Goal: Task Accomplishment & Management: Use online tool/utility

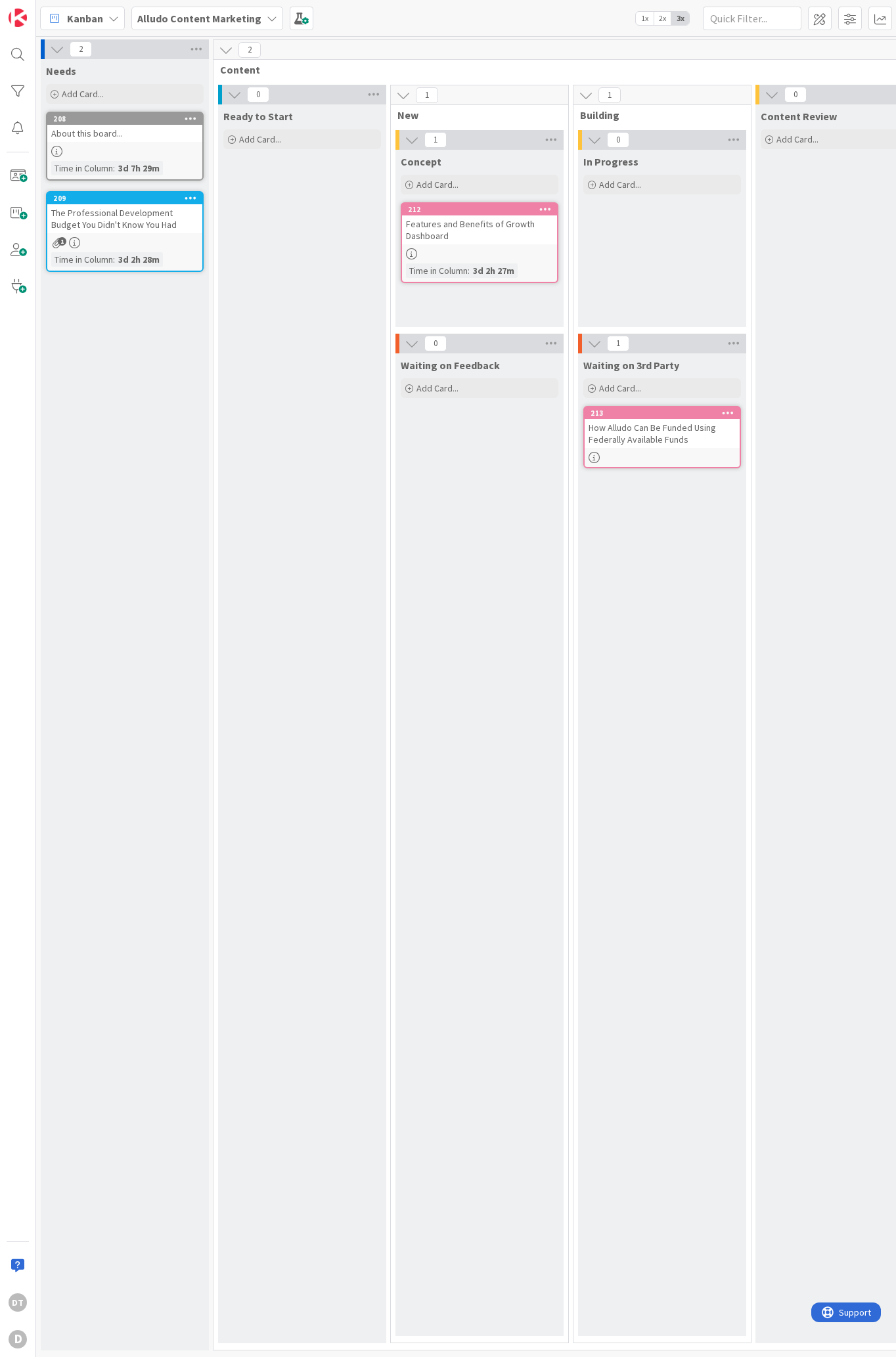
click at [243, 16] on b "Alludo Content Marketing" at bounding box center [199, 19] width 124 height 13
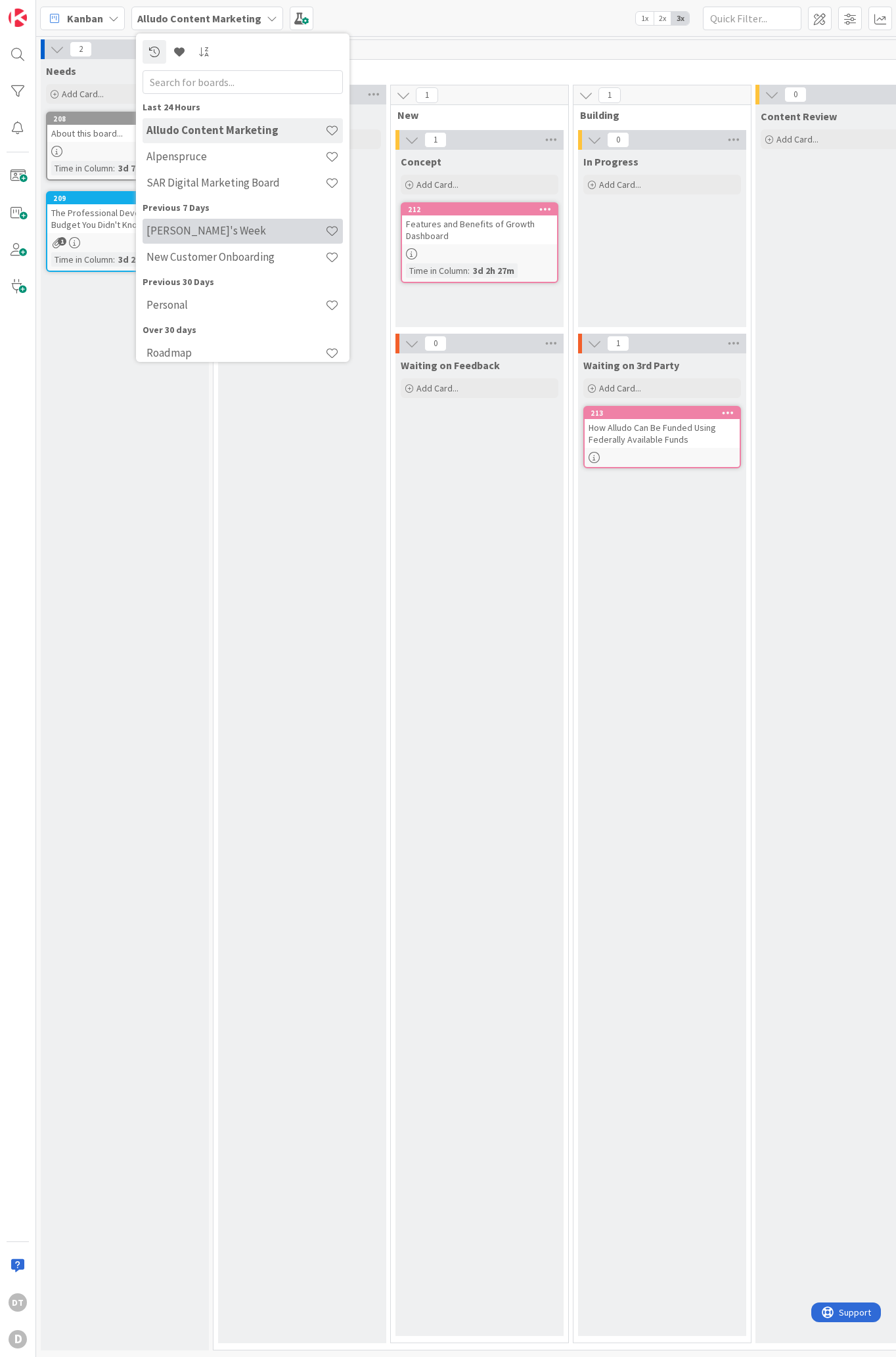
click at [169, 230] on h4 "[PERSON_NAME]'s Week" at bounding box center [236, 231] width 179 height 13
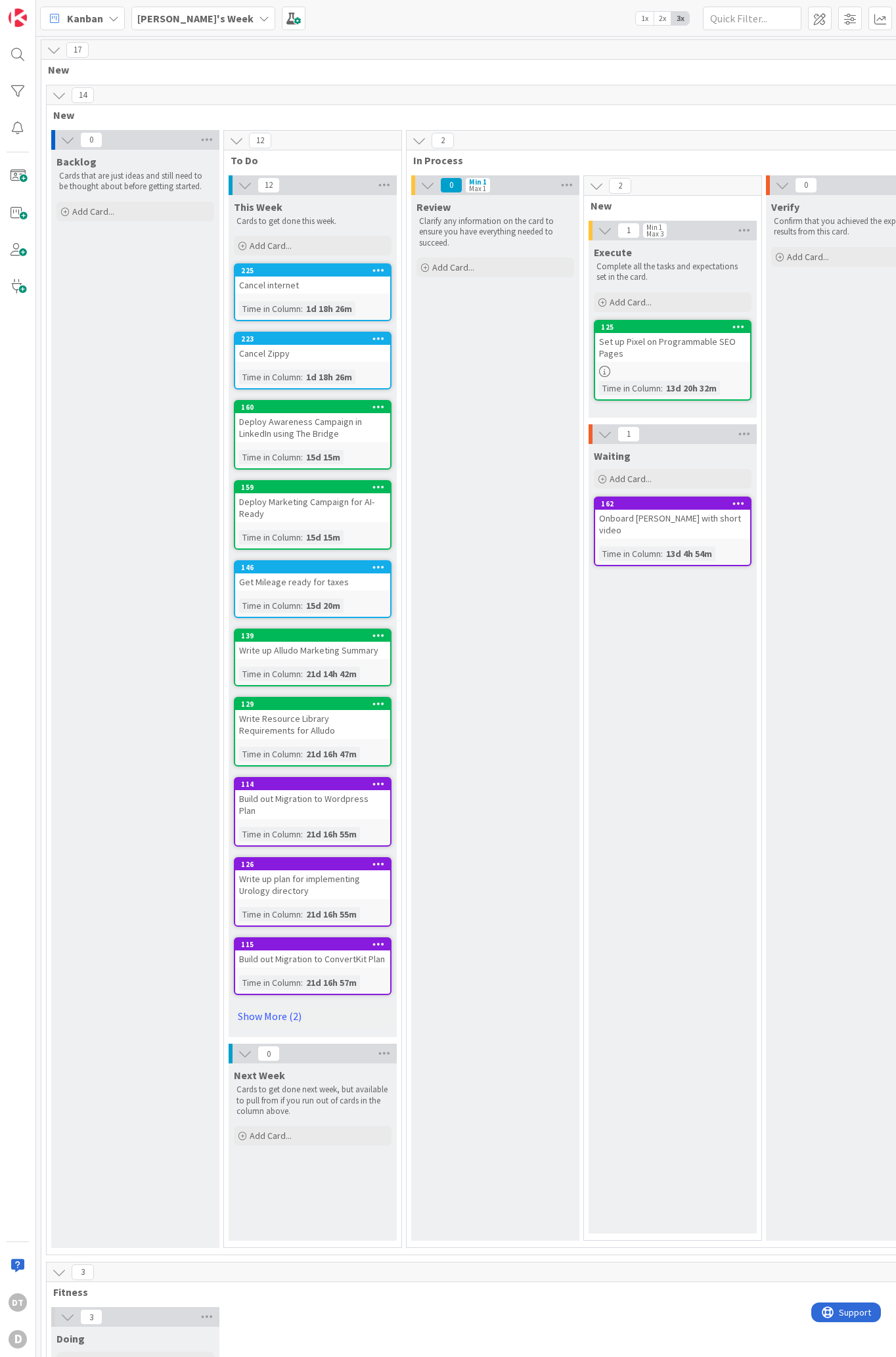
scroll to position [0, 105]
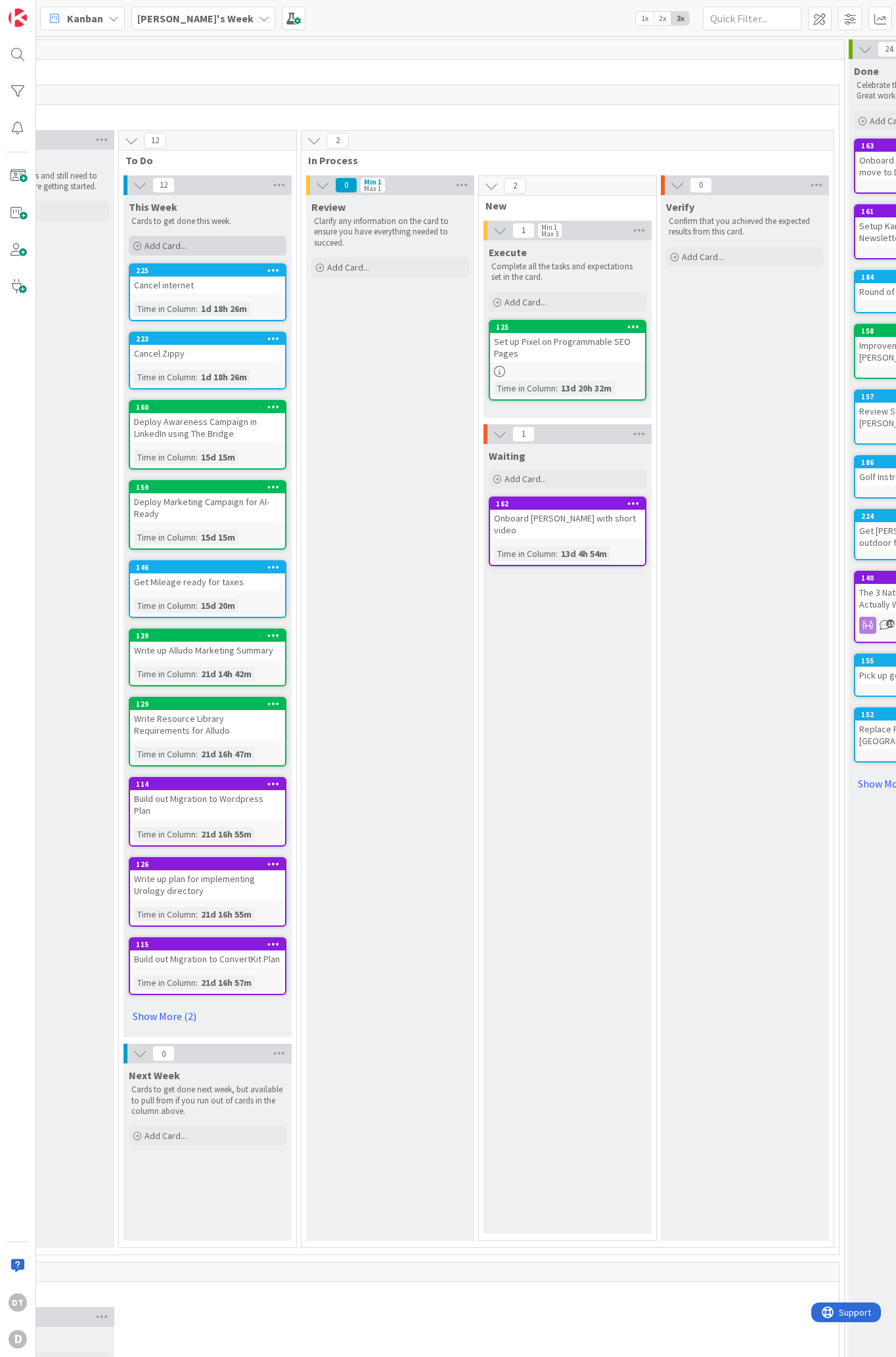
click at [170, 244] on span "Add Card..." at bounding box center [165, 246] width 42 height 12
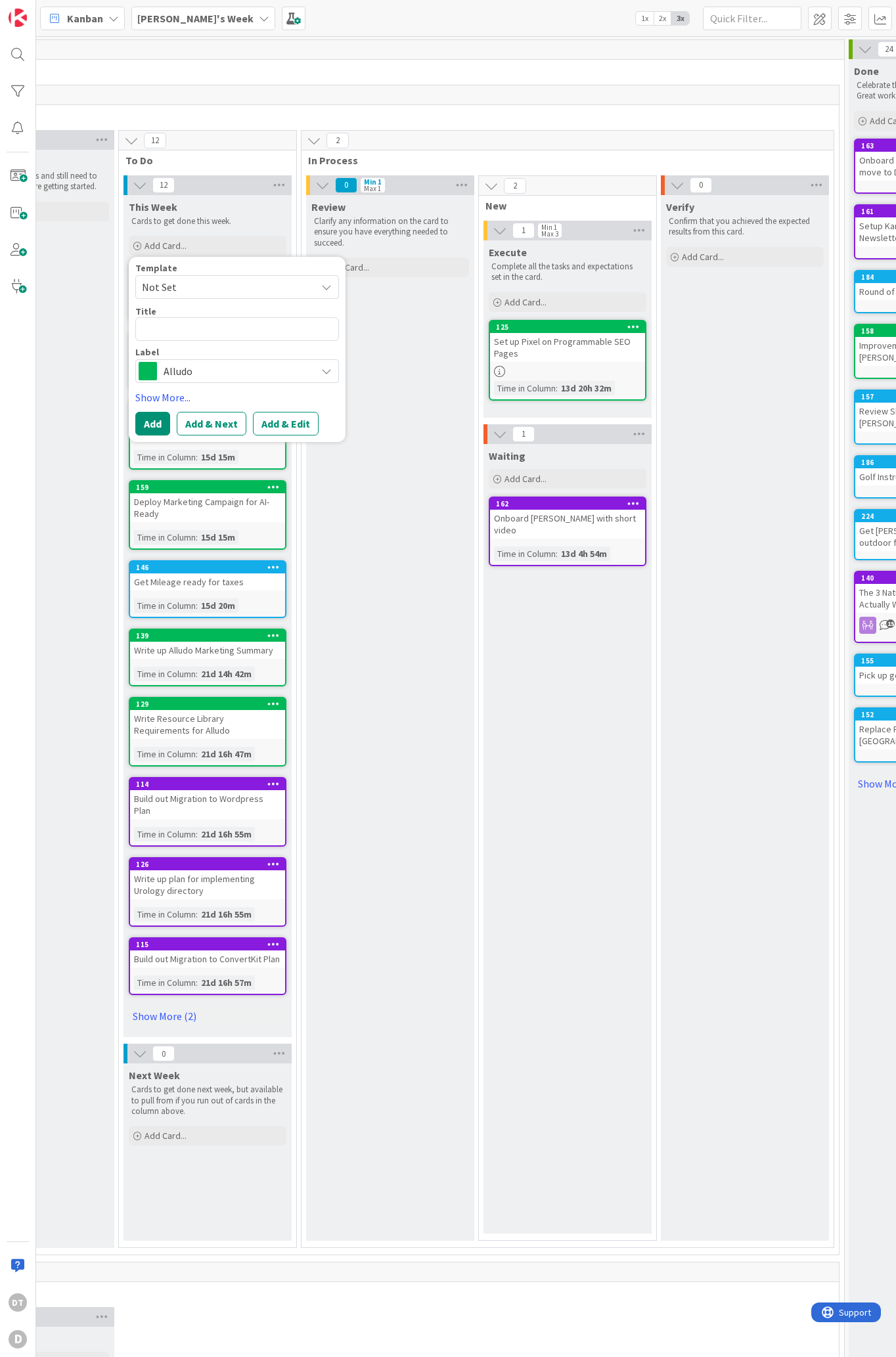
click at [182, 286] on span "Not Set" at bounding box center [224, 287] width 164 height 17
click at [199, 246] on div "Add Card..." at bounding box center [207, 246] width 157 height 20
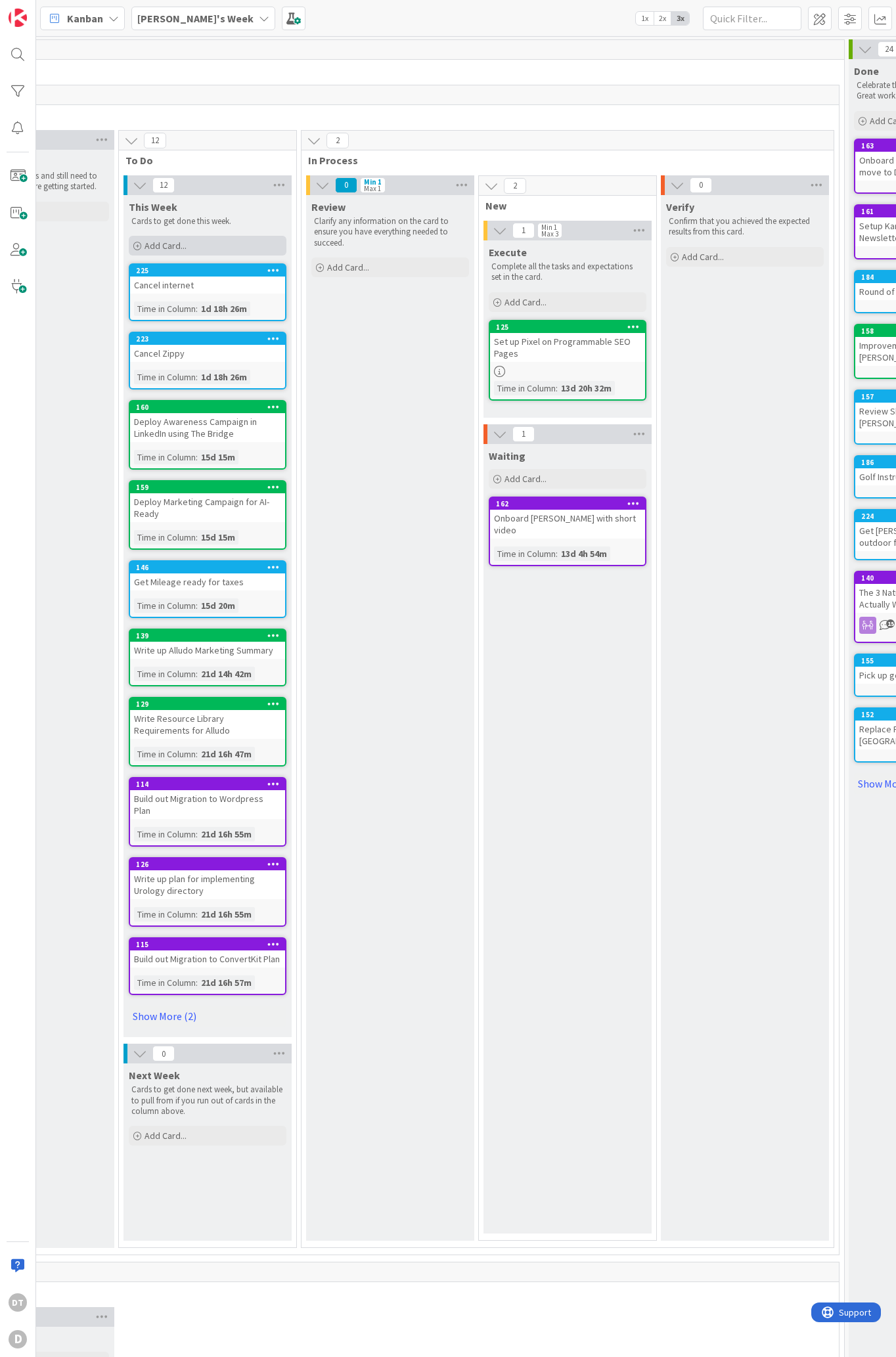
click at [199, 246] on div "Add Card..." at bounding box center [207, 246] width 157 height 20
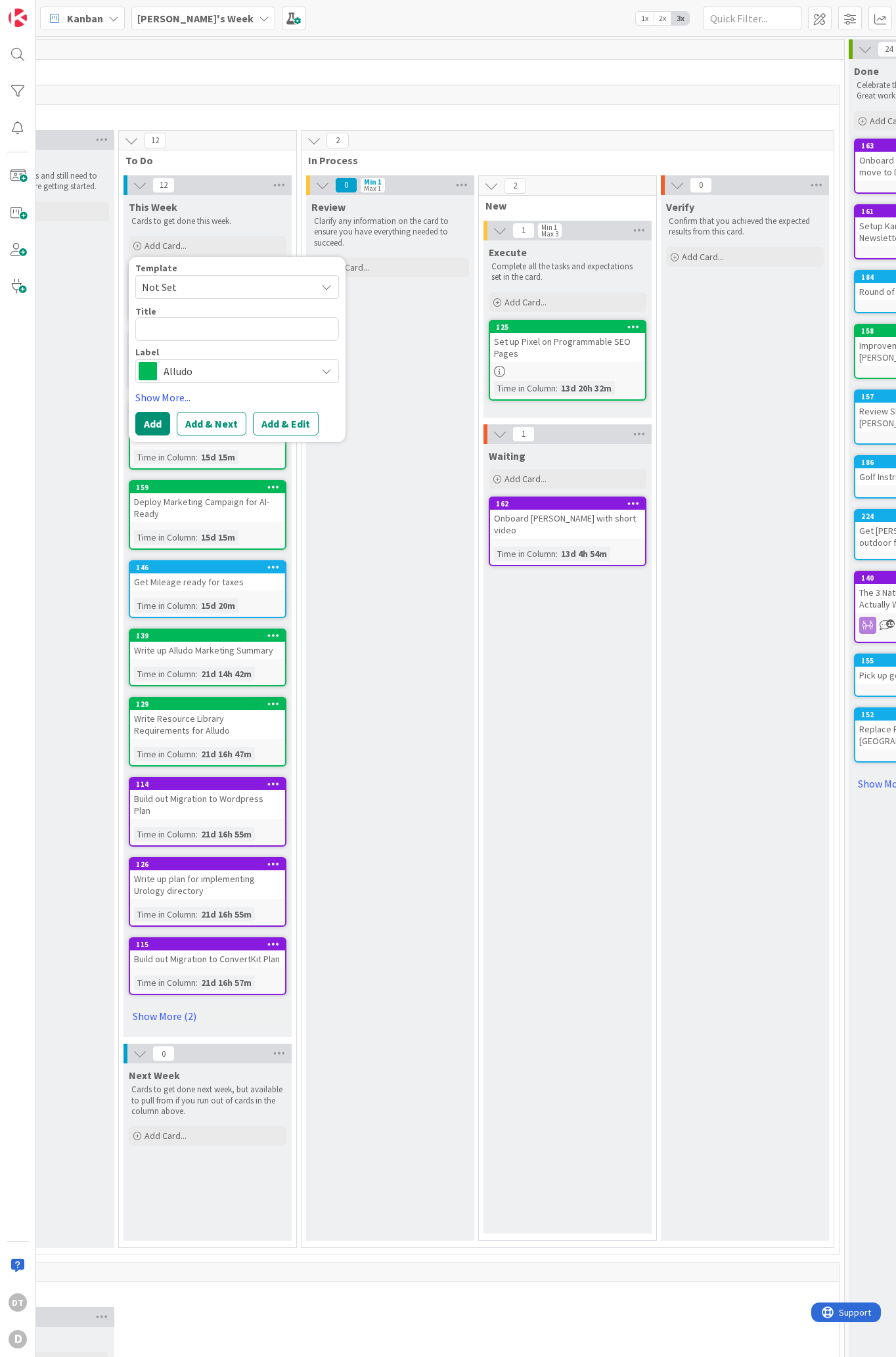
click at [188, 380] on span "Alludo" at bounding box center [236, 371] width 146 height 19
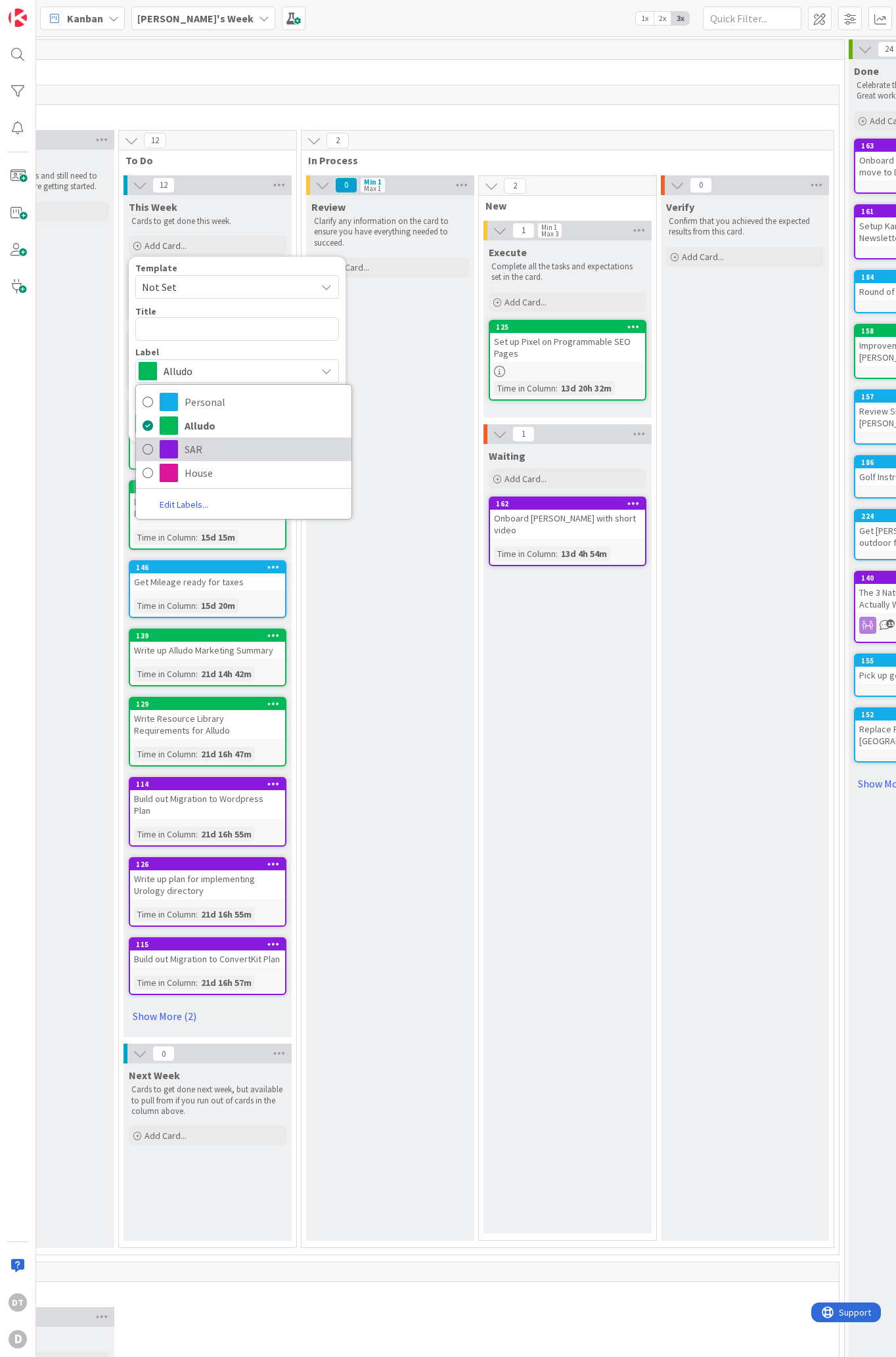
click at [199, 446] on span "SAR" at bounding box center [265, 450] width 160 height 20
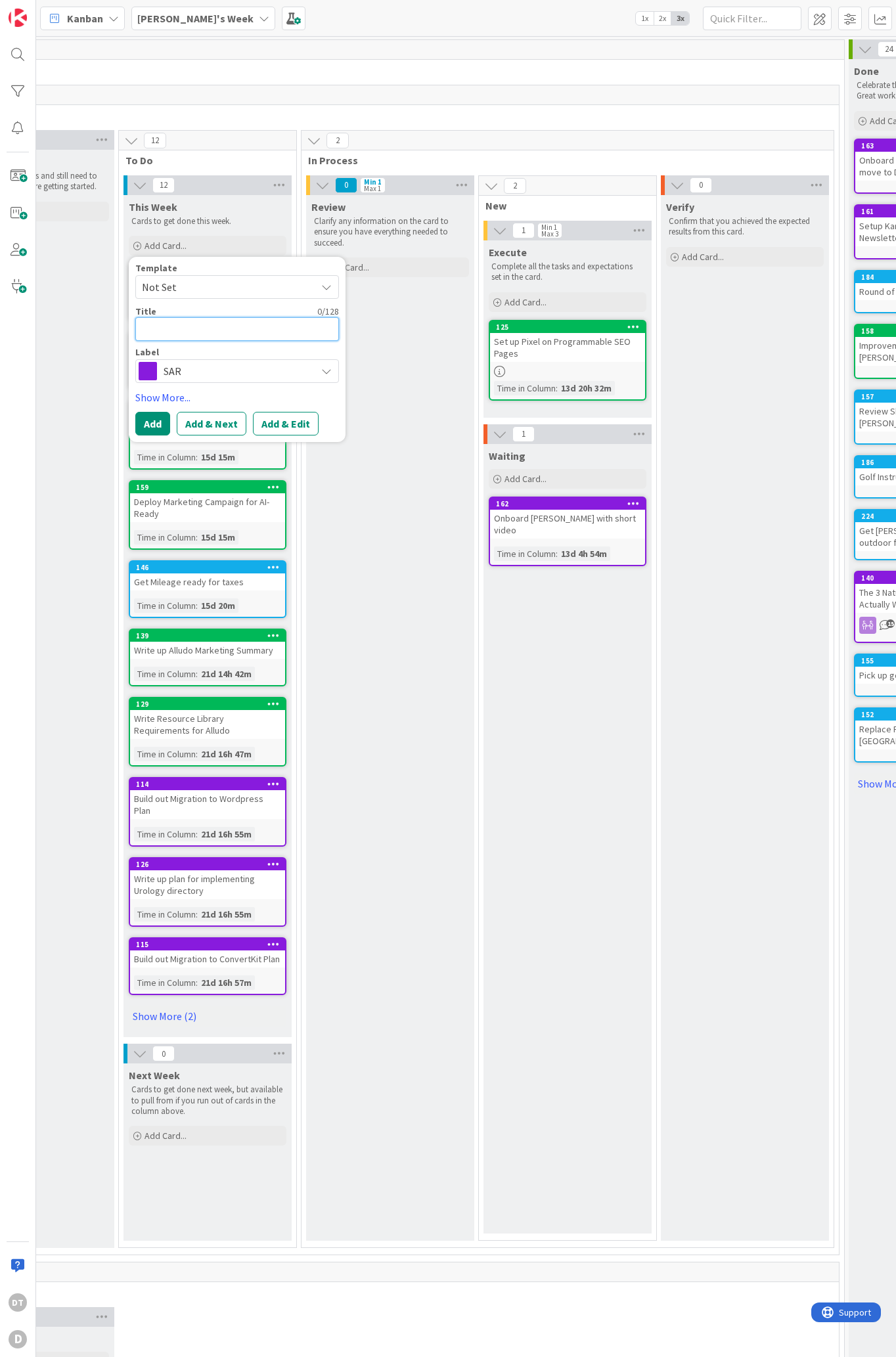
click at [167, 323] on textarea at bounding box center [237, 328] width 203 height 23
type textarea "x"
type textarea "C"
type textarea "x"
type textarea "Cr"
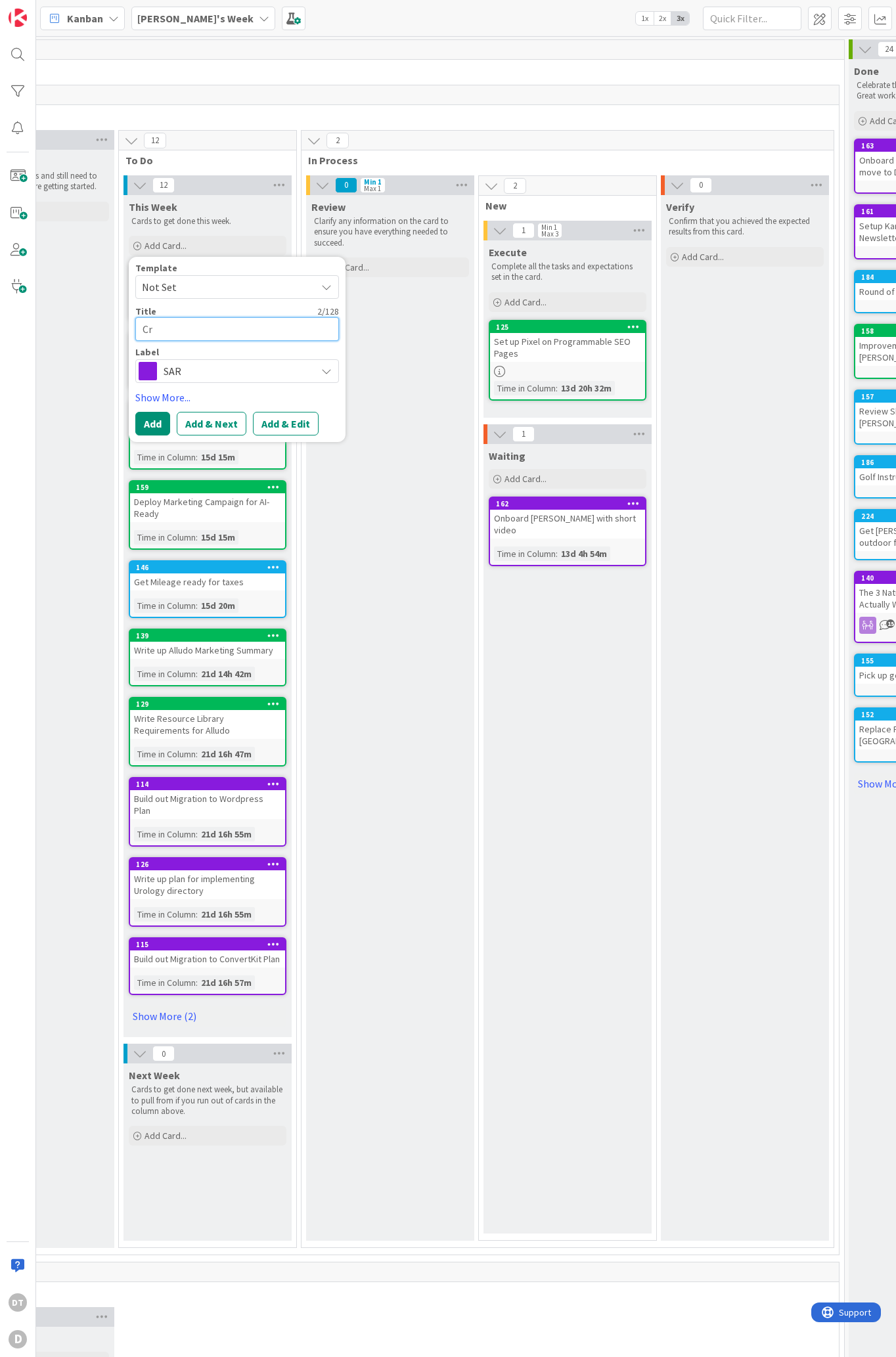
type textarea "x"
type textarea "Cra"
type textarea "x"
type textarea "Cr"
type textarea "x"
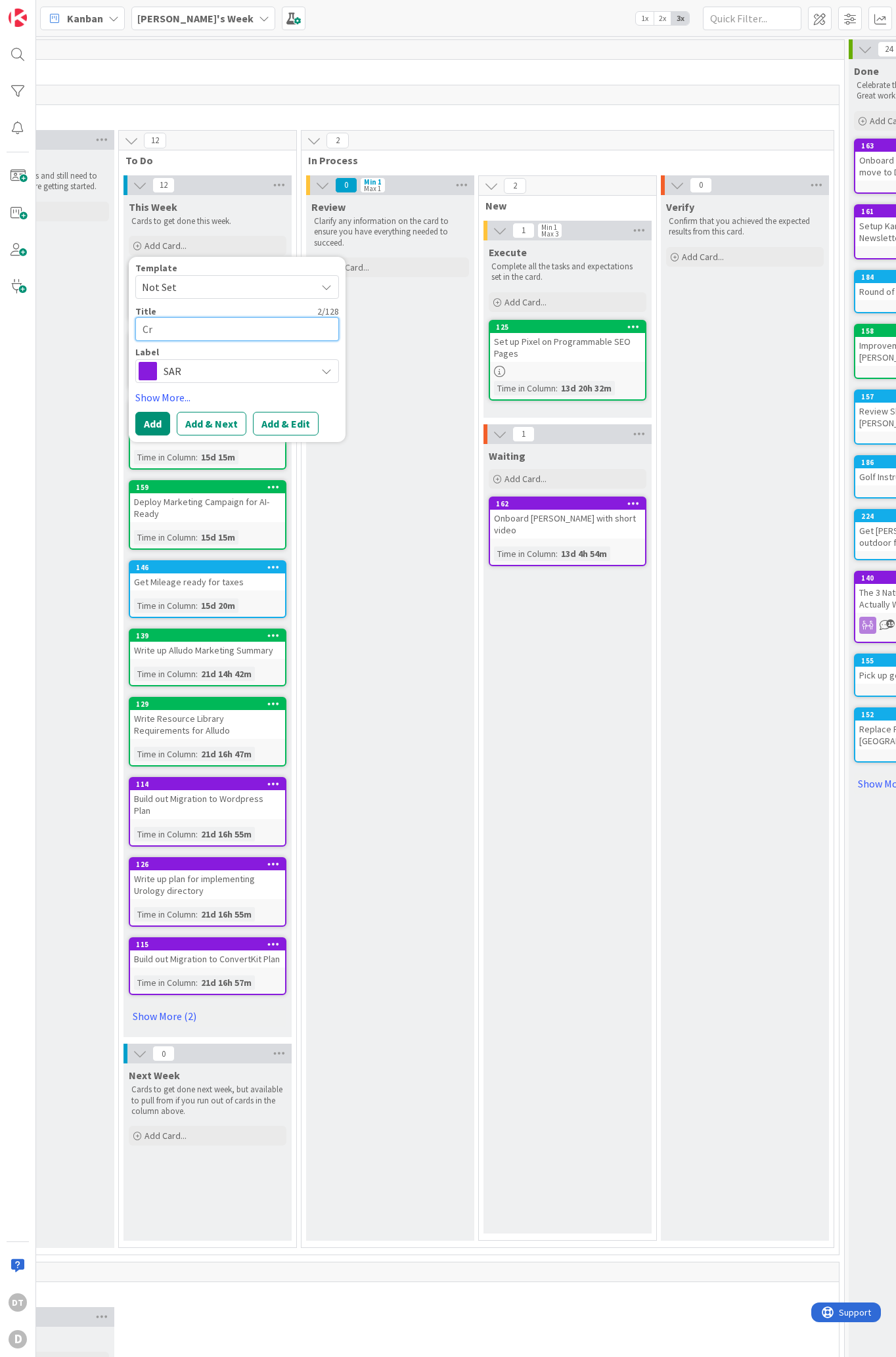
type textarea "C"
type textarea "x"
type textarea "Cr"
type textarea "x"
type textarea "Cre"
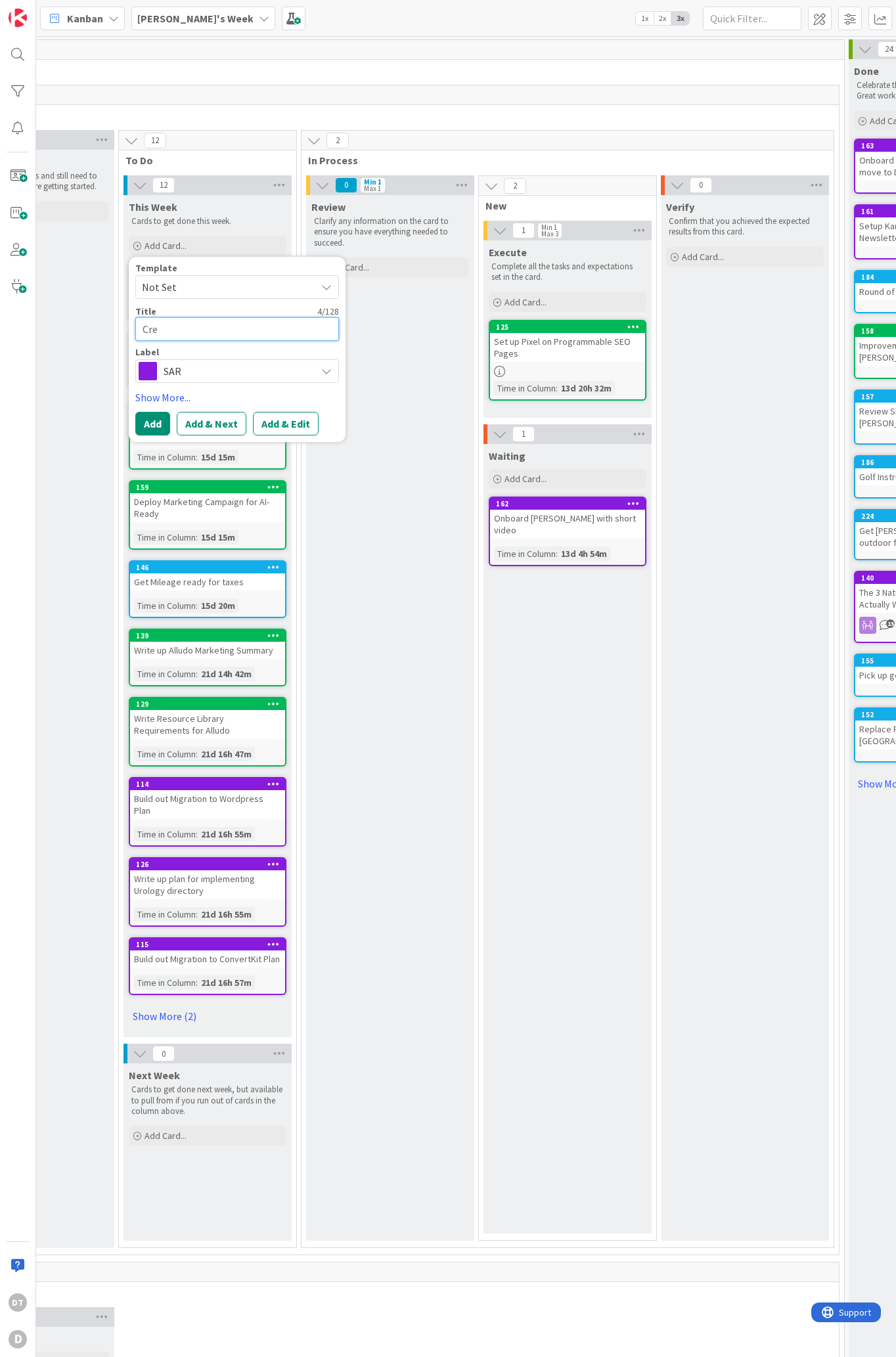
type textarea "x"
type textarea "Creat"
type textarea "x"
type textarea "Creat"
type textarea "x"
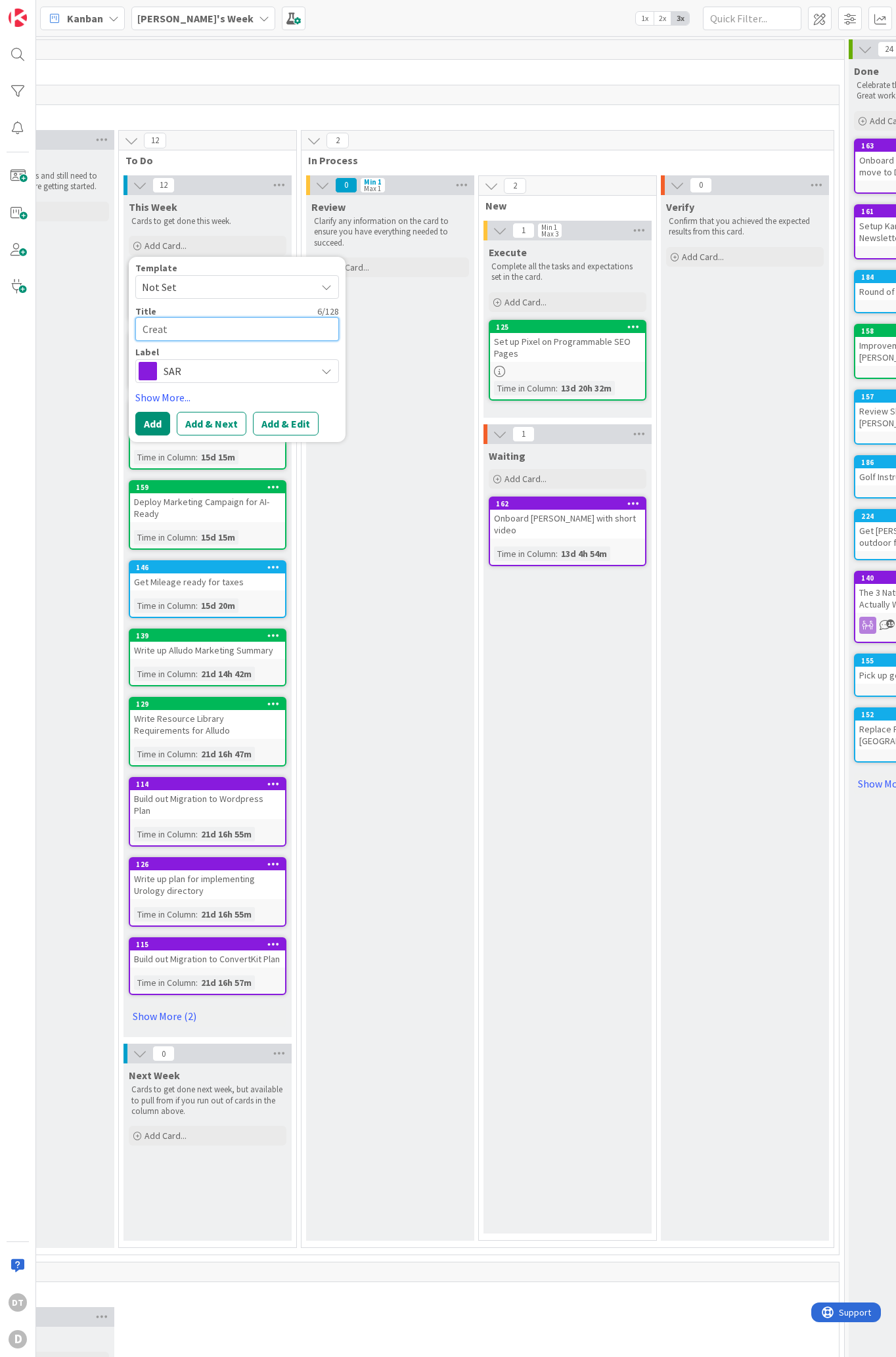
type textarea "Creat"
type textarea "x"
type textarea "Create"
type textarea "x"
type textarea "Create"
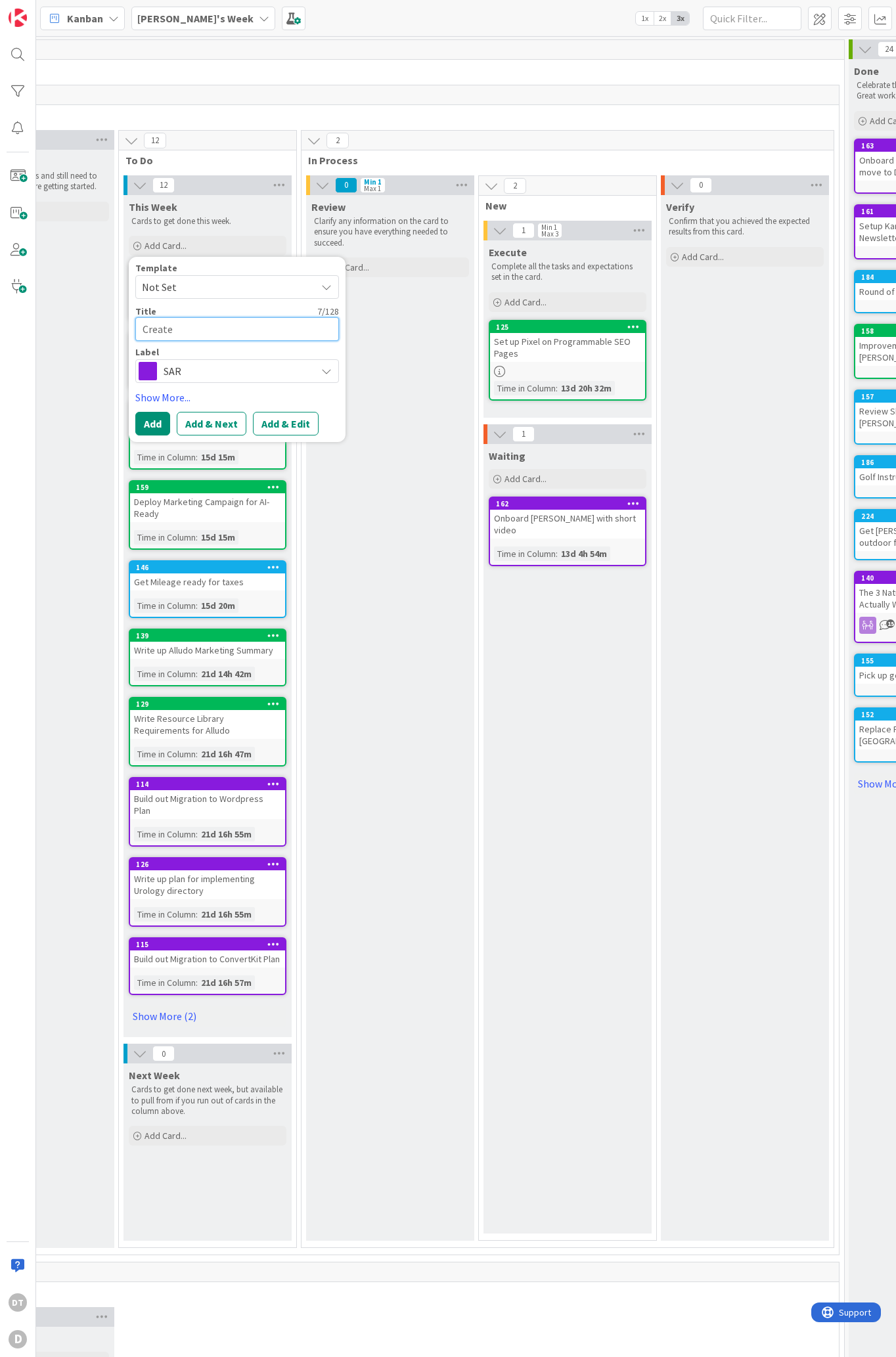
type textarea "x"
type textarea "Create L"
type textarea "x"
type textarea "Create La"
type textarea "x"
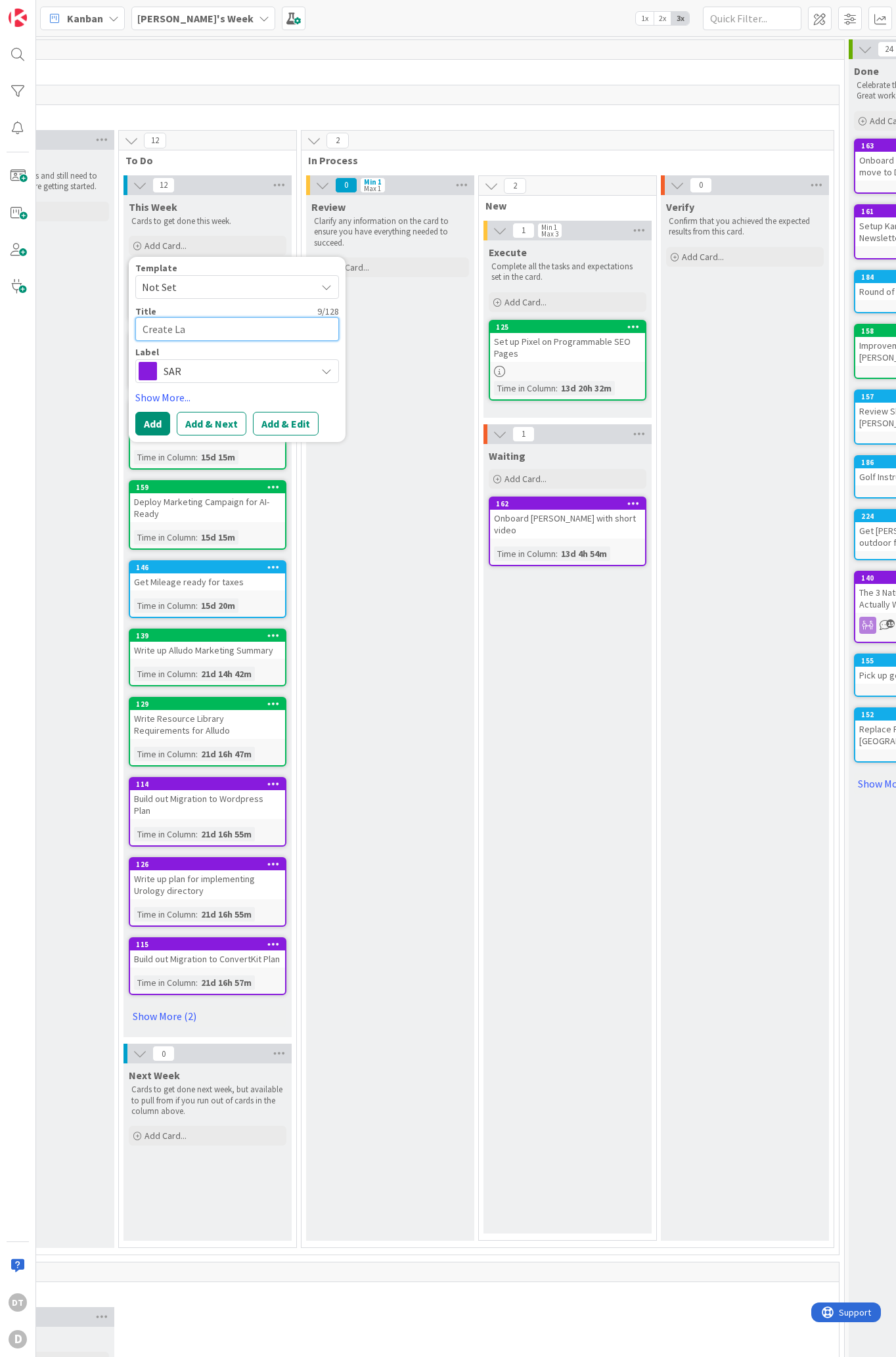
type textarea "Create Lad"
type textarea "x"
type textarea "Create La"
type textarea "x"
type textarea "Create L"
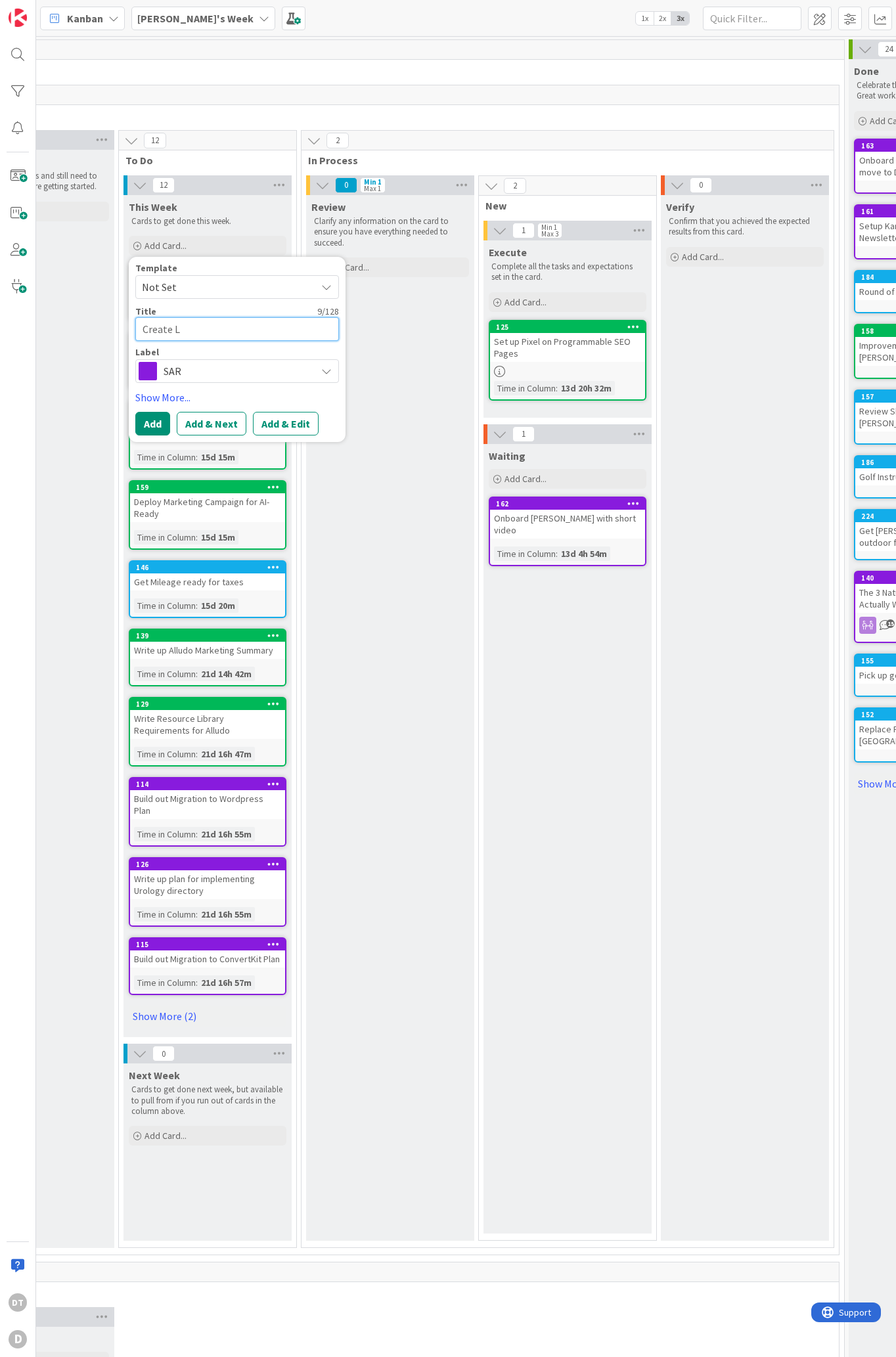
type textarea "x"
type textarea "Create Le"
type textarea "x"
type textarea "Create Lea"
type textarea "x"
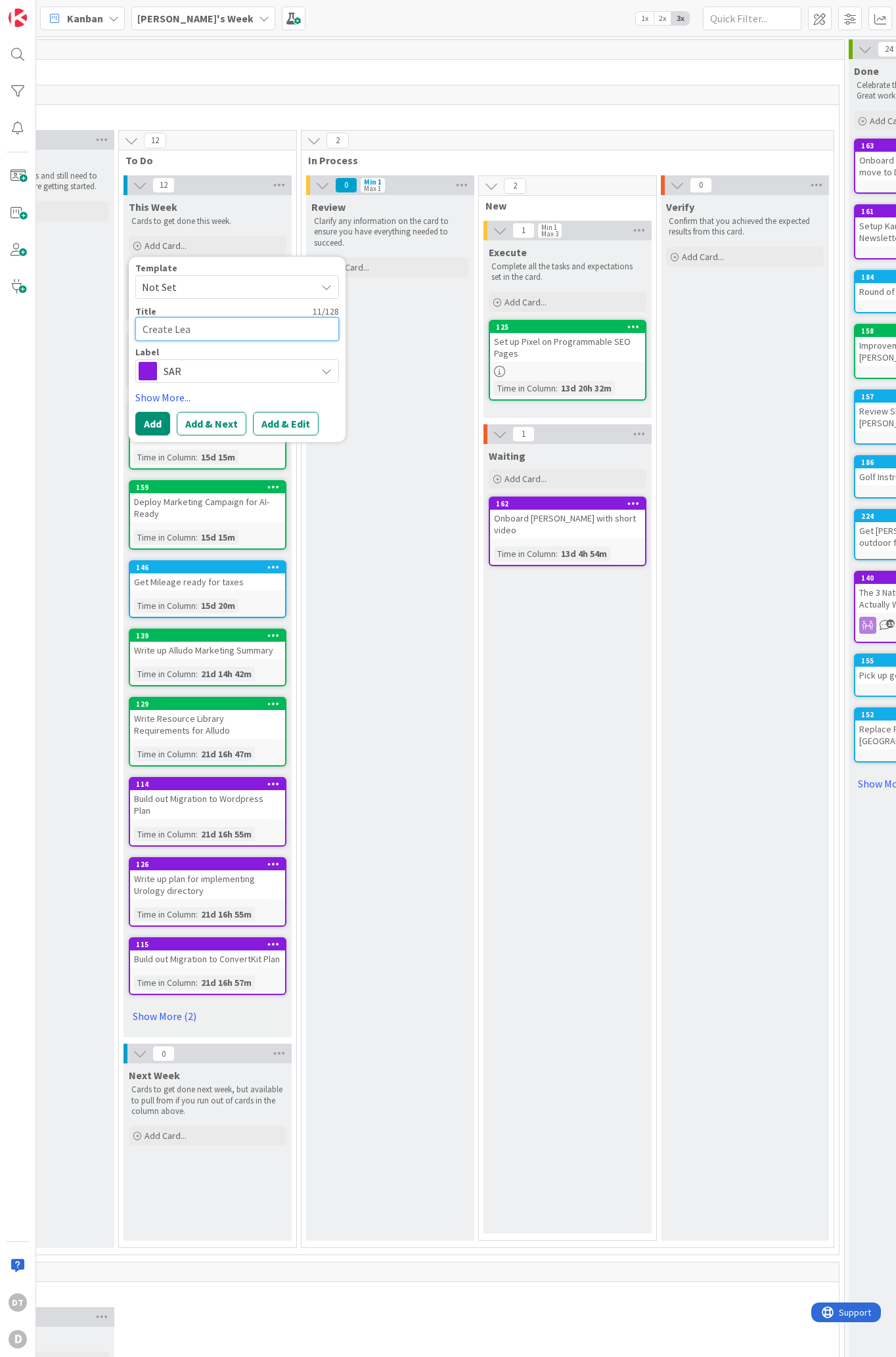
type textarea "Create [PERSON_NAME]"
type textarea "x"
type textarea "Create [PERSON_NAME]"
type textarea "x"
type textarea "Create [PERSON_NAME]"
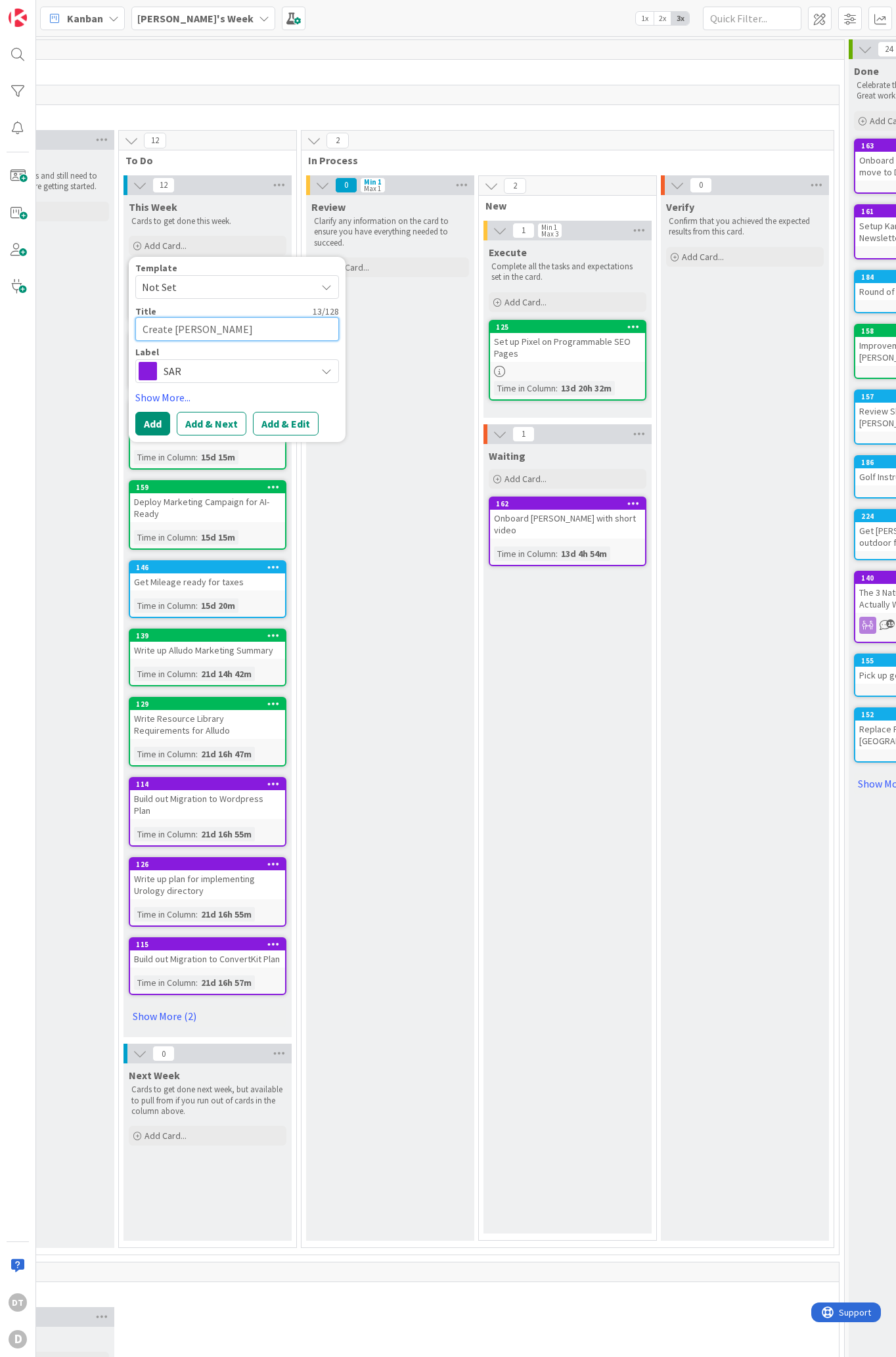
type textarea "x"
type textarea "Create Lea"
type textarea "x"
type textarea "Create Lea"
type textarea "x"
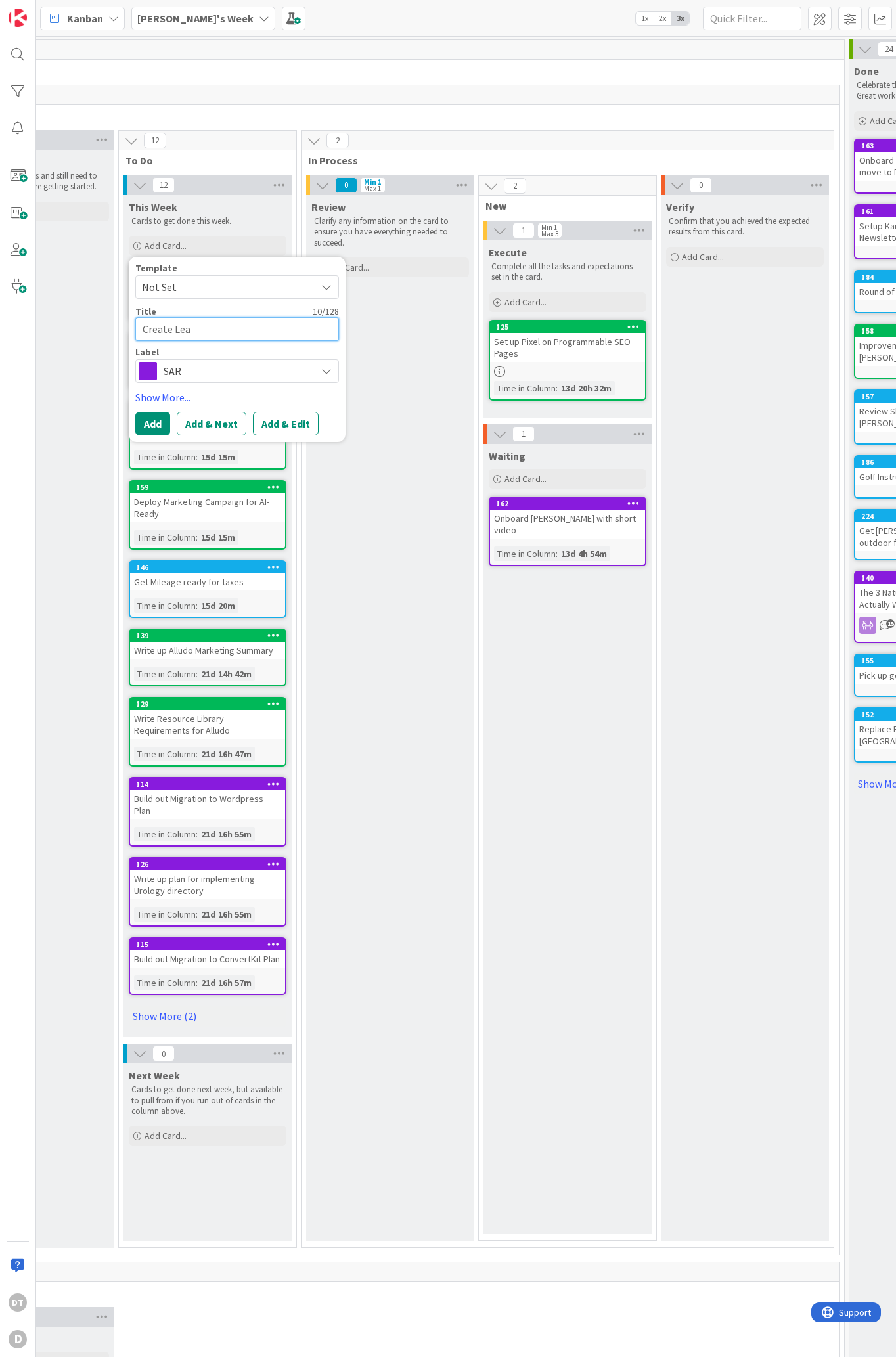
type textarea "Create Lead"
type textarea "x"
type textarea "Create Lead"
type textarea "x"
type textarea "Create Lead M"
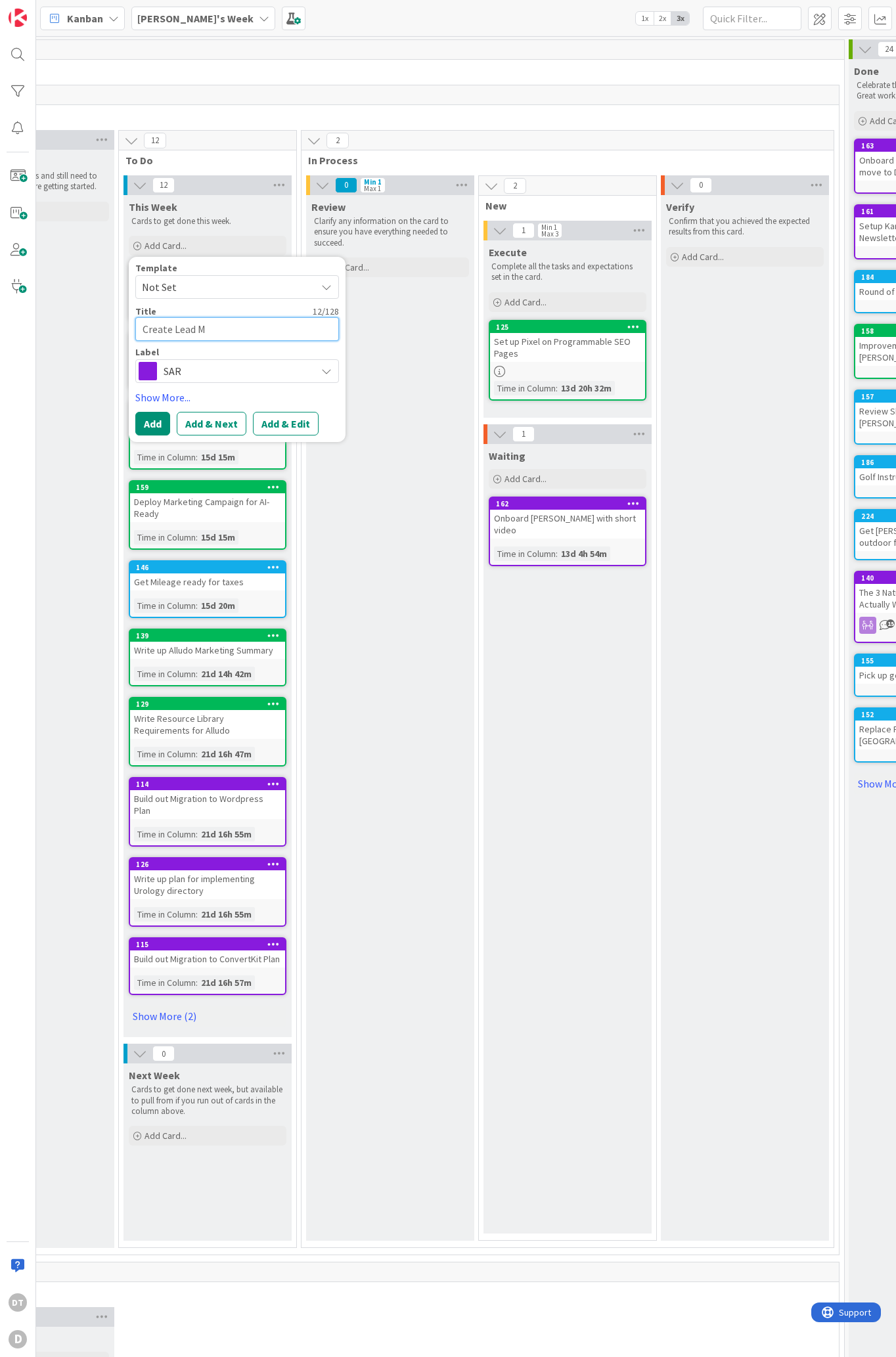
type textarea "x"
type textarea "Create Lead Mag"
type textarea "x"
type textarea "Create Lead Magn"
type textarea "x"
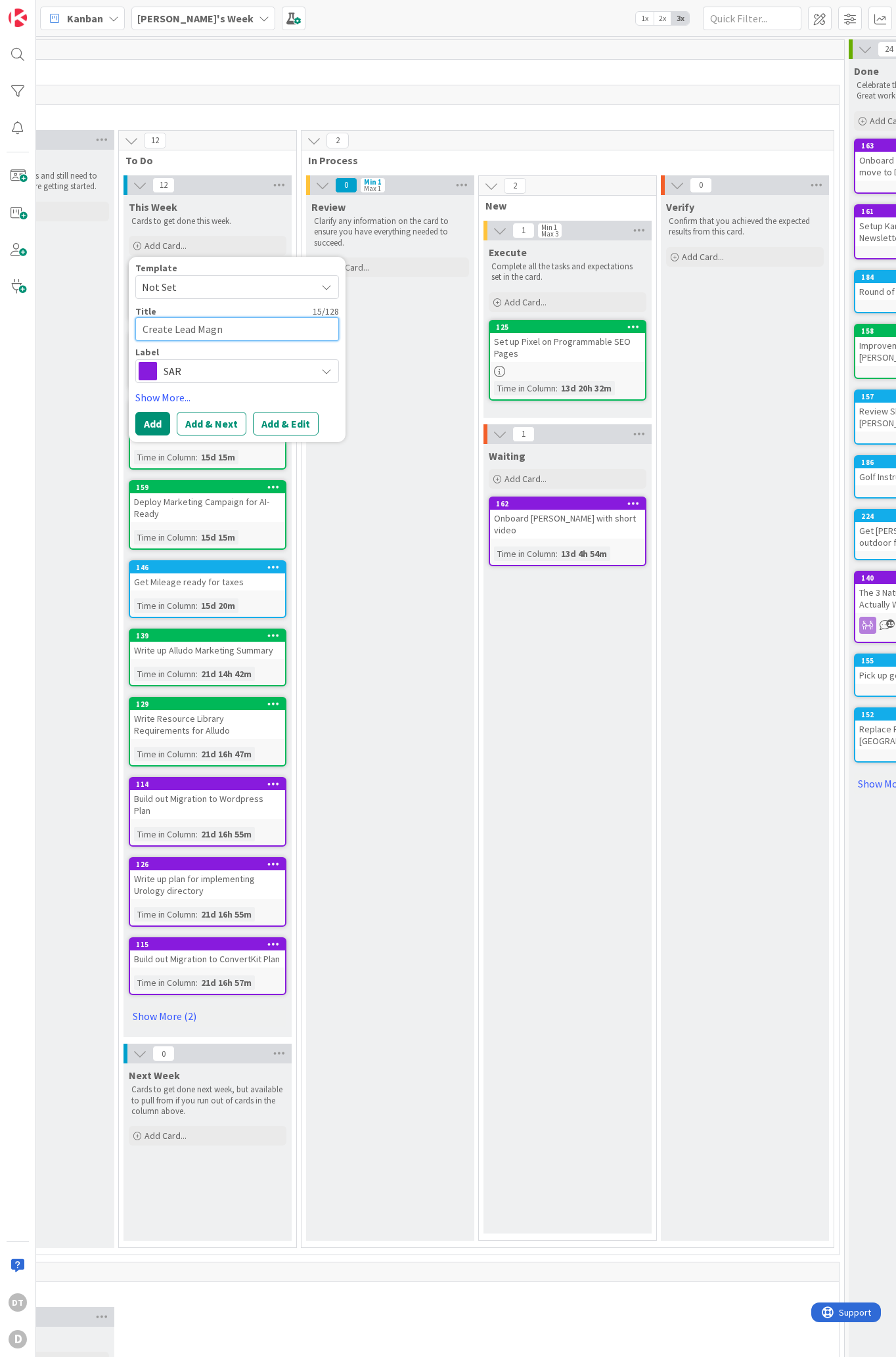
type textarea "Create Lead Magne"
type textarea "x"
type textarea "Create Lead Magnet"
type textarea "x"
type textarea "Create Lead Magnet"
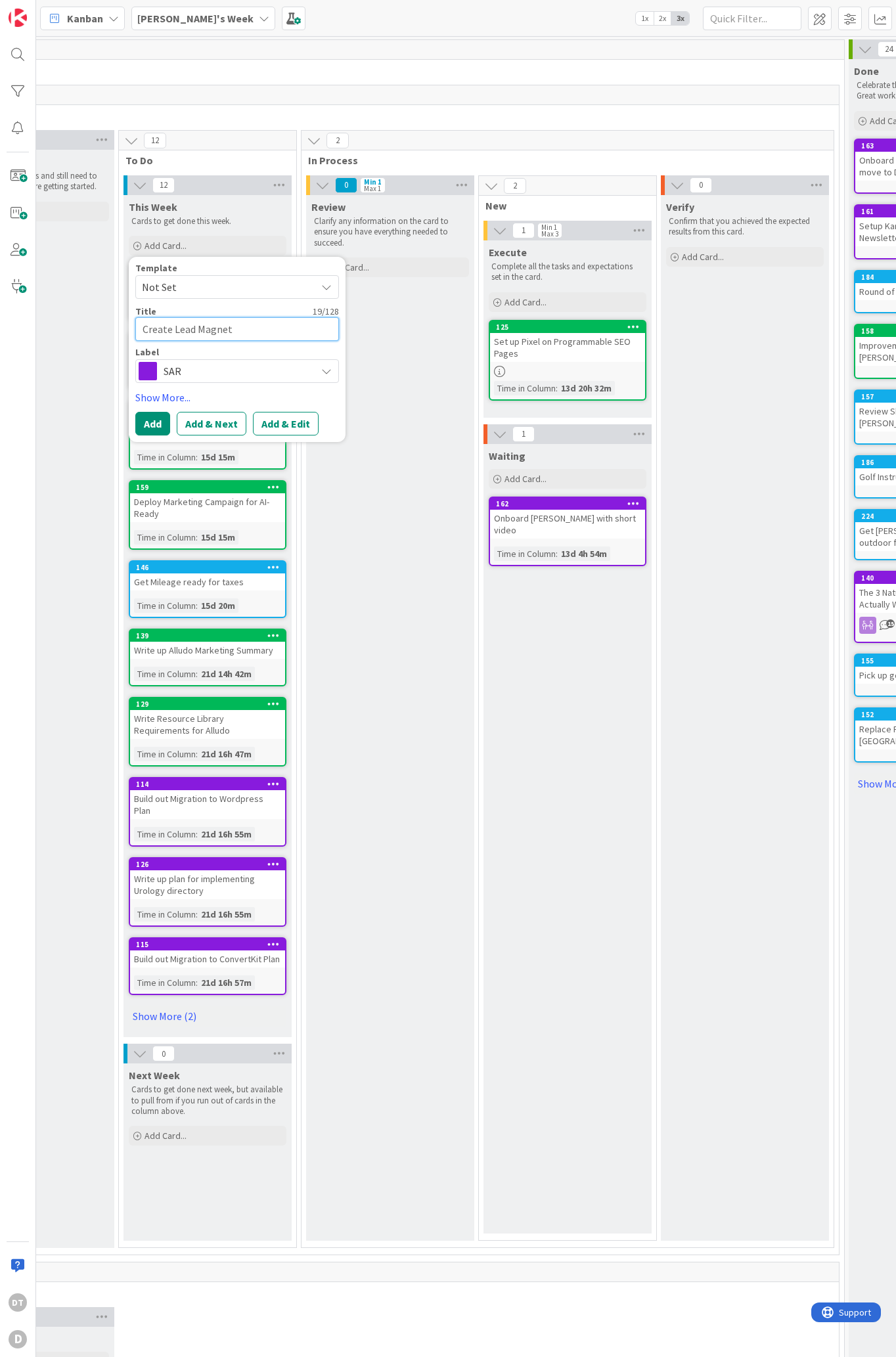
type textarea "x"
type textarea "Create Lead Magnet S"
type textarea "x"
type textarea "Create Lead Magnet S["
type textarea "x"
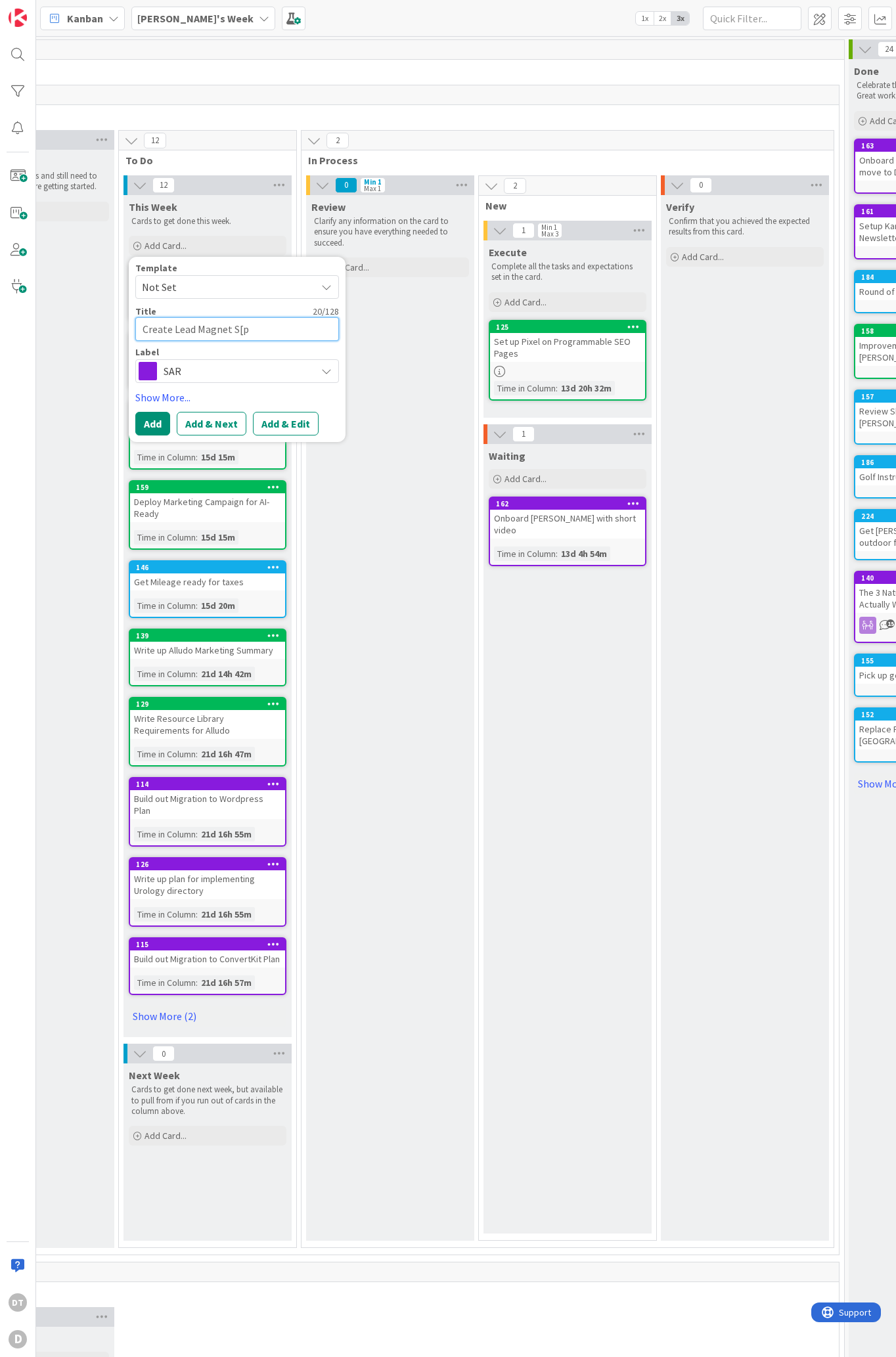
type textarea "Create Lead Magnet S[pe"
type textarea "x"
type textarea "Create Lead Magnet S[p"
type textarea "x"
type textarea "Create Lead Magnet S["
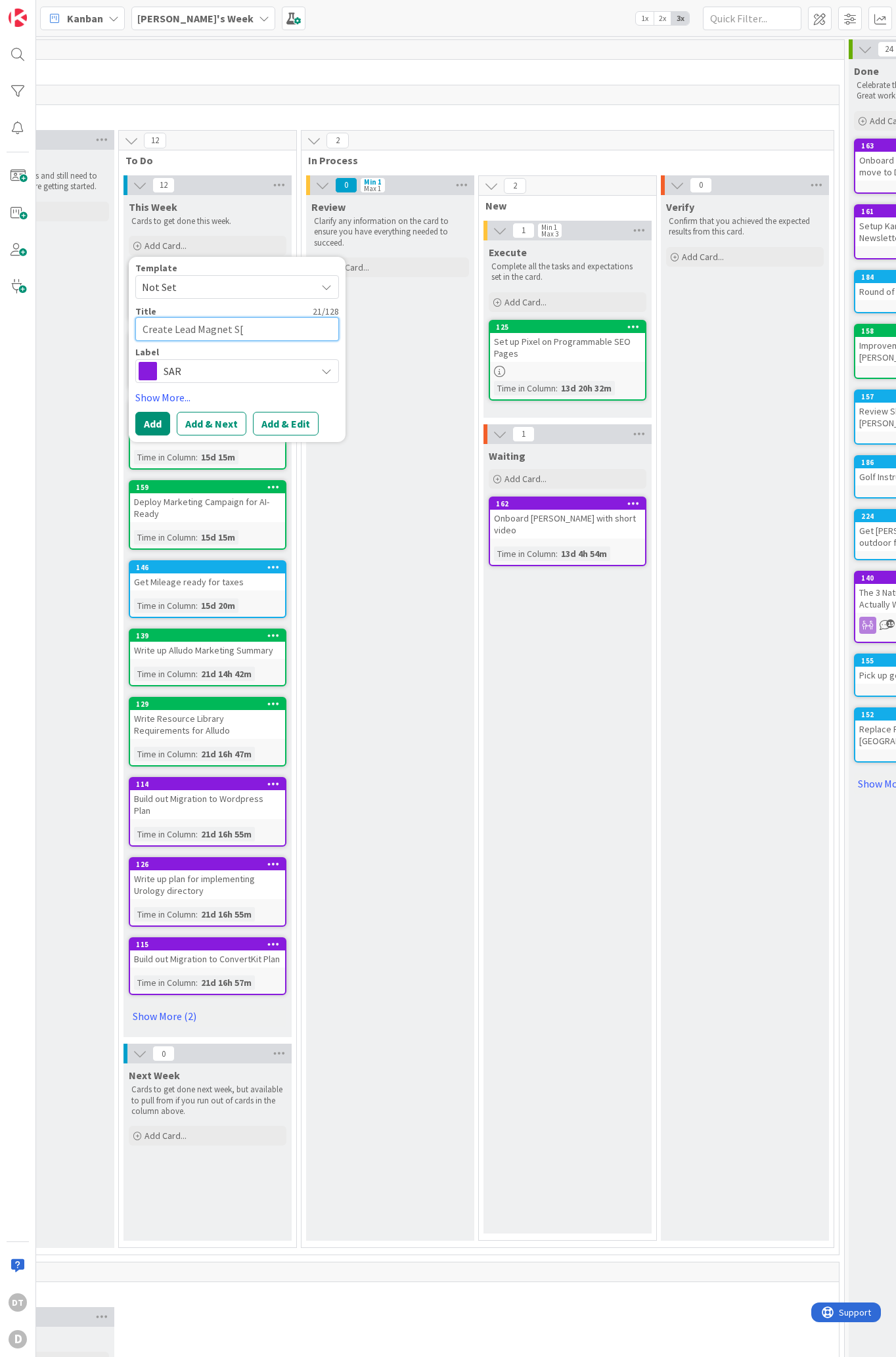
type textarea "x"
type textarea "Create Lead Magnet S"
type textarea "x"
type textarea "Create Lead Magnet Sp"
type textarea "x"
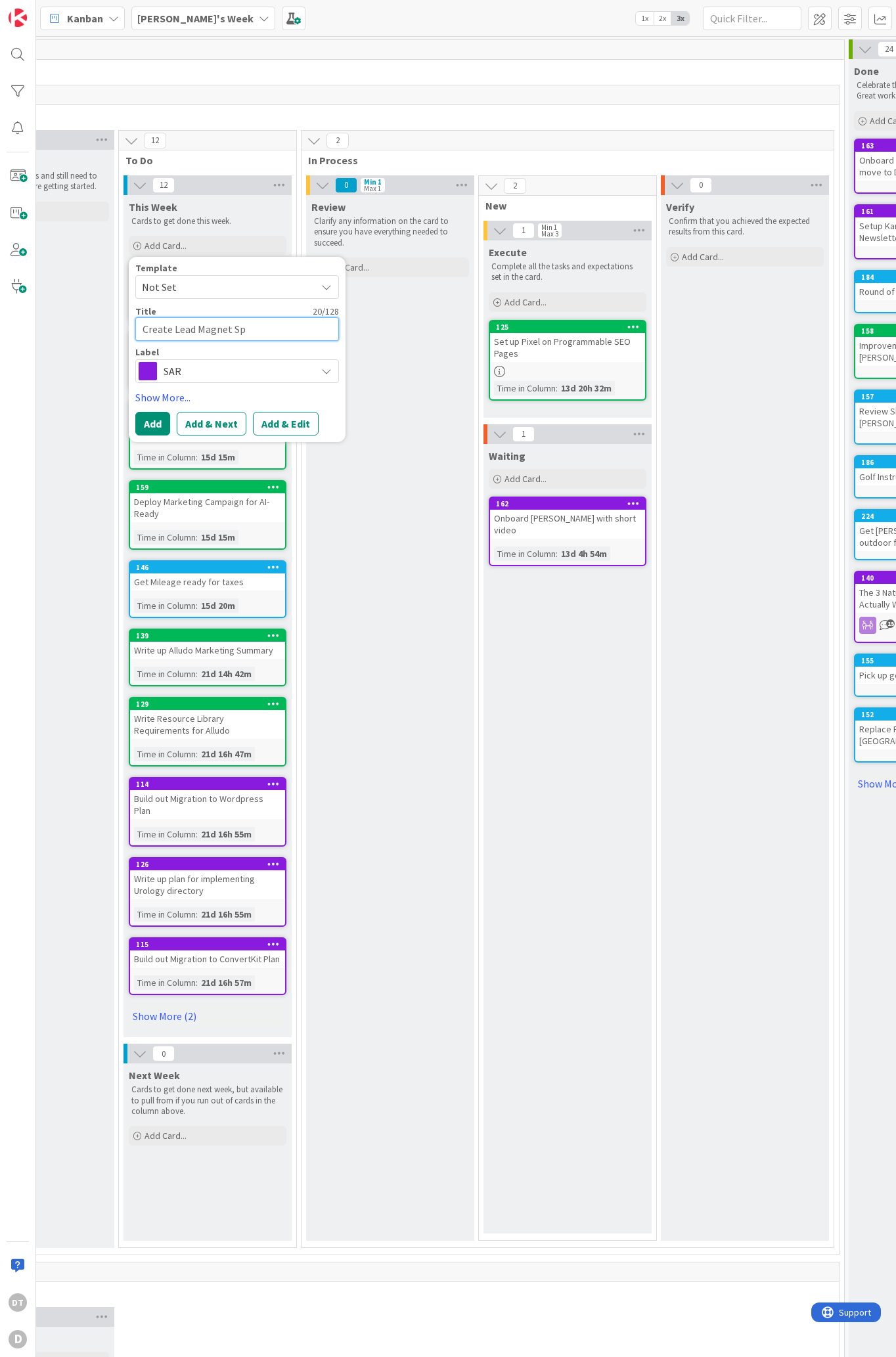
type textarea "Create Lead Magnet Spe"
type textarea "x"
type textarea "Create Lead Magnet Spec"
type textarea "x"
type textarea "Create Lead Magnet Spec"
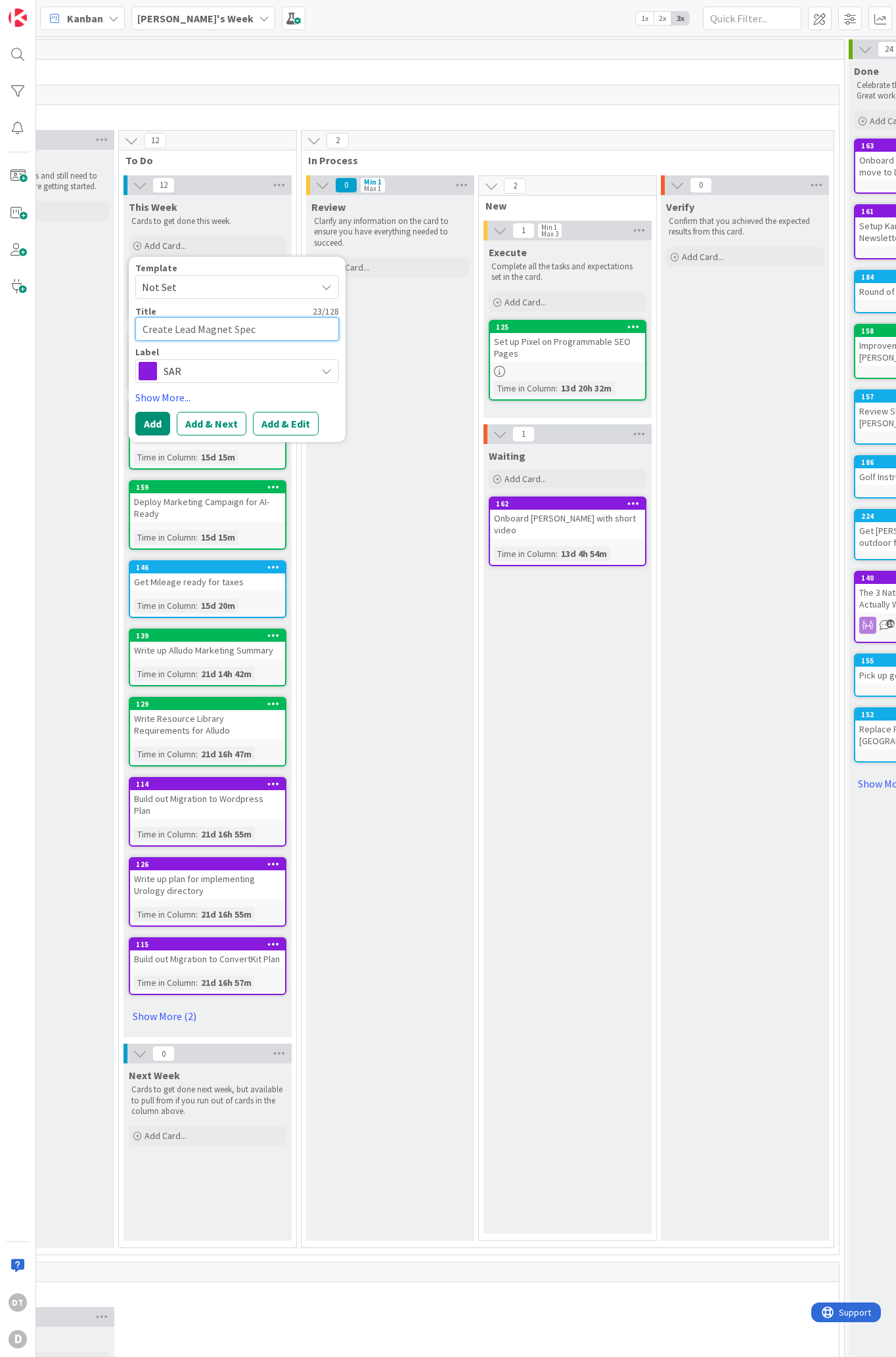
type textarea "x"
type textarea "Create Lead Magnet Spec f"
type textarea "x"
type textarea "Create Lead Magnet Spec fo r"
type textarea "x"
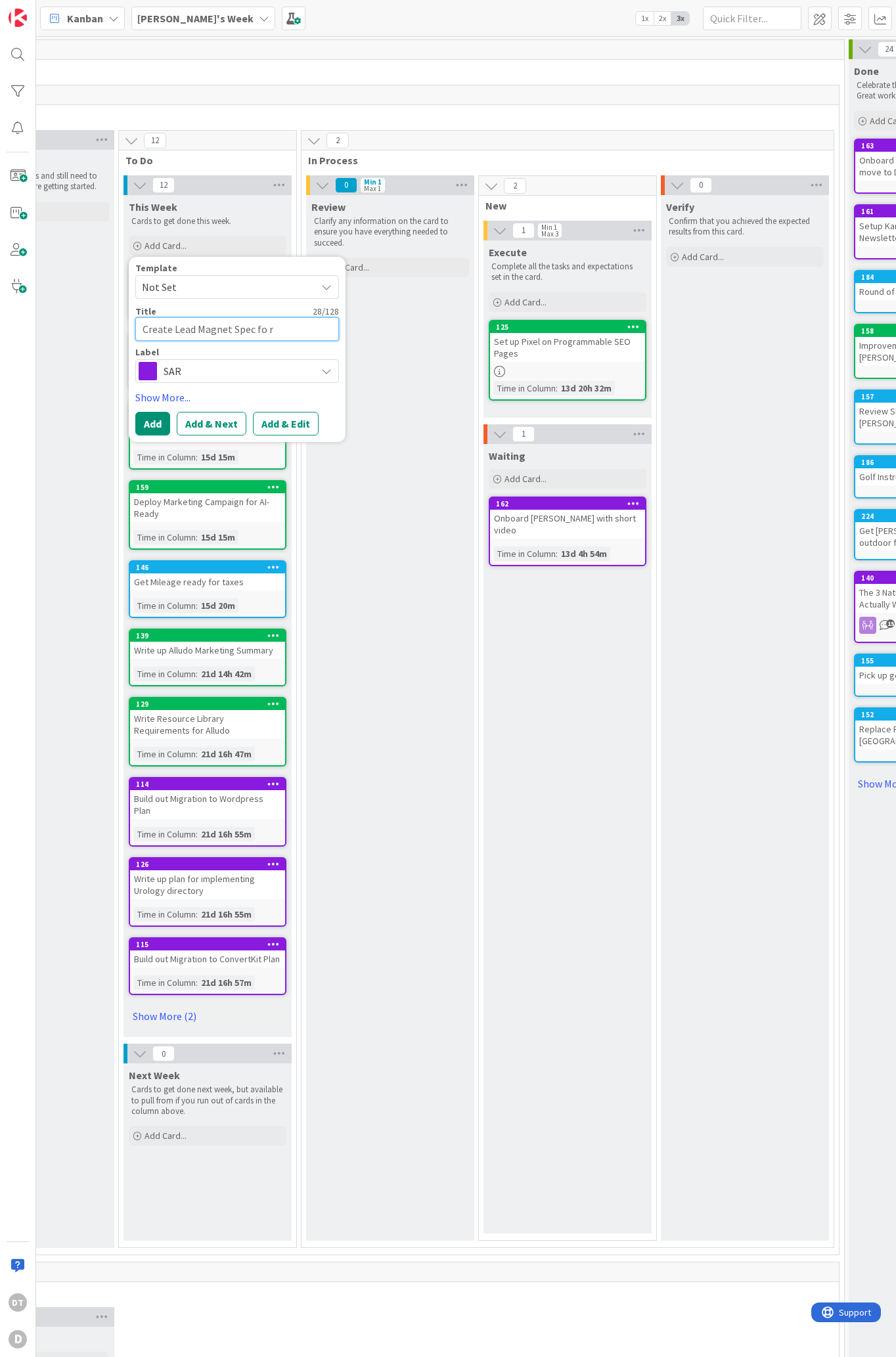
type textarea "Create Lead Magnet Spec fo"
type textarea "x"
type textarea "Create Lead Magnet Spec for"
type textarea "x"
type textarea "Create Lead Magnet Spec for"
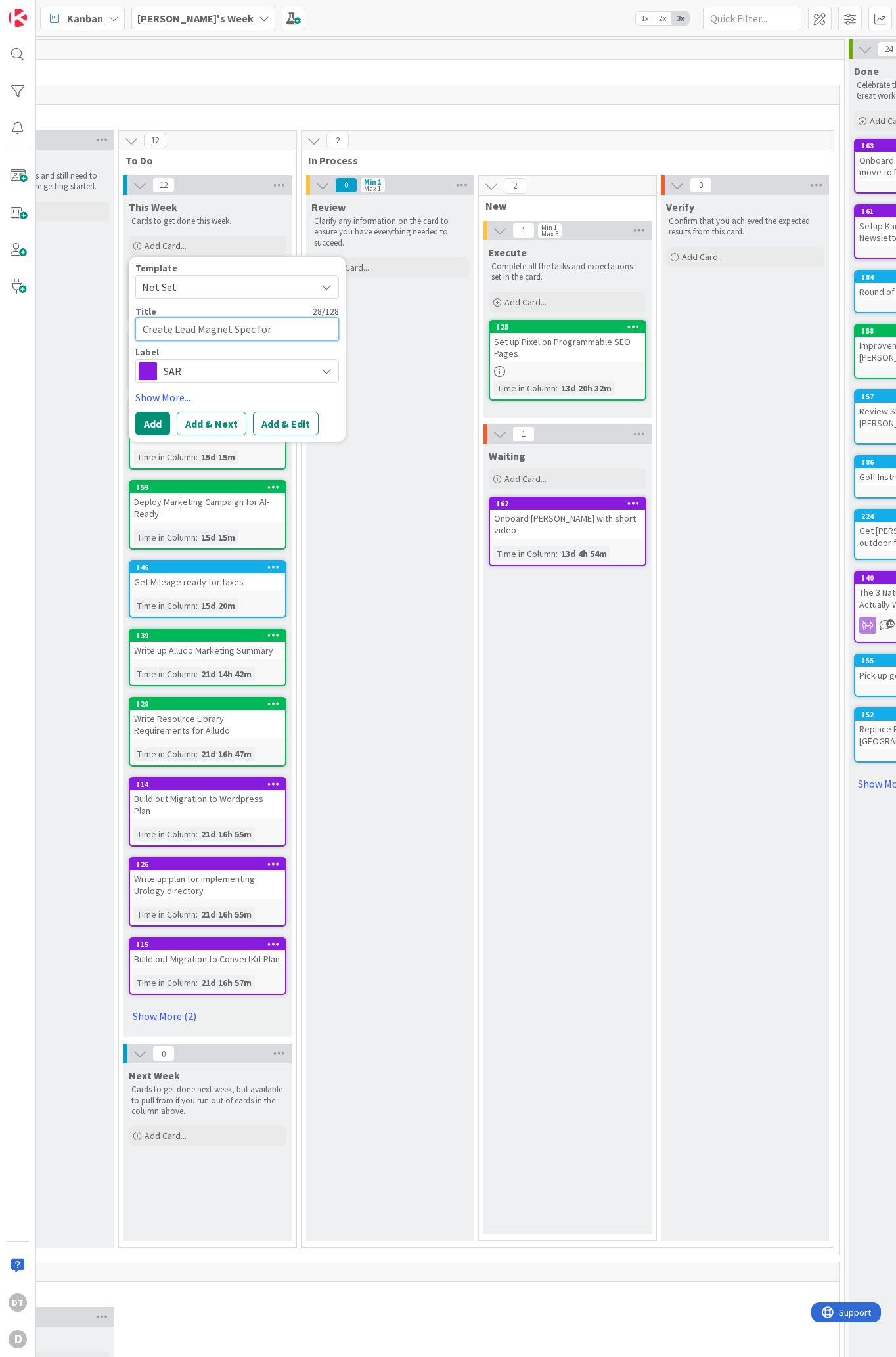
type textarea "x"
type textarea "Create Lead Magnet Spec for E"
type textarea "x"
type textarea "Create Lead Magnet Spec for El"
type textarea "x"
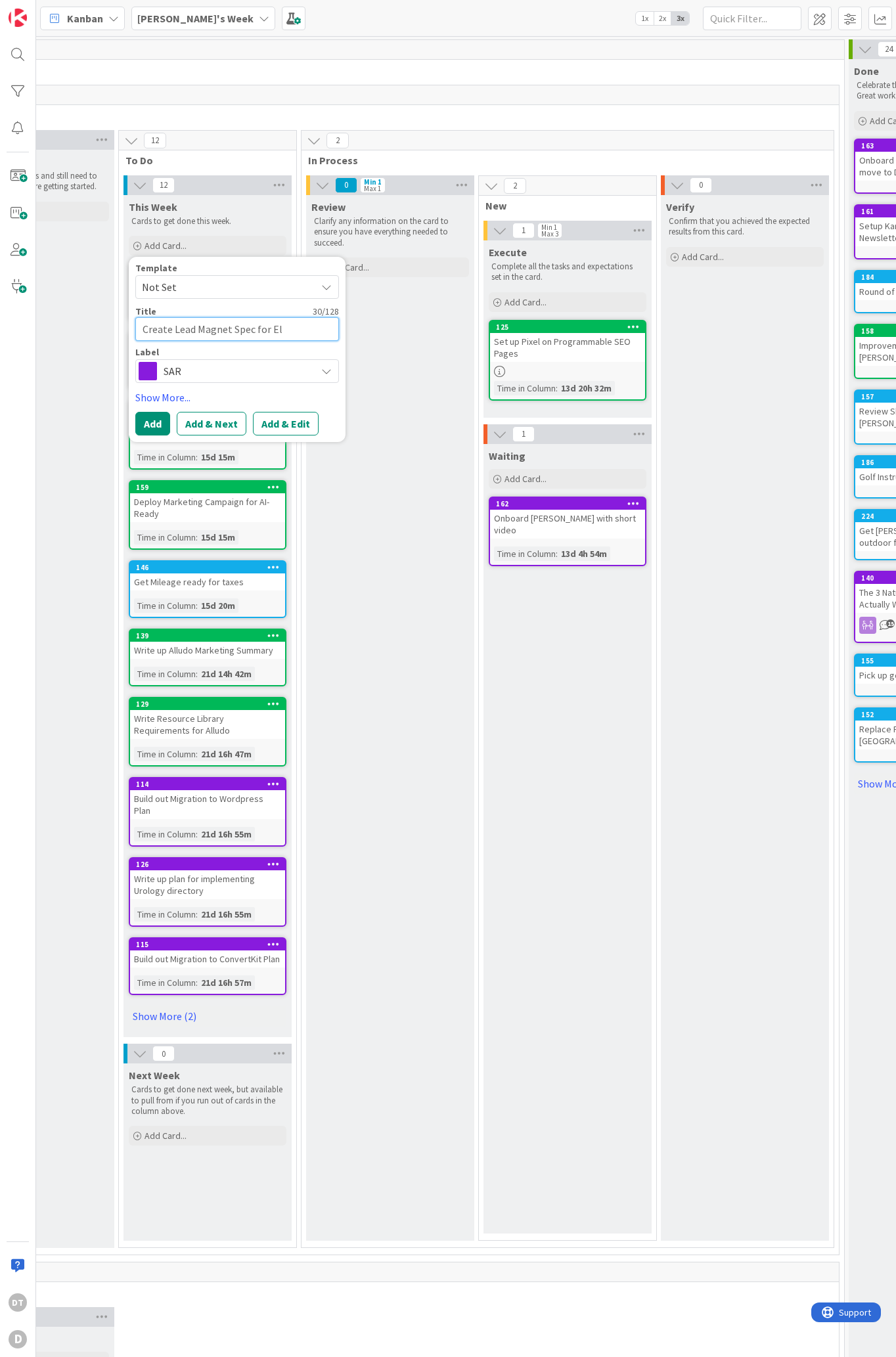
type textarea "Create Lead Magnet Spec for Ele"
type textarea "x"
type textarea "Create Lead Magnet Spec for Eled"
click at [150, 421] on button "Add" at bounding box center [153, 423] width 35 height 23
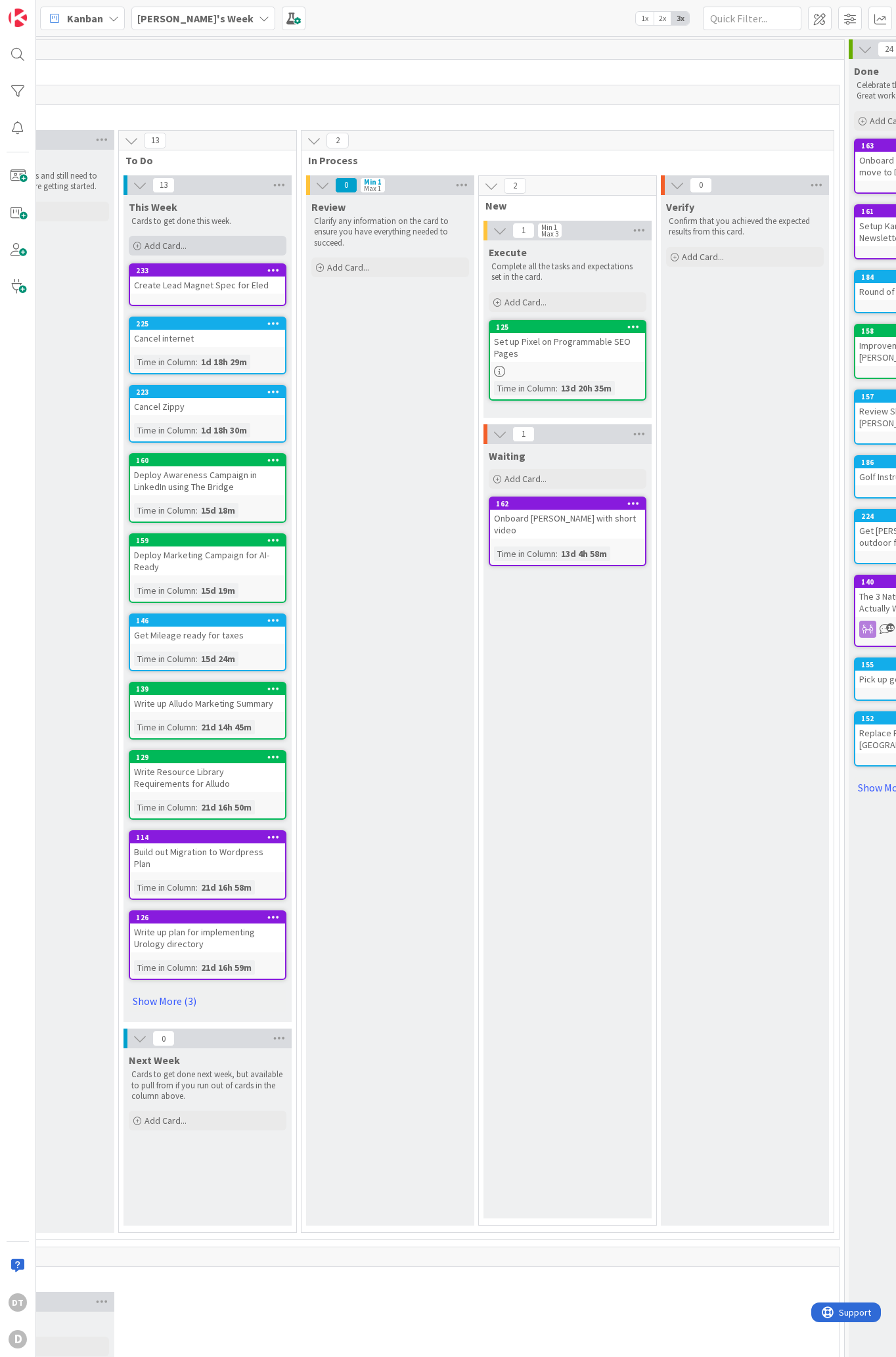
click at [220, 246] on div "Add Card..." at bounding box center [207, 246] width 157 height 20
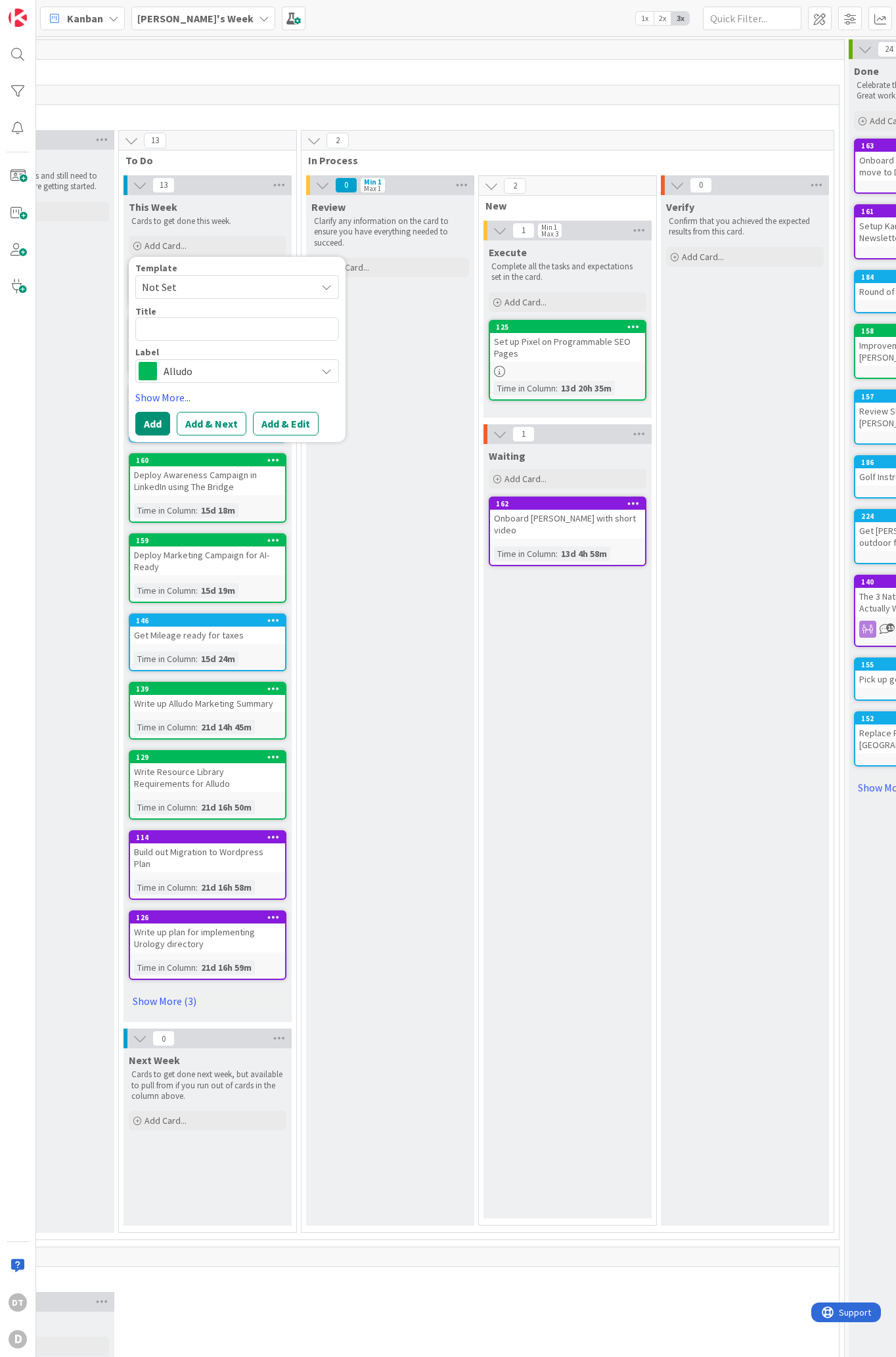
click at [189, 288] on span "Not Set" at bounding box center [224, 287] width 164 height 17
click at [189, 289] on span "Not Set" at bounding box center [224, 287] width 164 height 17
click at [187, 374] on span "Alludo" at bounding box center [236, 371] width 146 height 19
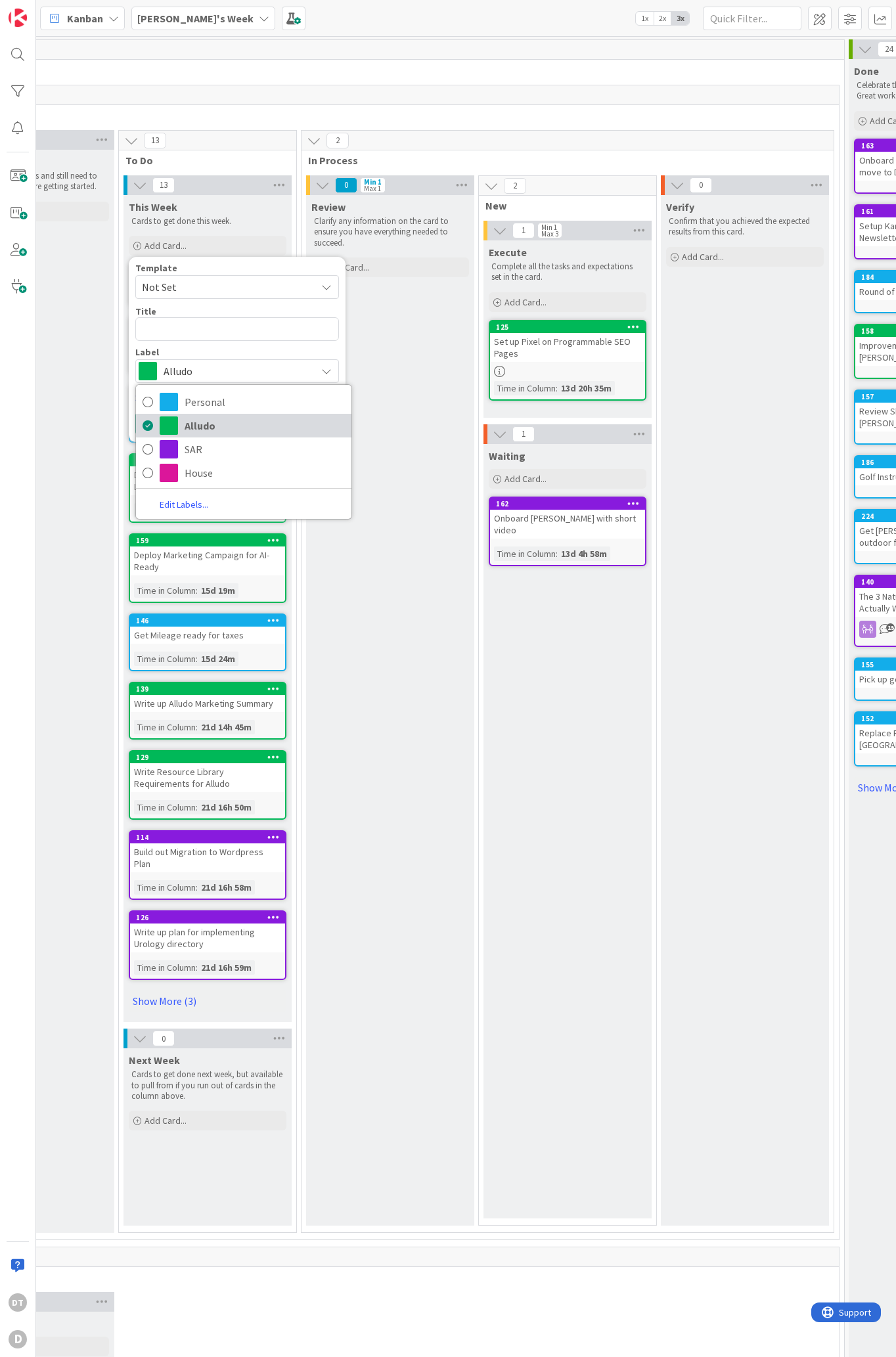
click at [194, 427] on span "Alludo" at bounding box center [265, 426] width 160 height 20
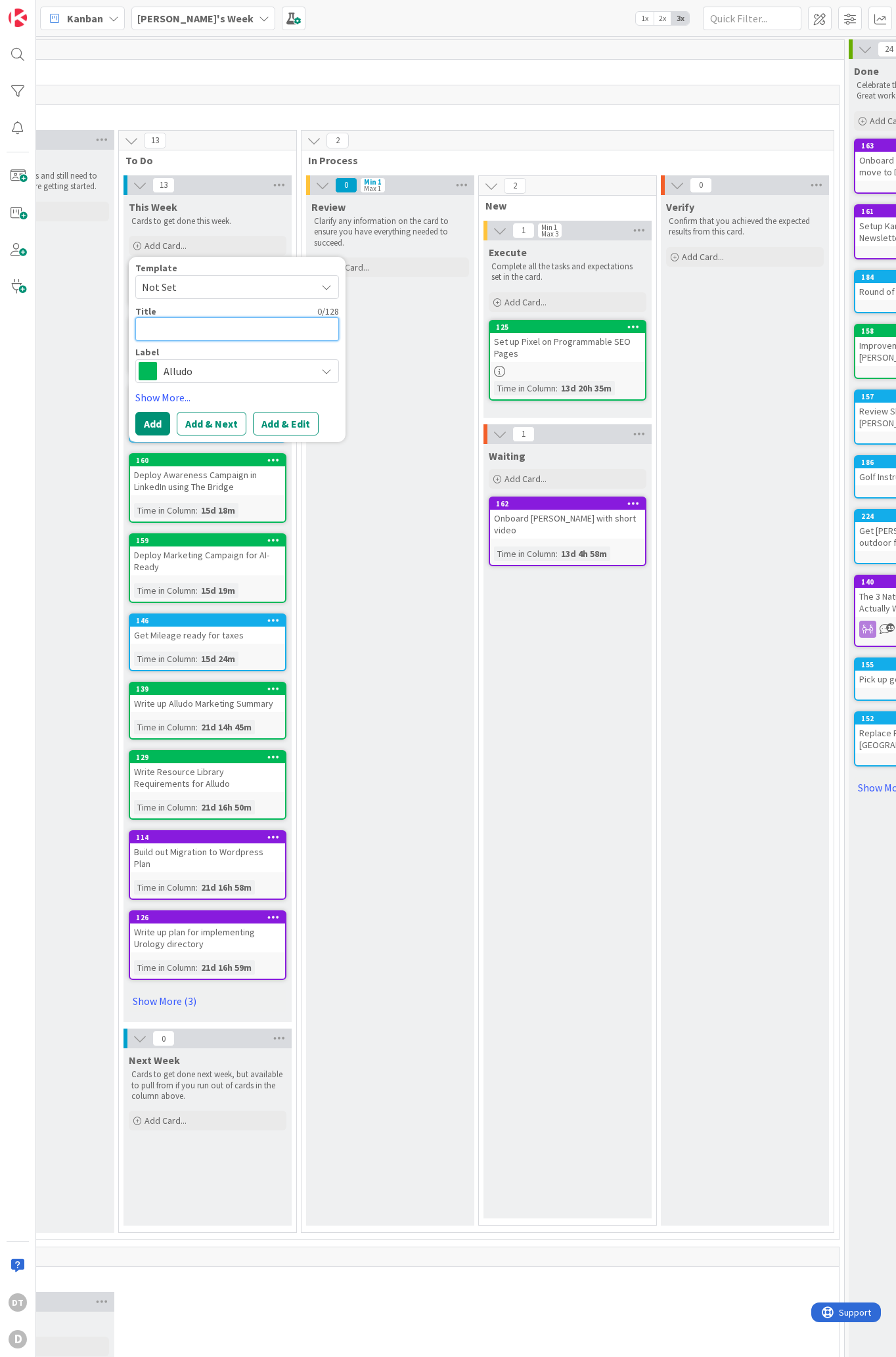
click at [154, 327] on textarea at bounding box center [237, 328] width 203 height 23
type textarea "x"
type textarea "B"
type textarea "x"
type textarea "Bu"
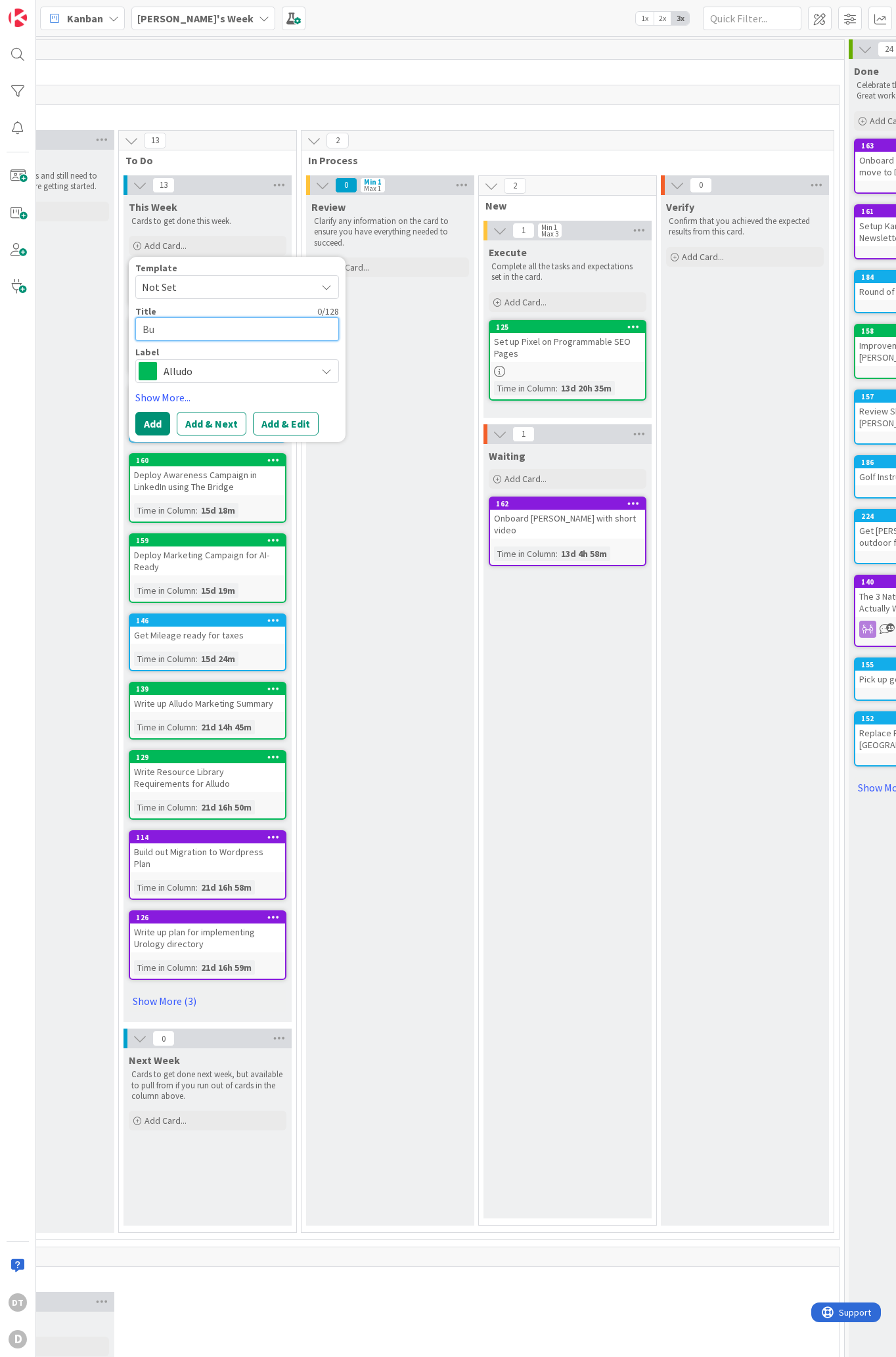
type textarea "x"
type textarea "Buil"
type textarea "x"
type textarea "Build"
type textarea "x"
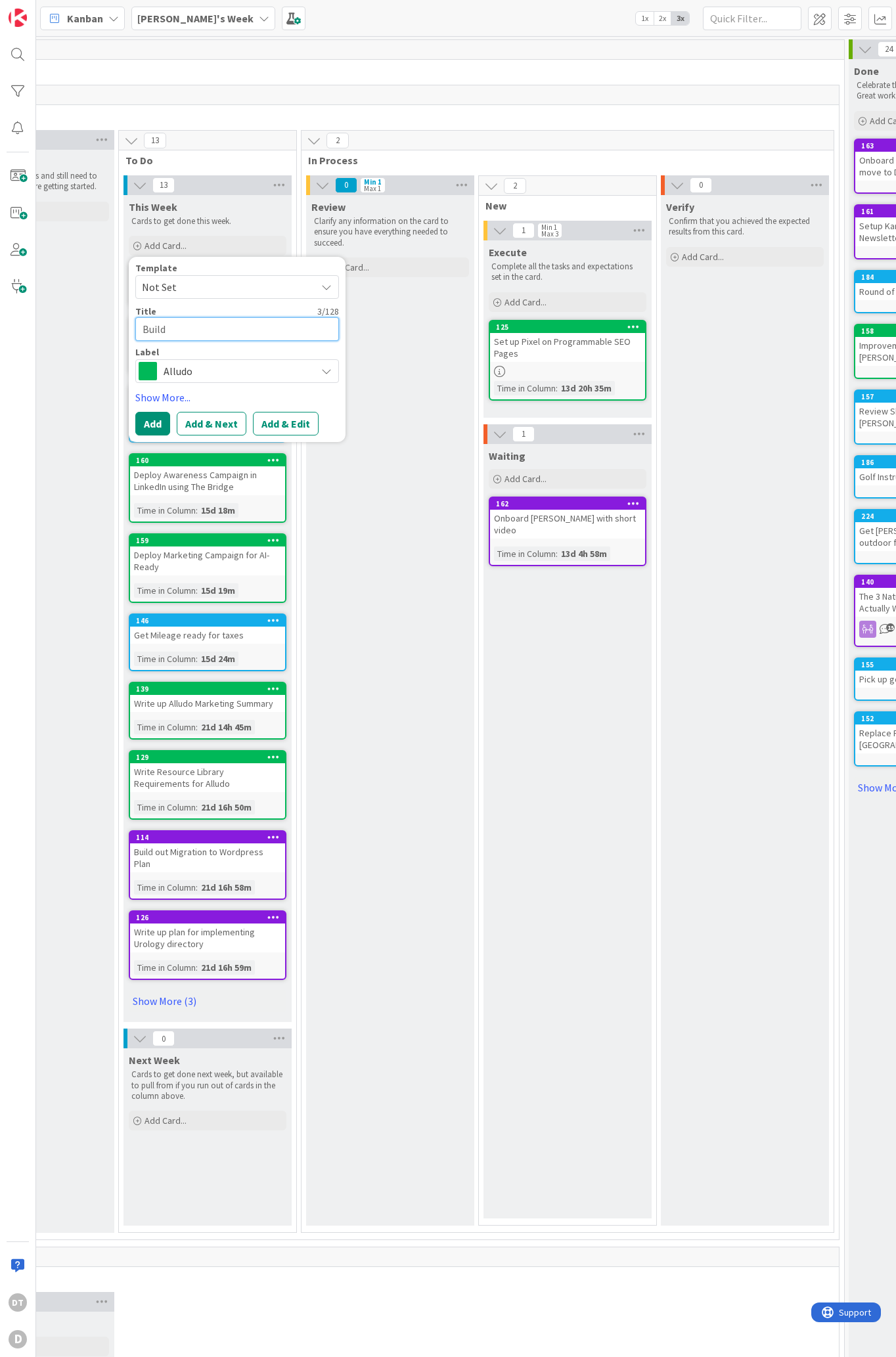
type textarea "Build"
type textarea "x"
type textarea "Build o"
type textarea "x"
type textarea "Build out"
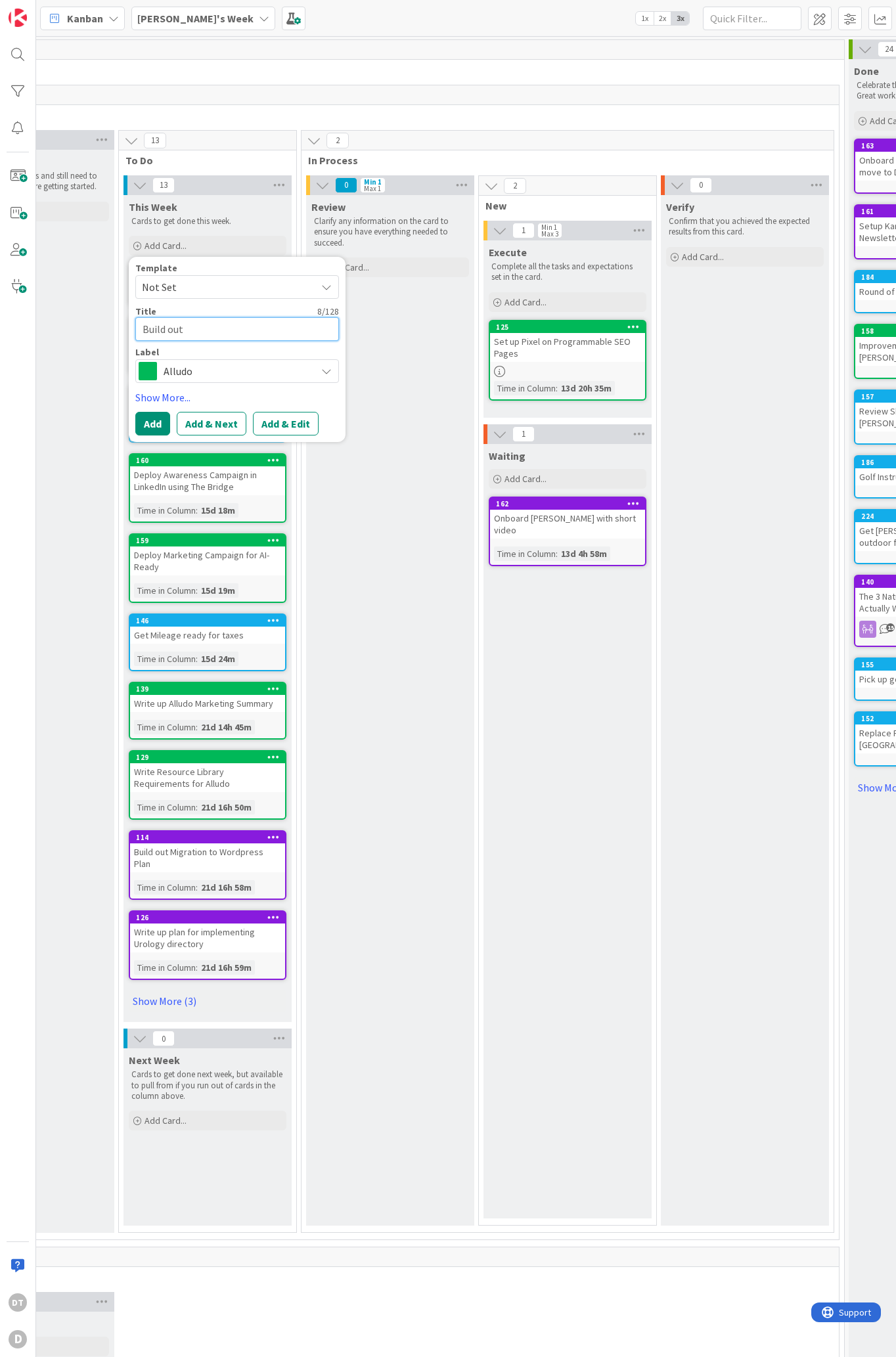
type textarea "x"
type textarea "Build out"
type textarea "x"
type textarea "Build out Pr"
type textarea "x"
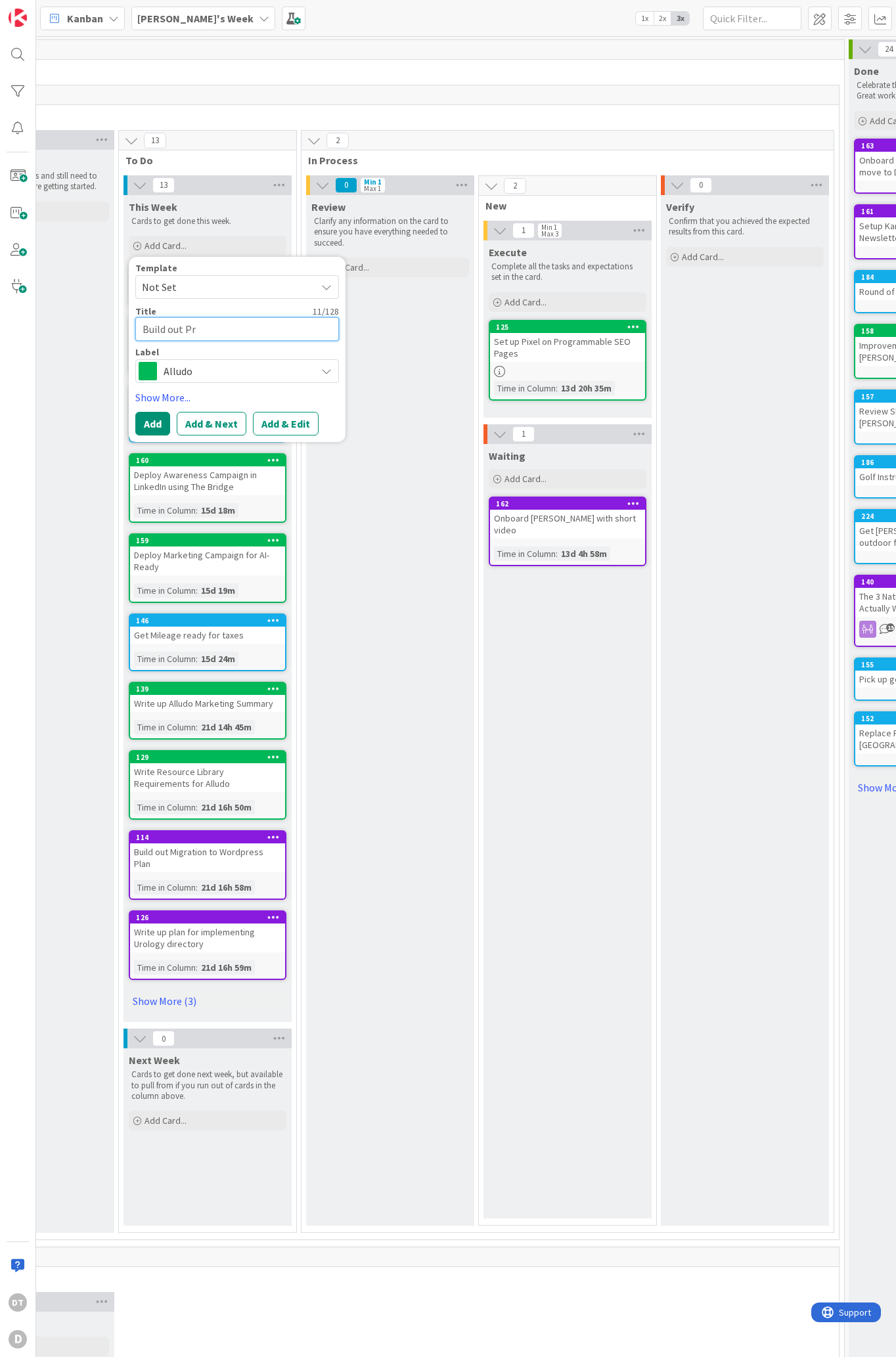
type textarea "Build out Pro"
type textarea "x"
type textarea "Build out Proc"
type textarea "x"
type textarea "Build out Pro"
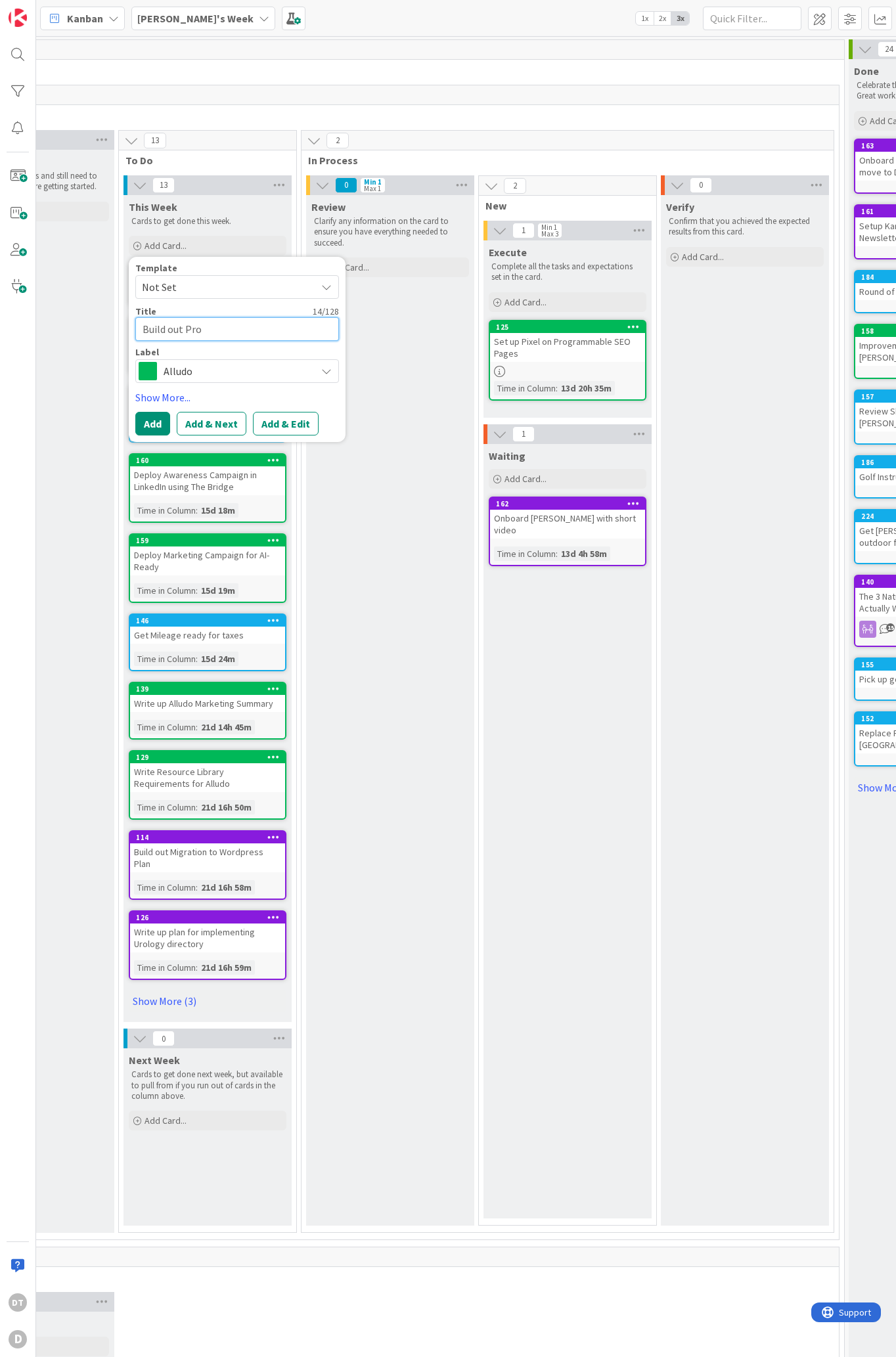
type textarea "x"
type textarea "Build out Pr"
type textarea "x"
type textarea "Build out P"
type textarea "x"
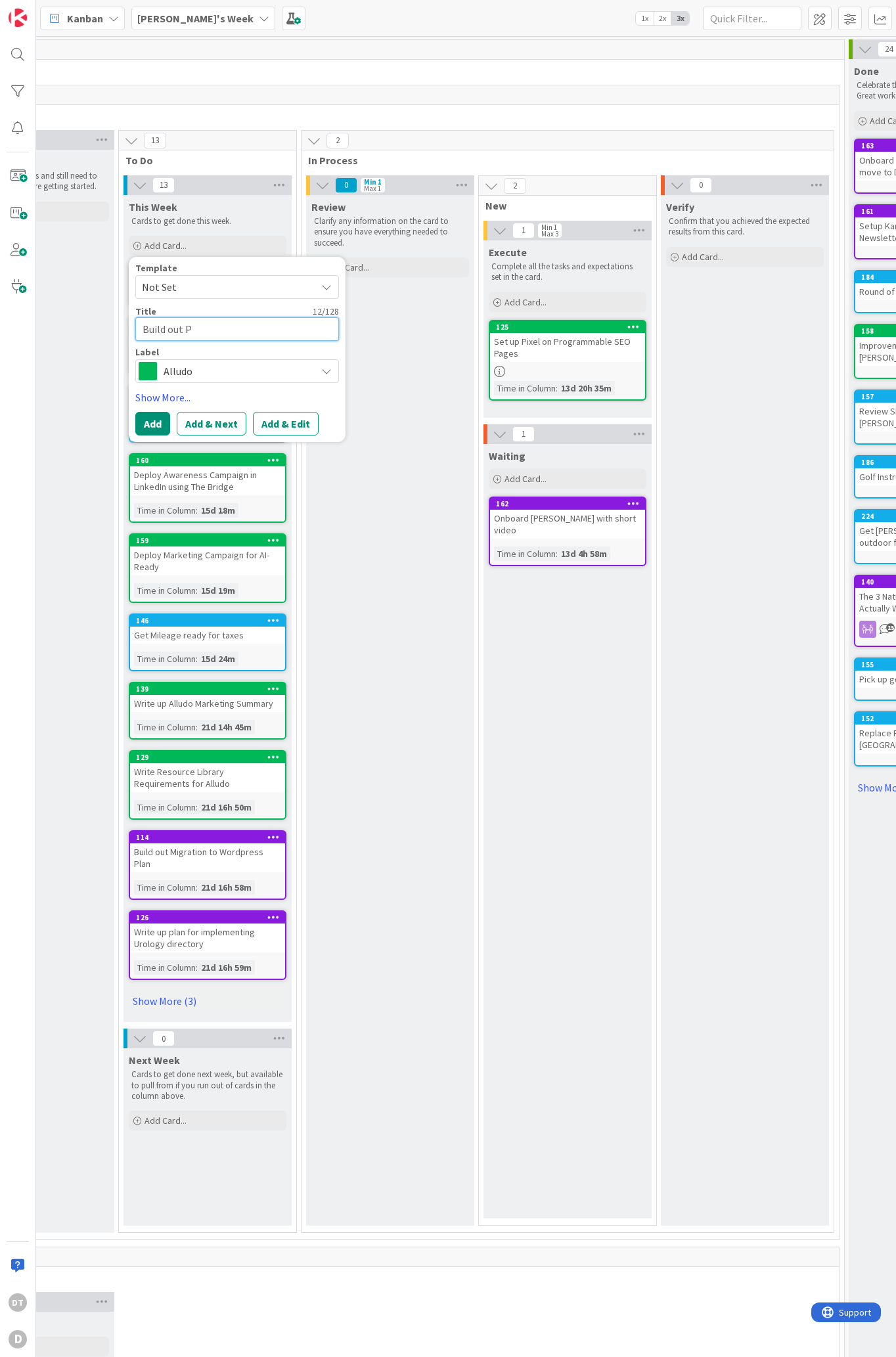
type textarea "Build out"
type textarea "x"
type textarea "Build out p"
type textarea "x"
type textarea "Build out po"
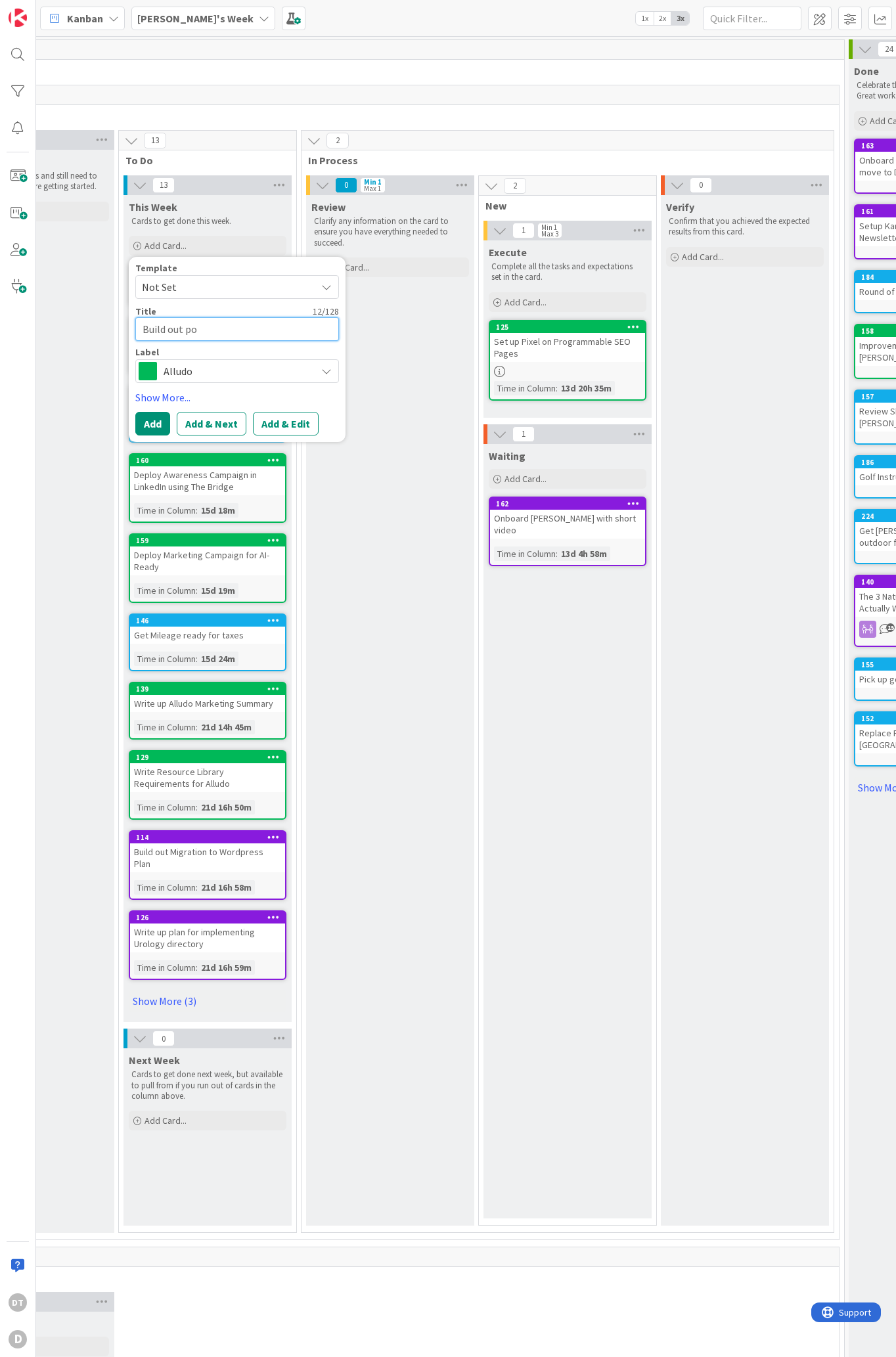
type textarea "x"
type textarea "Build out poc"
type textarea "x"
type textarea "Build out poce"
type textarea "x"
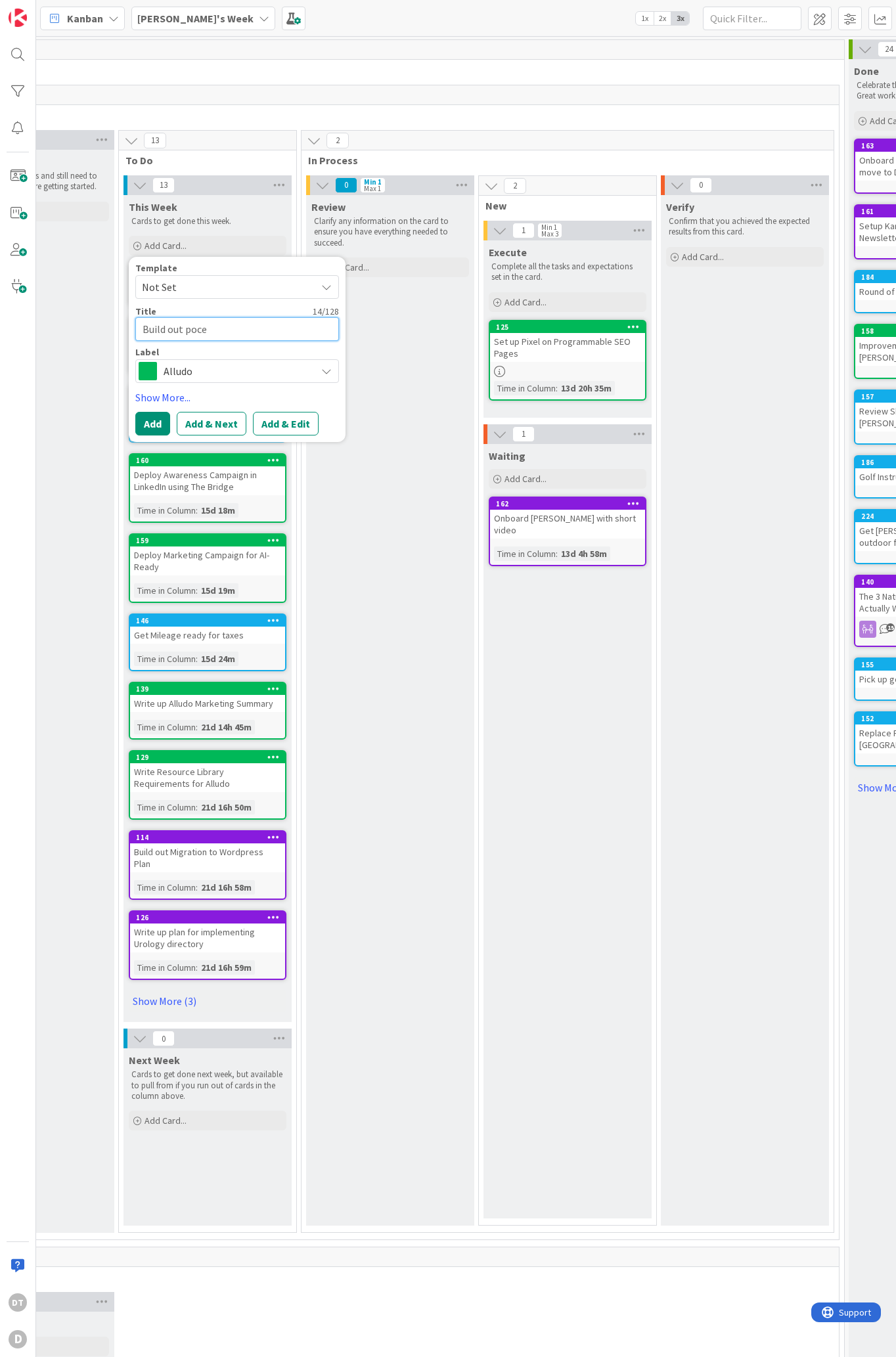
type textarea "Build out poces"
type textarea "x"
type textarea "Build out poce"
type textarea "x"
type textarea "Build out poc"
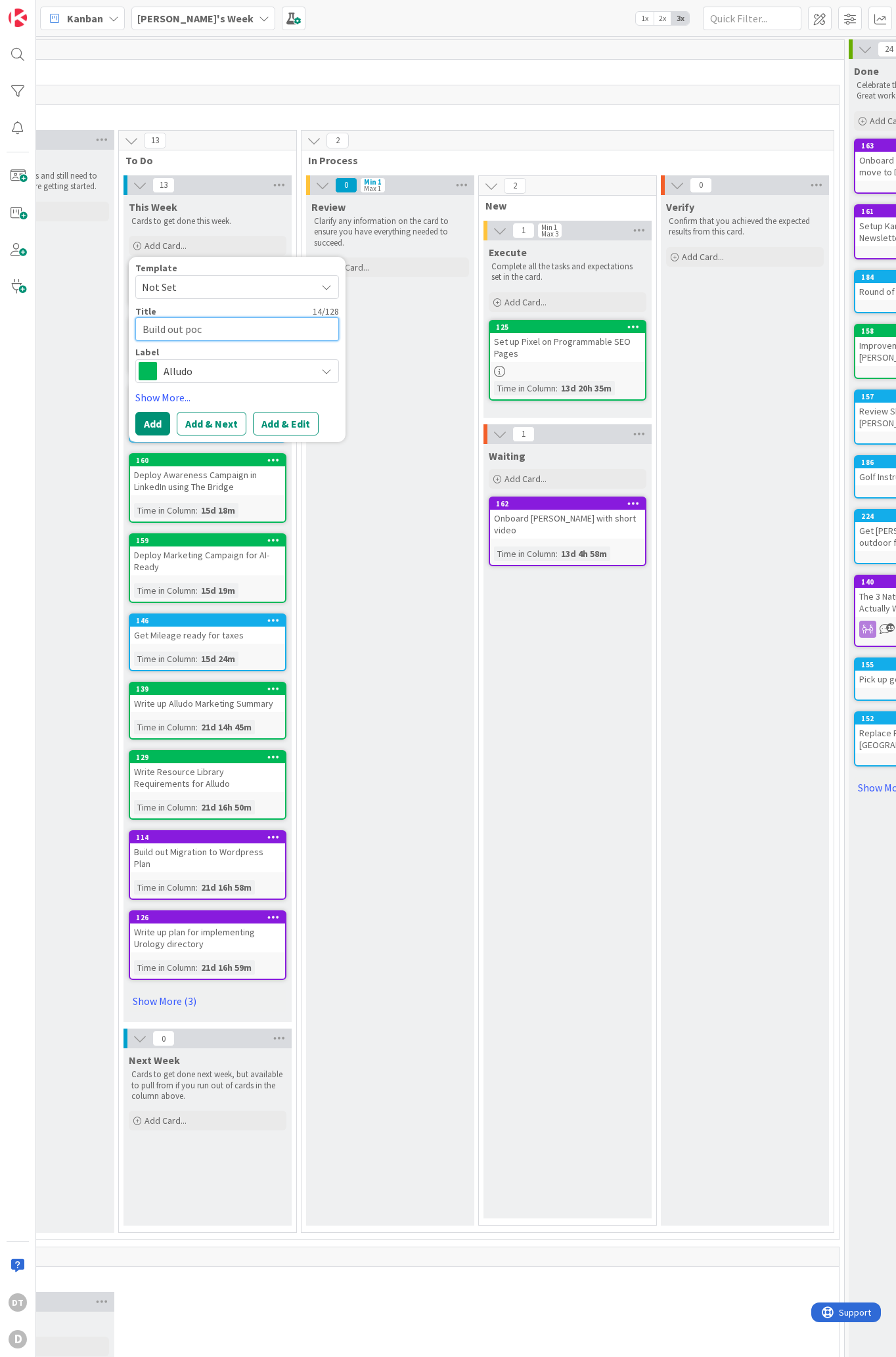
type textarea "x"
type textarea "Build out po"
type textarea "x"
type textarea "Build out p"
type textarea "x"
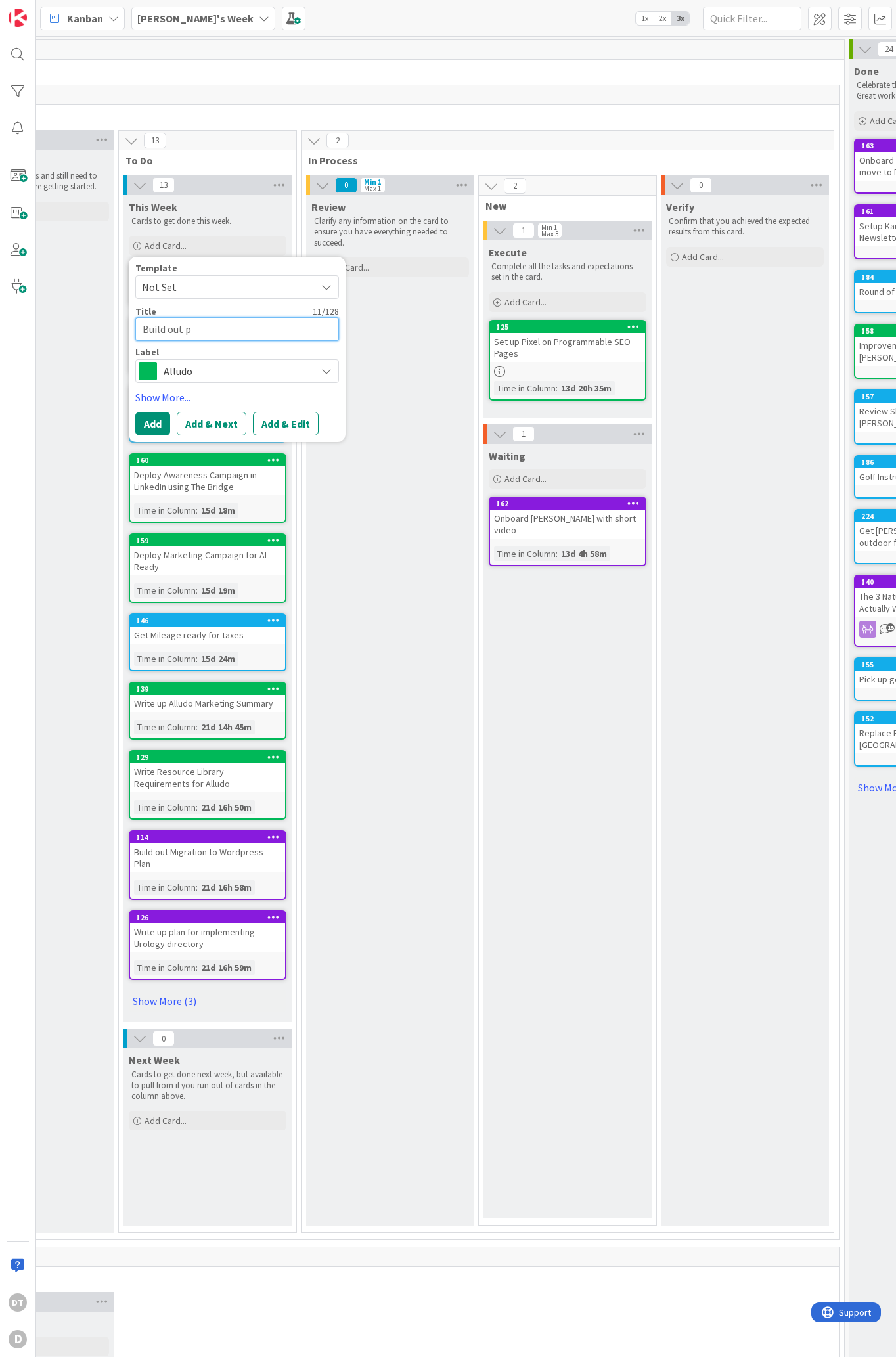
type textarea "Build out pr"
type textarea "x"
type textarea "Build out pro"
type textarea "x"
type textarea "Build out proc"
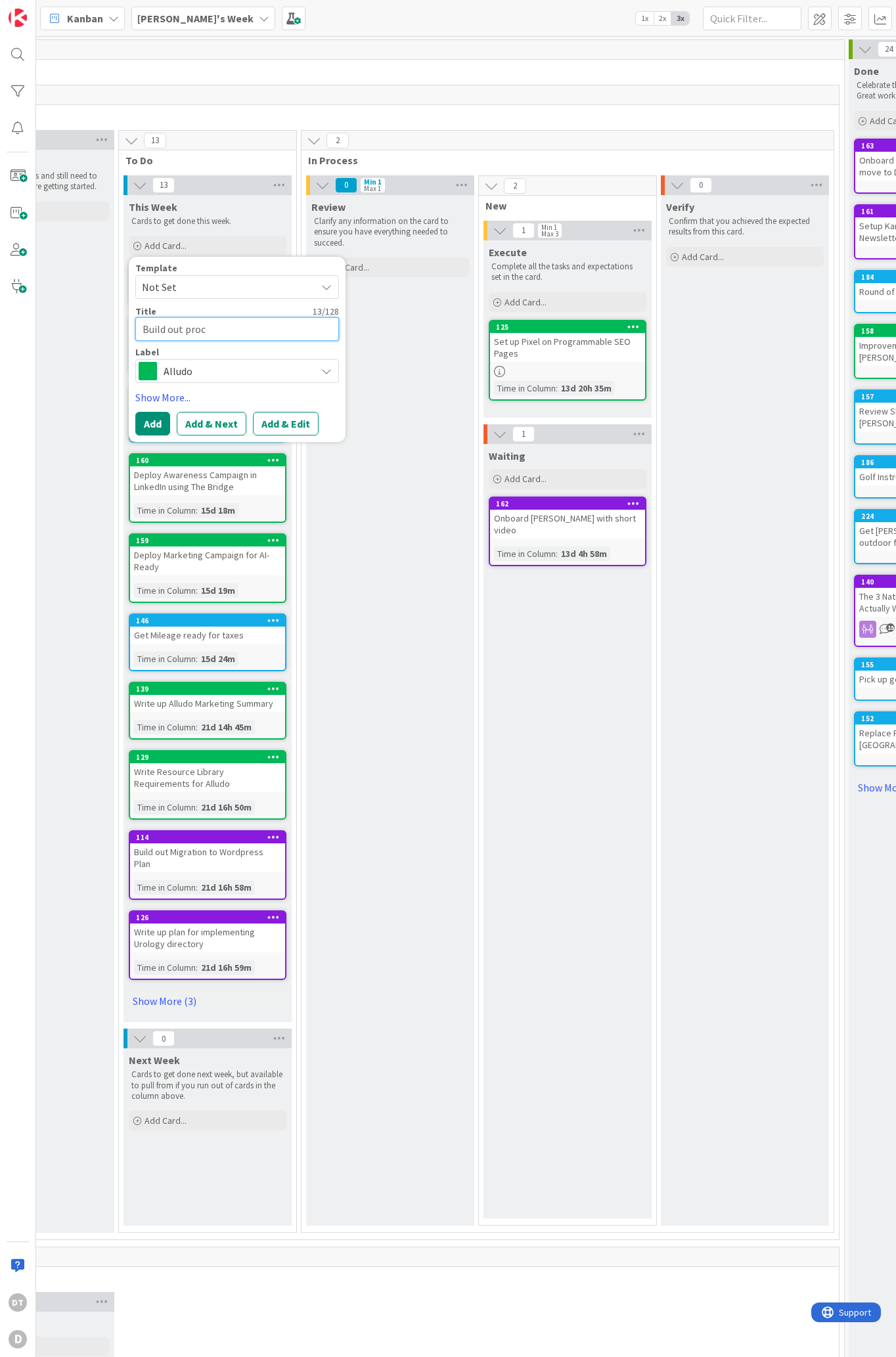
type textarea "x"
type textarea "Build out proce"
type textarea "x"
type textarea "Build out proces"
type textarea "x"
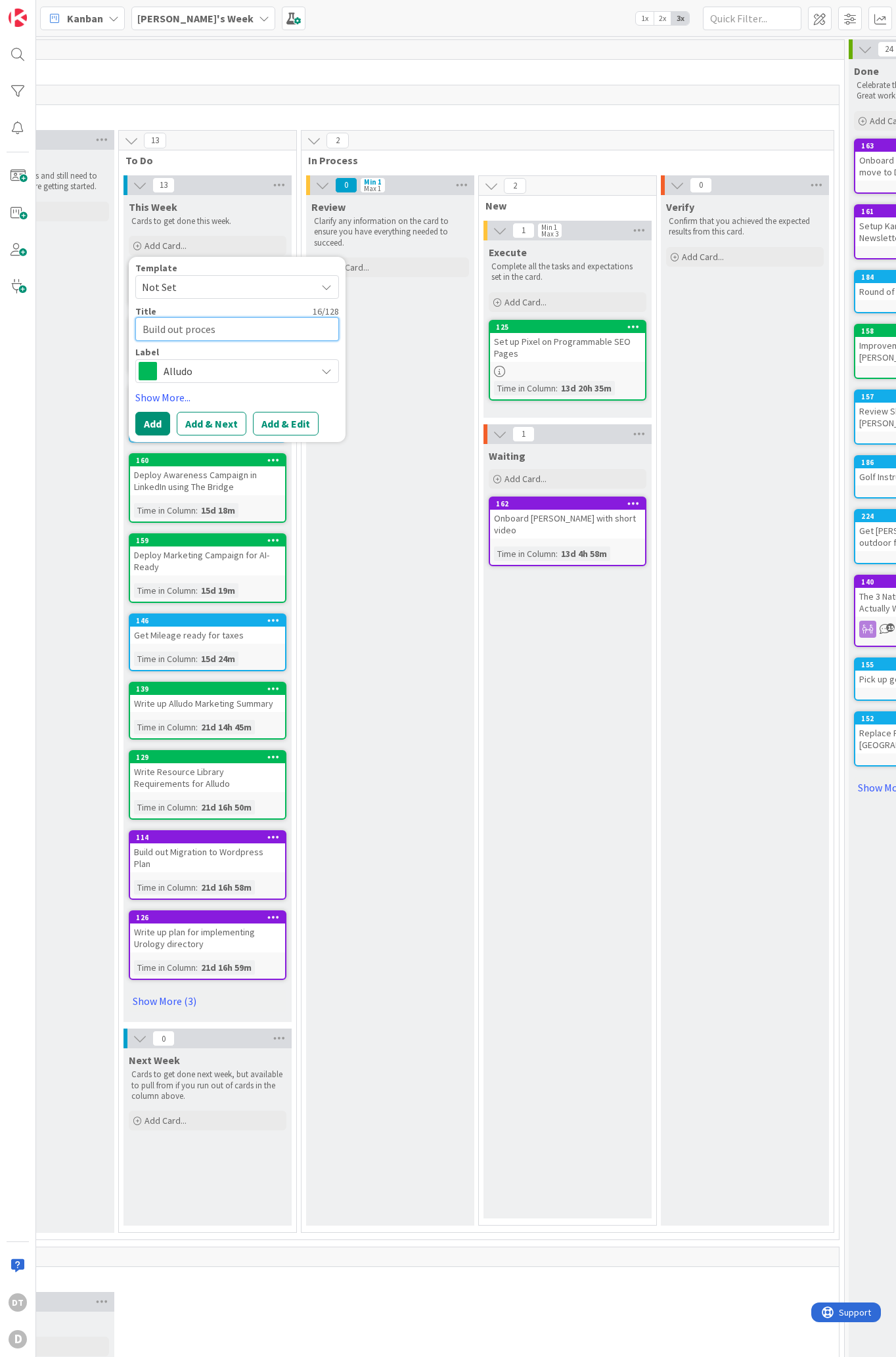
type textarea "Build out process"
type textarea "x"
type textarea "Build out process f"
type textarea "x"
type textarea "Build out process for"
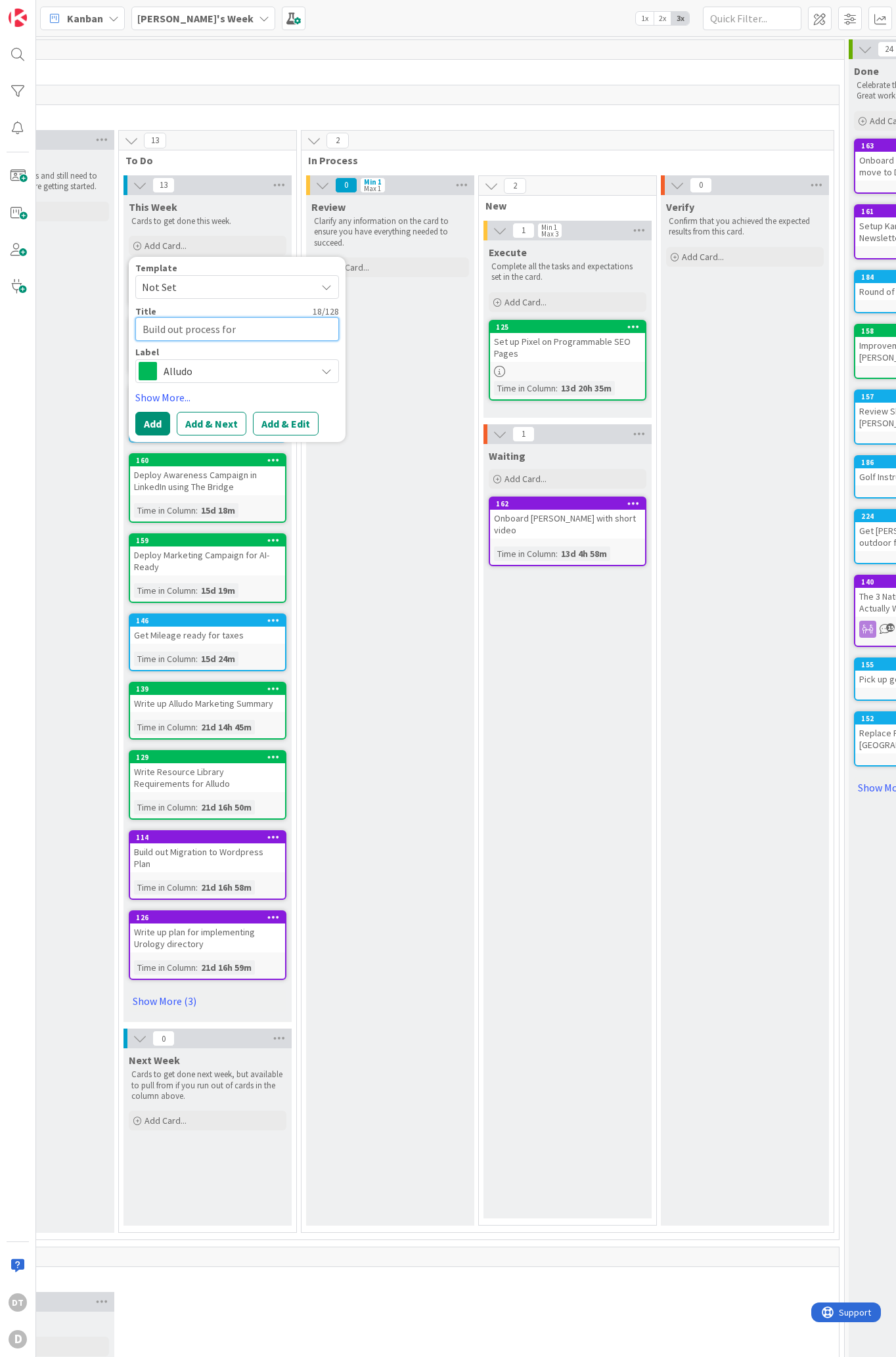
type textarea "x"
type textarea "Build out process for"
type textarea "x"
type textarea "Build out process for J"
type textarea "x"
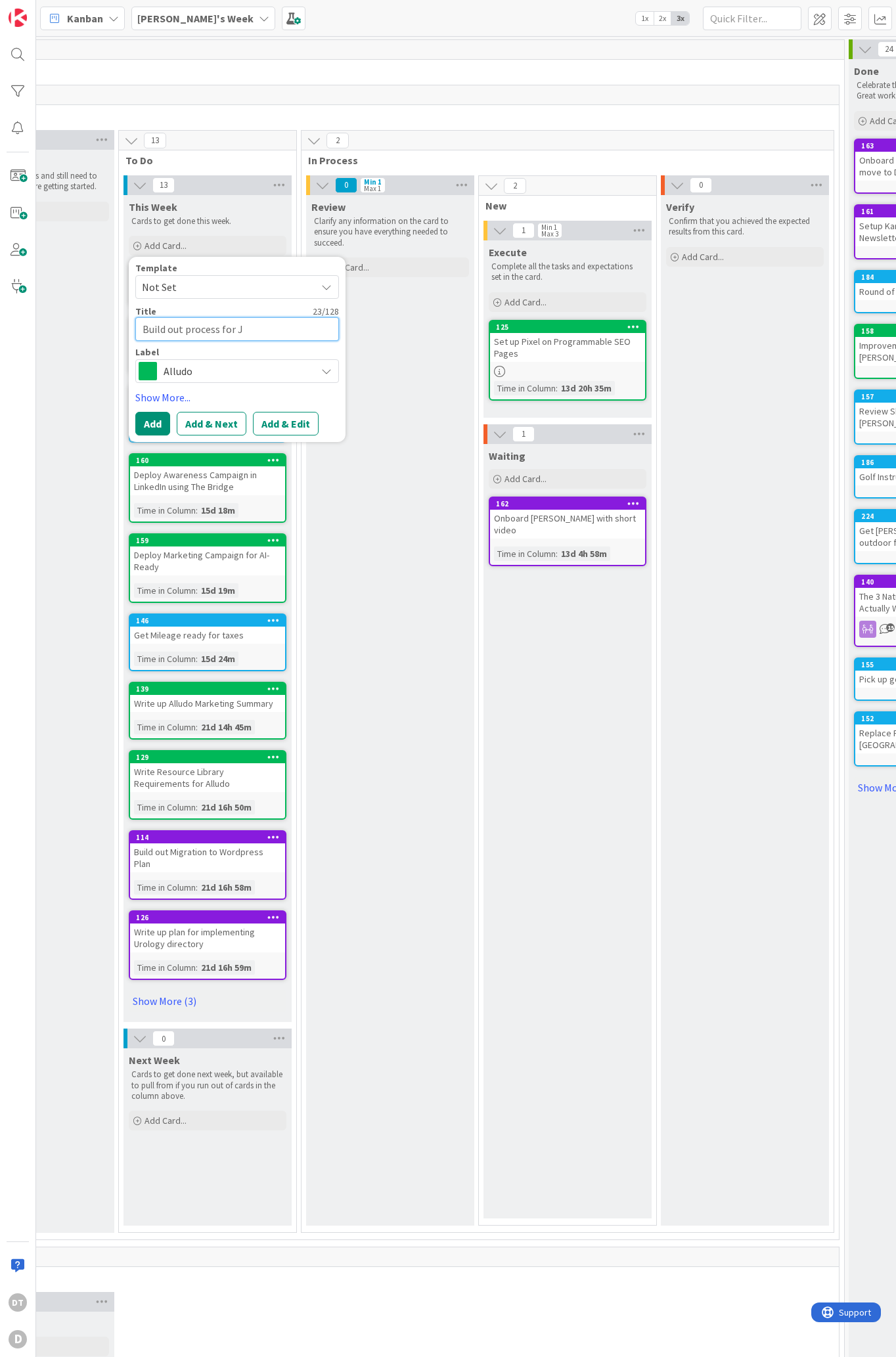
type textarea "Build out process for [PERSON_NAME]"
type textarea "x"
type textarea "Build out process for Jam"
type textarea "x"
type textarea "Build out process for [PERSON_NAME]"
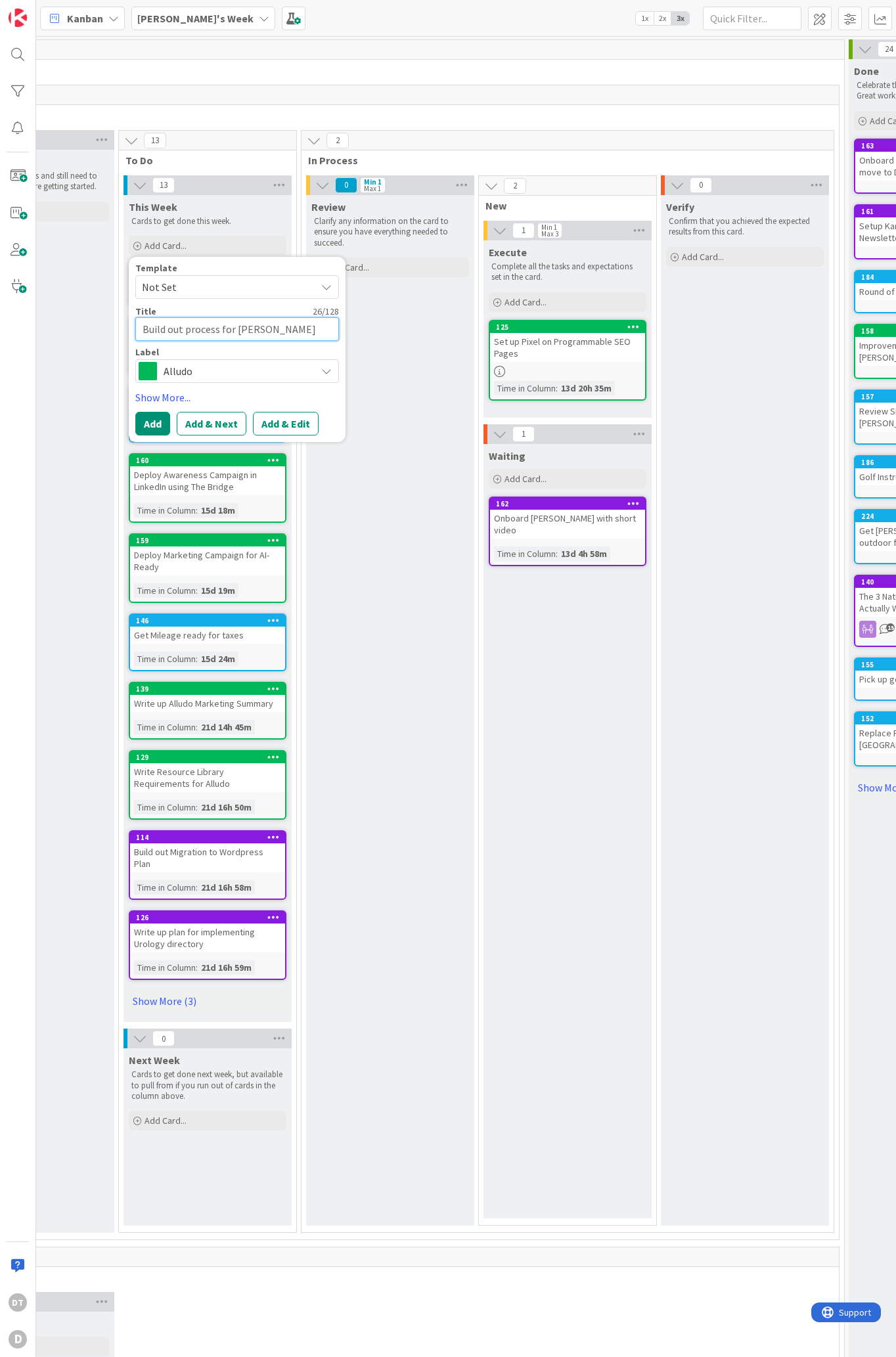
type textarea "x"
type textarea "Build out process for [PERSON_NAME]"
type textarea "x"
type textarea "Build out process for [PERSON_NAME]"
type textarea "x"
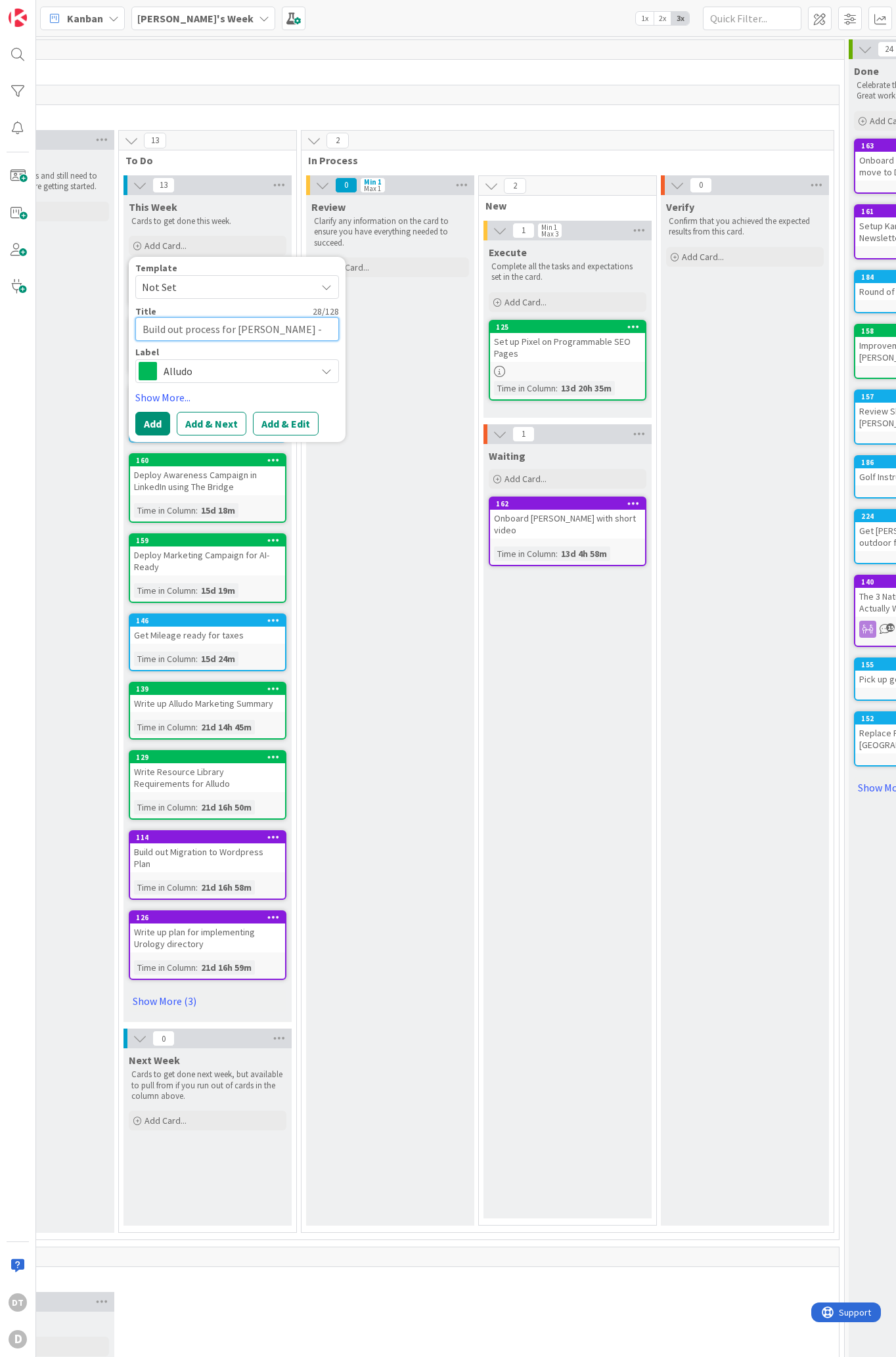
type textarea "Build out process for [PERSON_NAME] -"
type textarea "x"
type textarea "Build out process for [PERSON_NAME] - d"
type textarea "x"
type textarea "Build out process for [PERSON_NAME] - de"
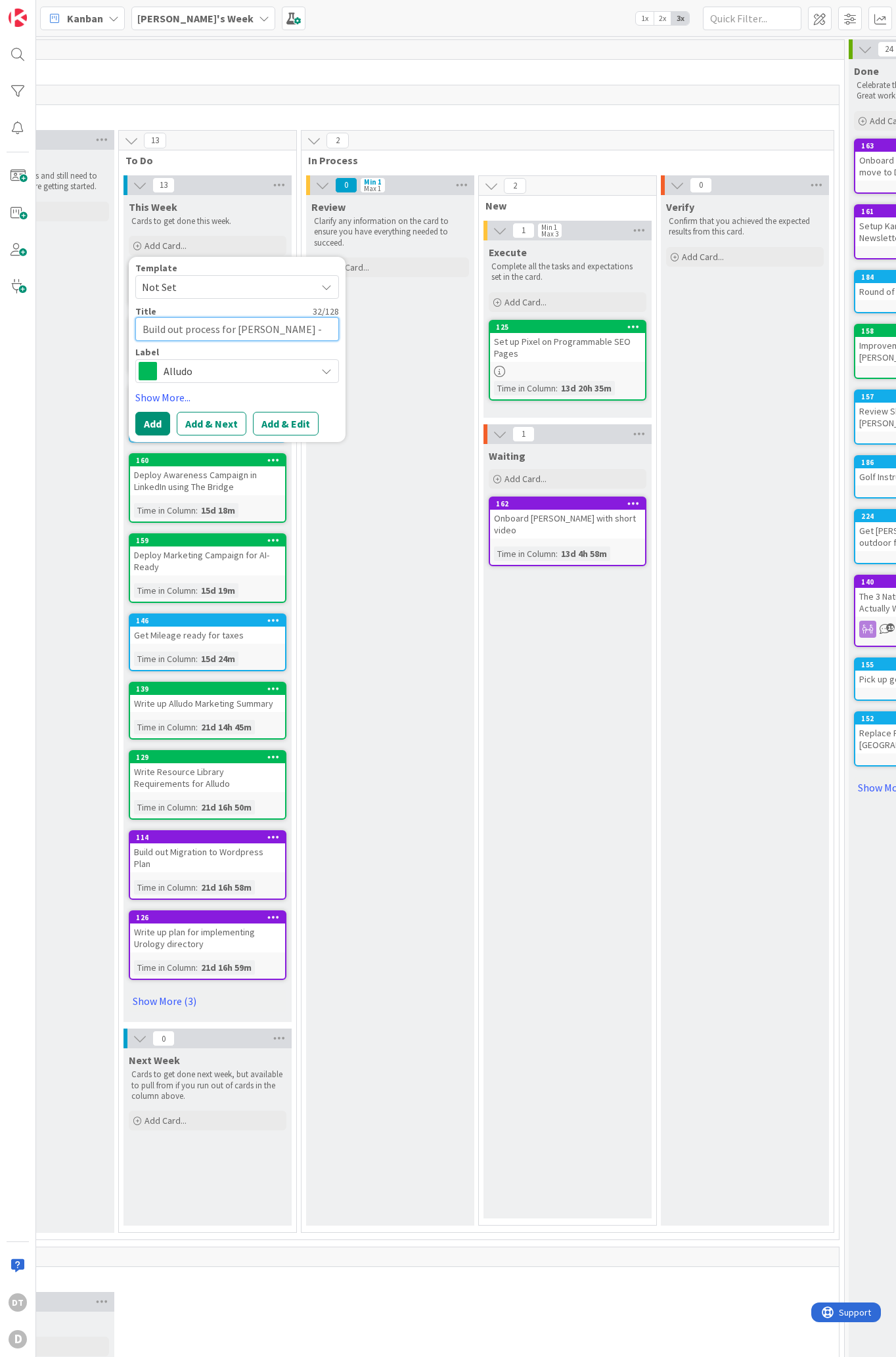
type textarea "x"
type textarea "Build out process for [PERSON_NAME]"
type textarea "x"
type textarea "Build out process for [PERSON_NAME] - [PERSON_NAME]"
type textarea "x"
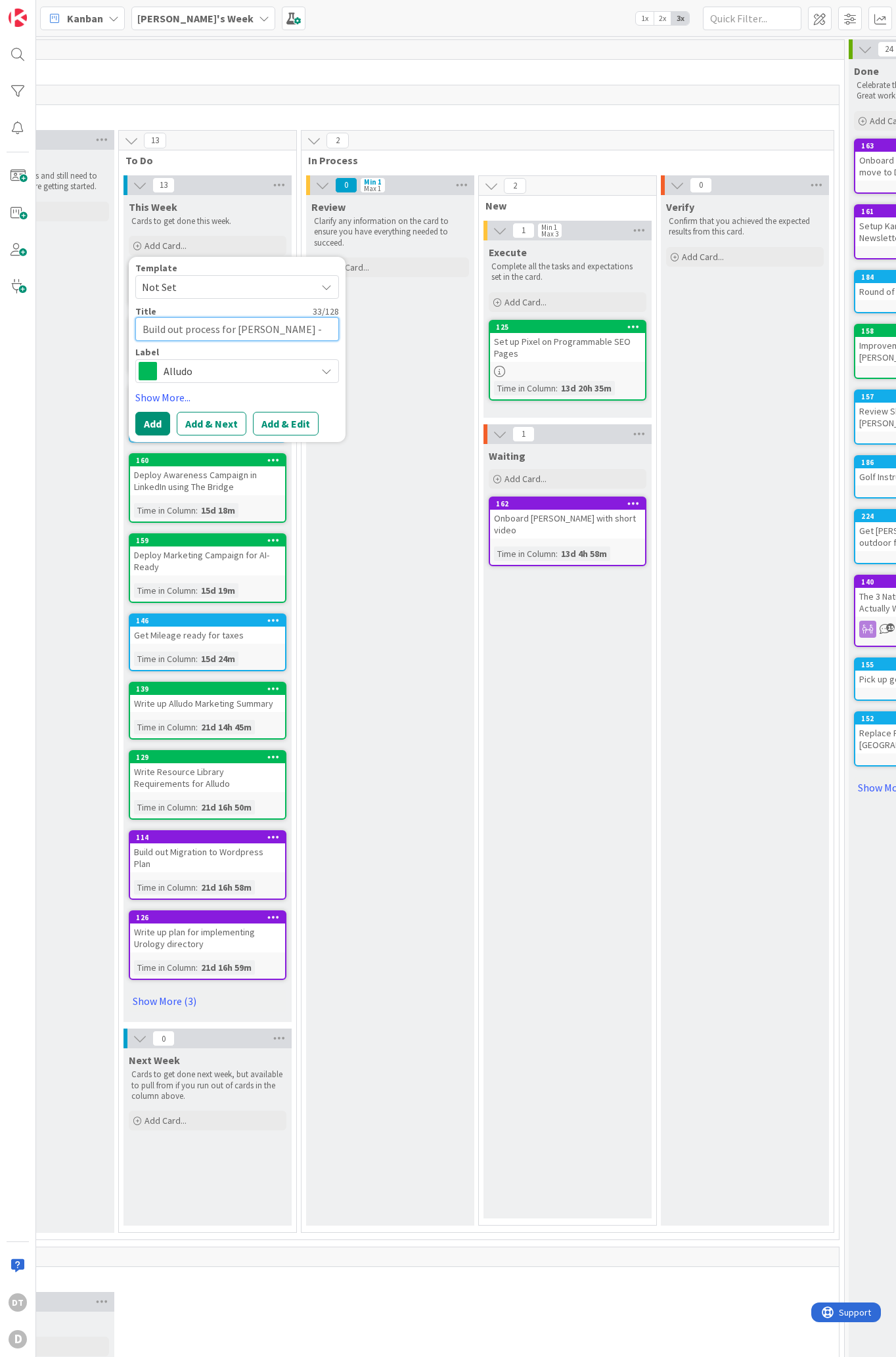
type textarea "Build out process for [PERSON_NAME] - deeper"
type textarea "x"
type textarea "Build out process for [PERSON_NAME] - deeper d"
type textarea "x"
type textarea "Build out process for [PERSON_NAME] - deeper div"
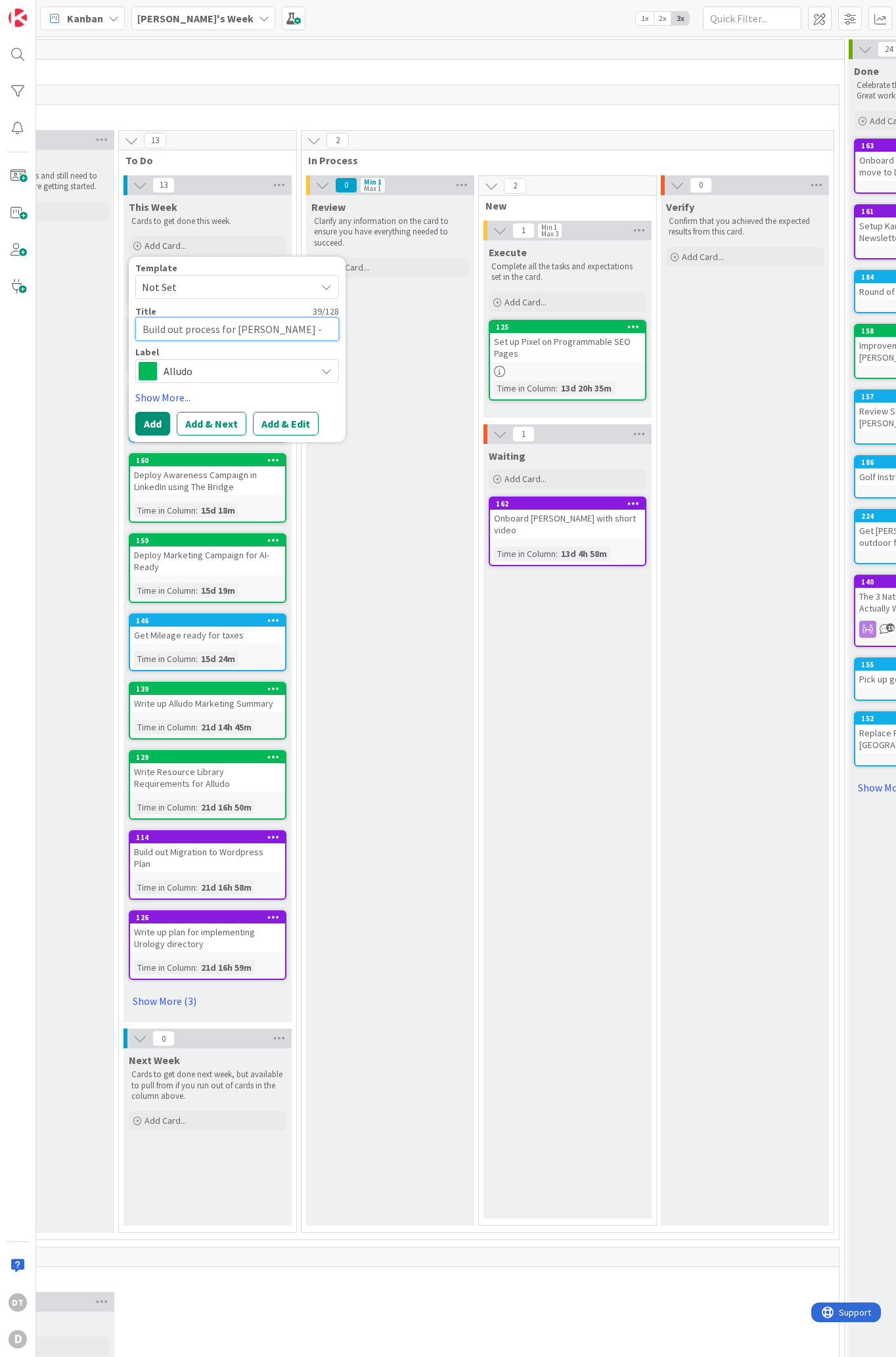
type textarea "x"
type textarea "Build out process for [PERSON_NAME] - deeper dive"
type textarea "x"
type textarea "Build out process for [PERSON_NAME] - deeper dive,"
click at [230, 437] on button "Add & Next" at bounding box center [211, 439] width 69 height 23
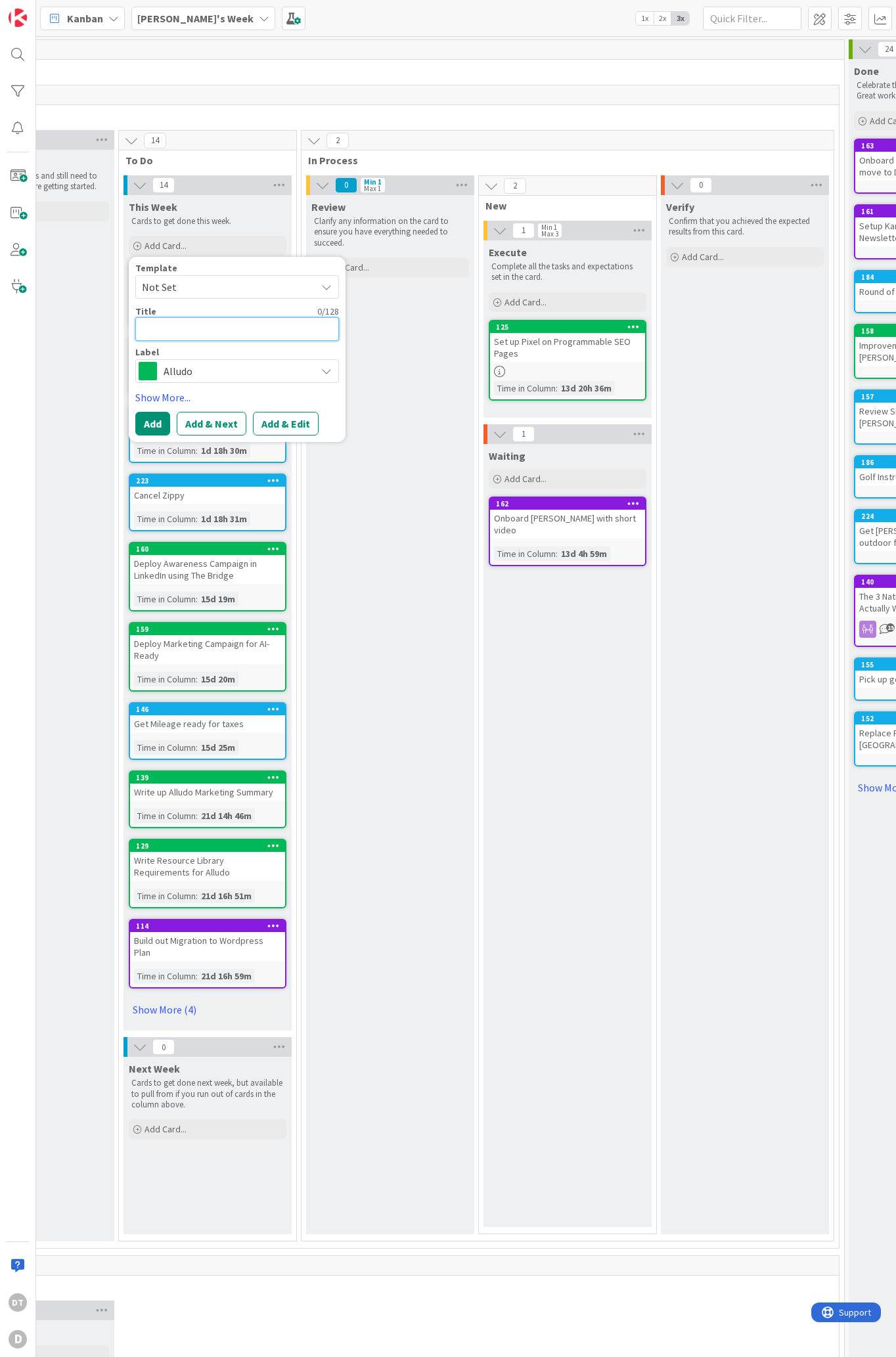
click at [180, 318] on textarea at bounding box center [237, 328] width 203 height 23
click at [153, 439] on button "Add" at bounding box center [153, 439] width 35 height 23
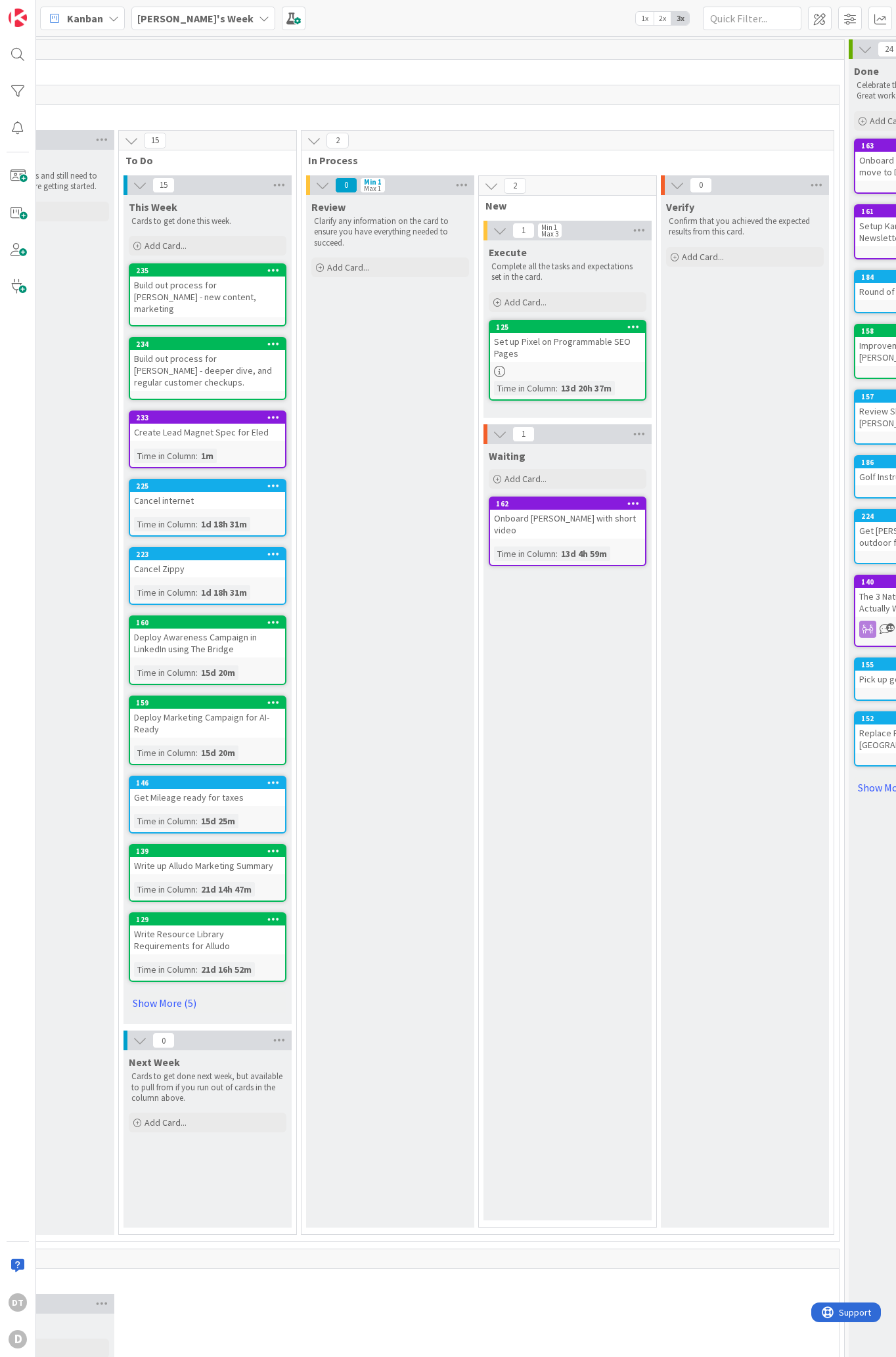
click at [207, 19] on div "[PERSON_NAME]'s Week" at bounding box center [203, 18] width 144 height 23
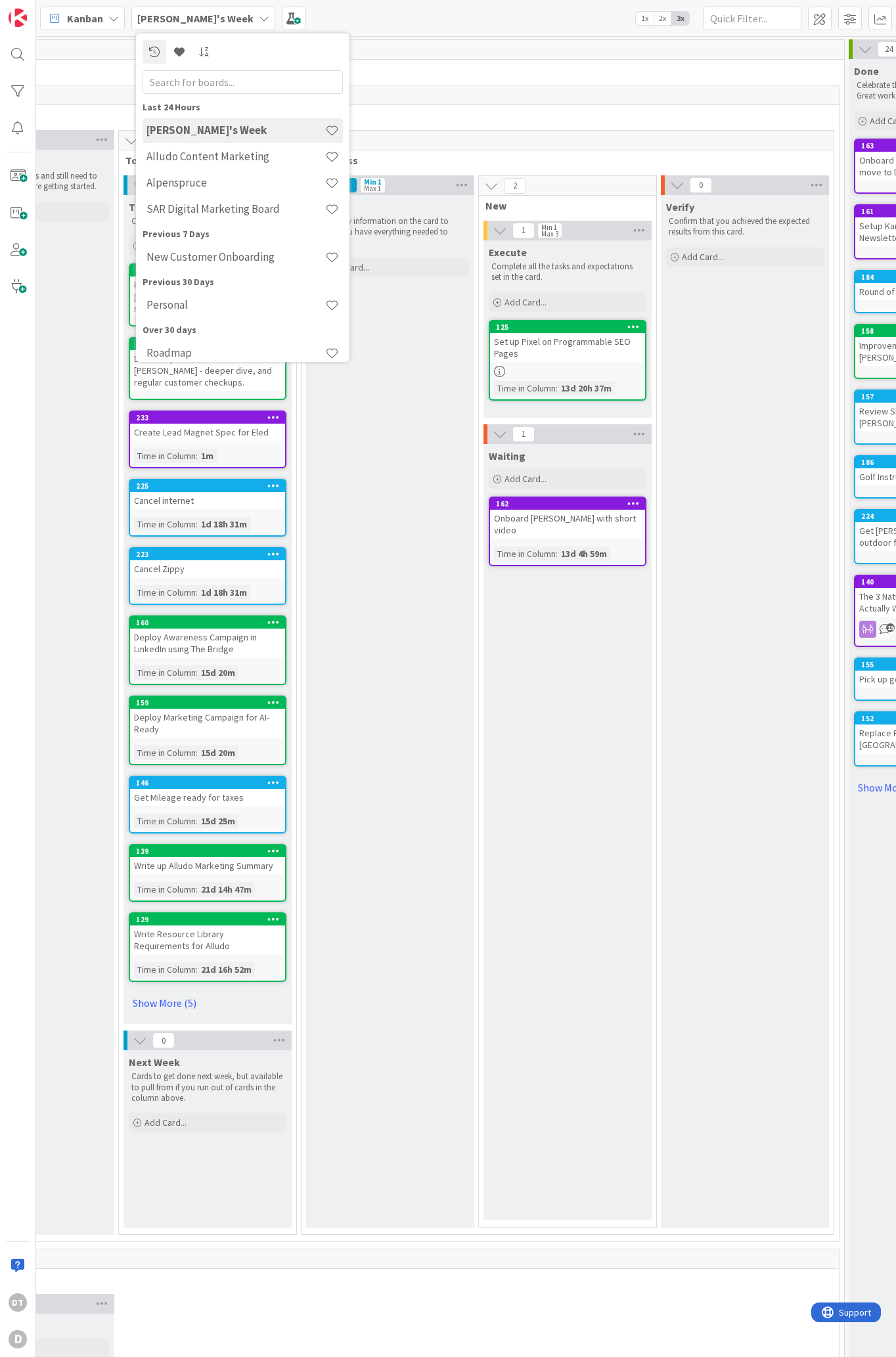
click at [357, 476] on div "Review Clarify any information on the card to ensure you have everything needed…" at bounding box center [390, 711] width 168 height 1032
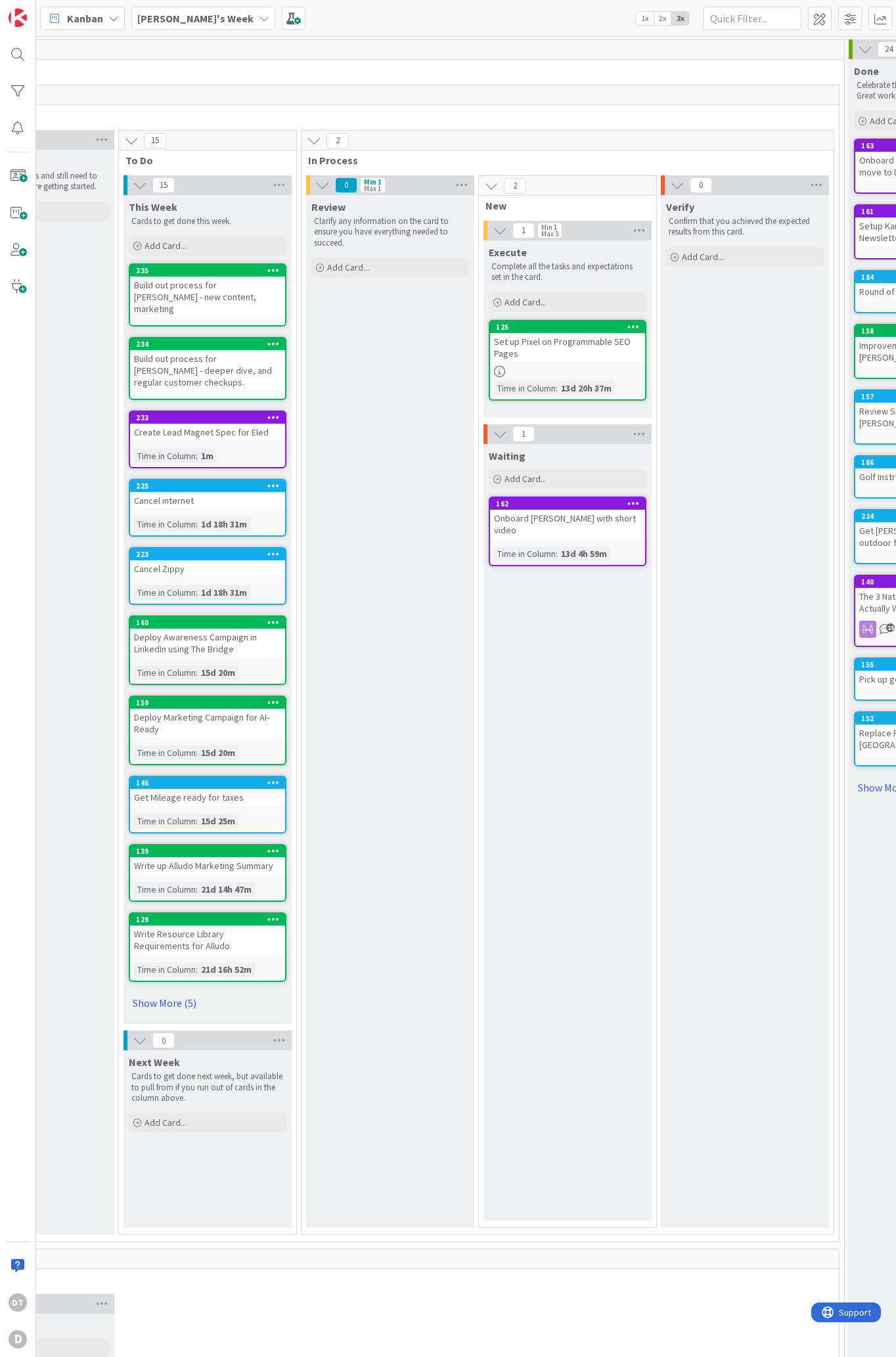
click at [204, 17] on b "[PERSON_NAME]'s Week" at bounding box center [195, 19] width 116 height 13
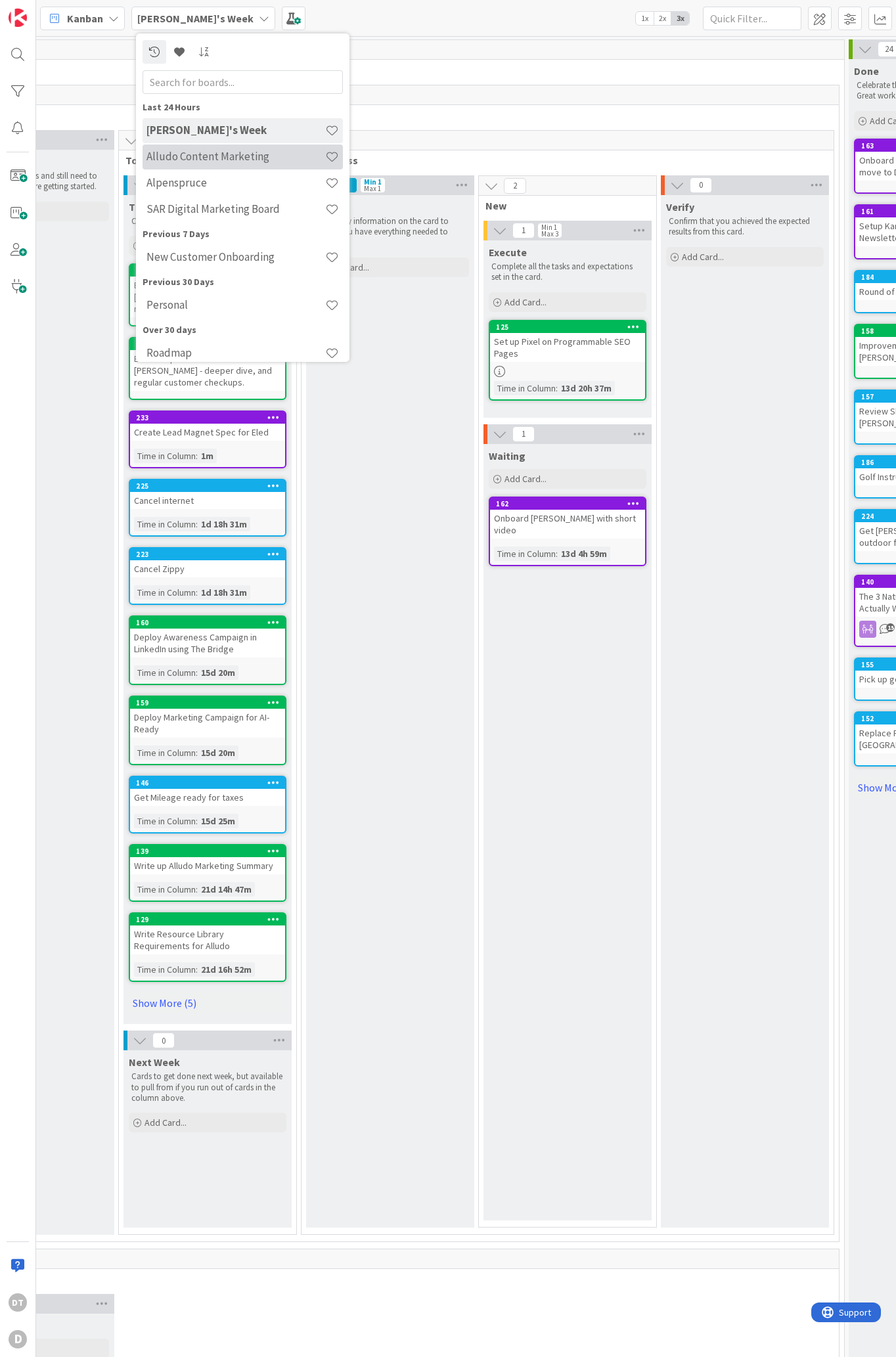
click at [184, 154] on h4 "Alludo Content Marketing" at bounding box center [236, 156] width 179 height 13
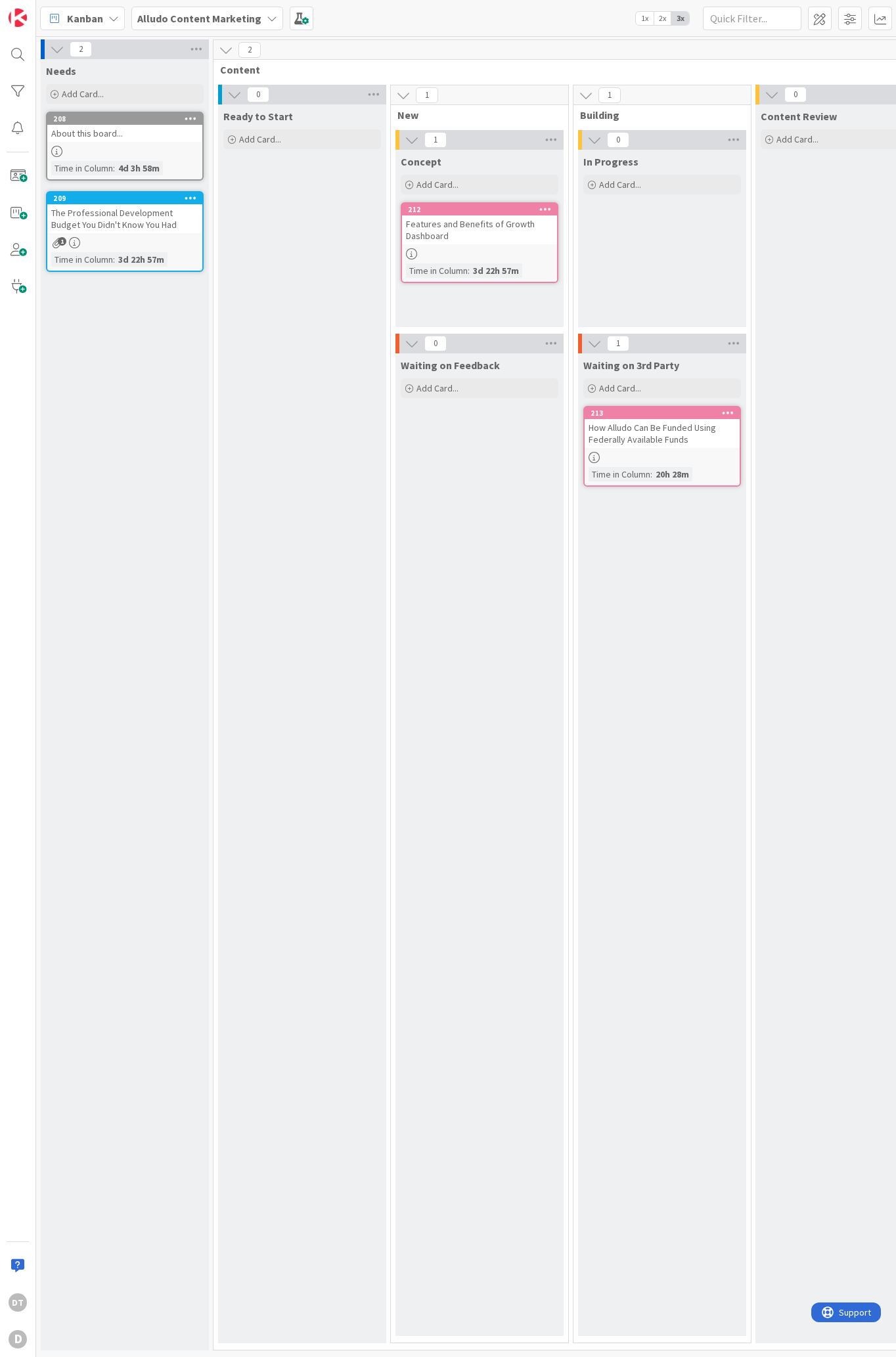
click at [546, 208] on icon at bounding box center [545, 209] width 13 height 9
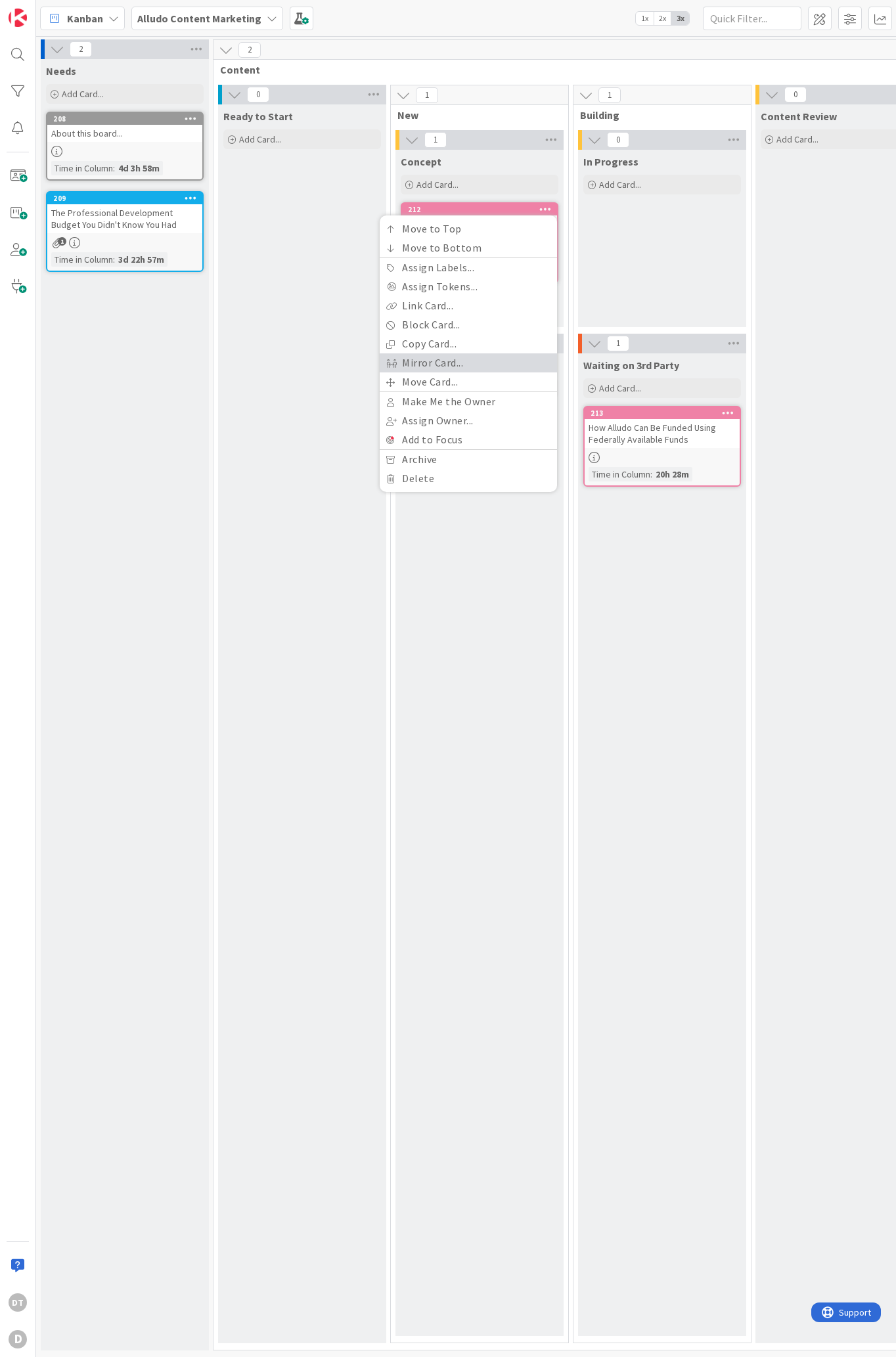
click at [428, 359] on link "Mirror Card..." at bounding box center [468, 363] width 177 height 19
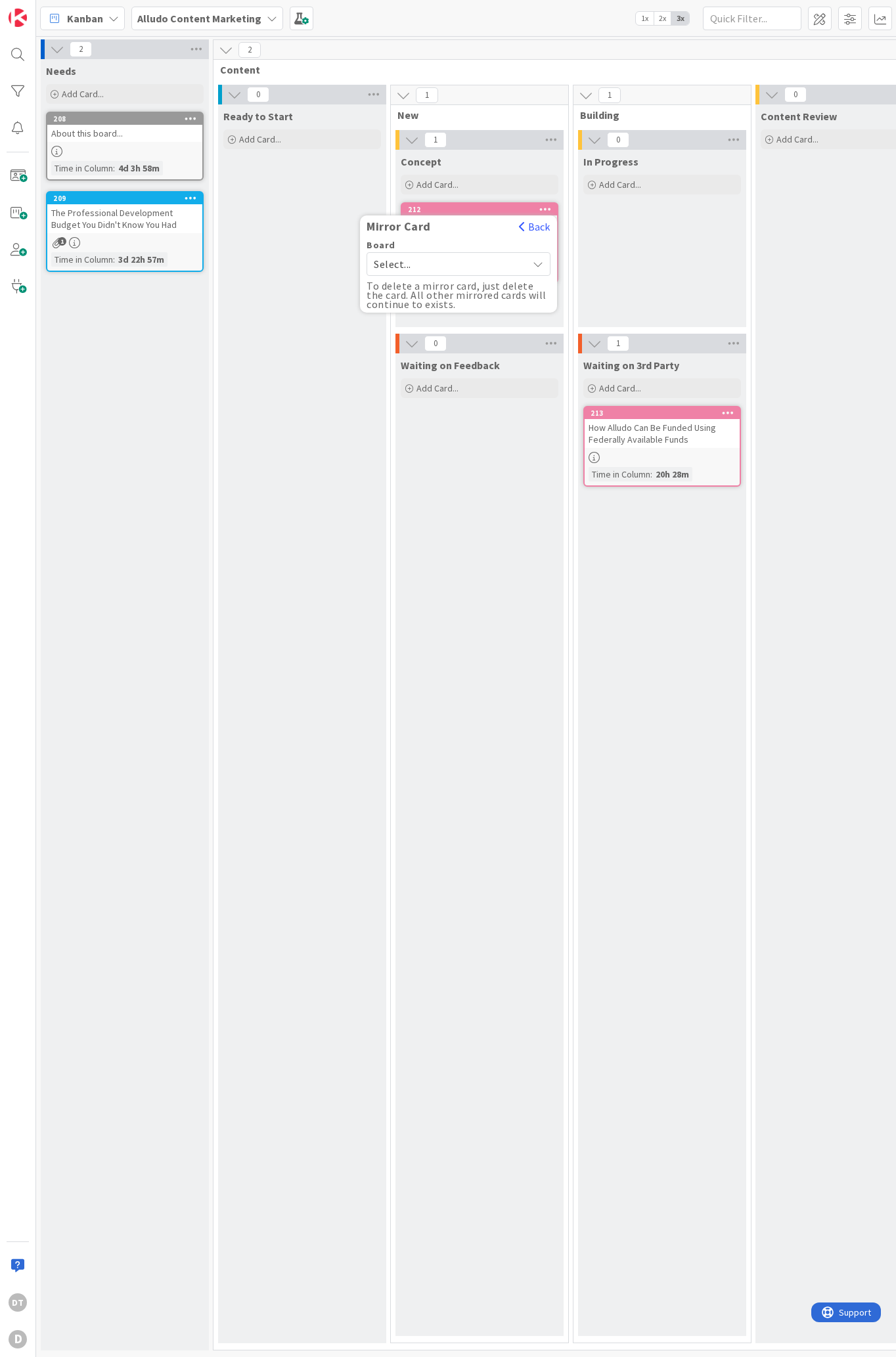
click at [426, 265] on span "Select..." at bounding box center [447, 264] width 147 height 19
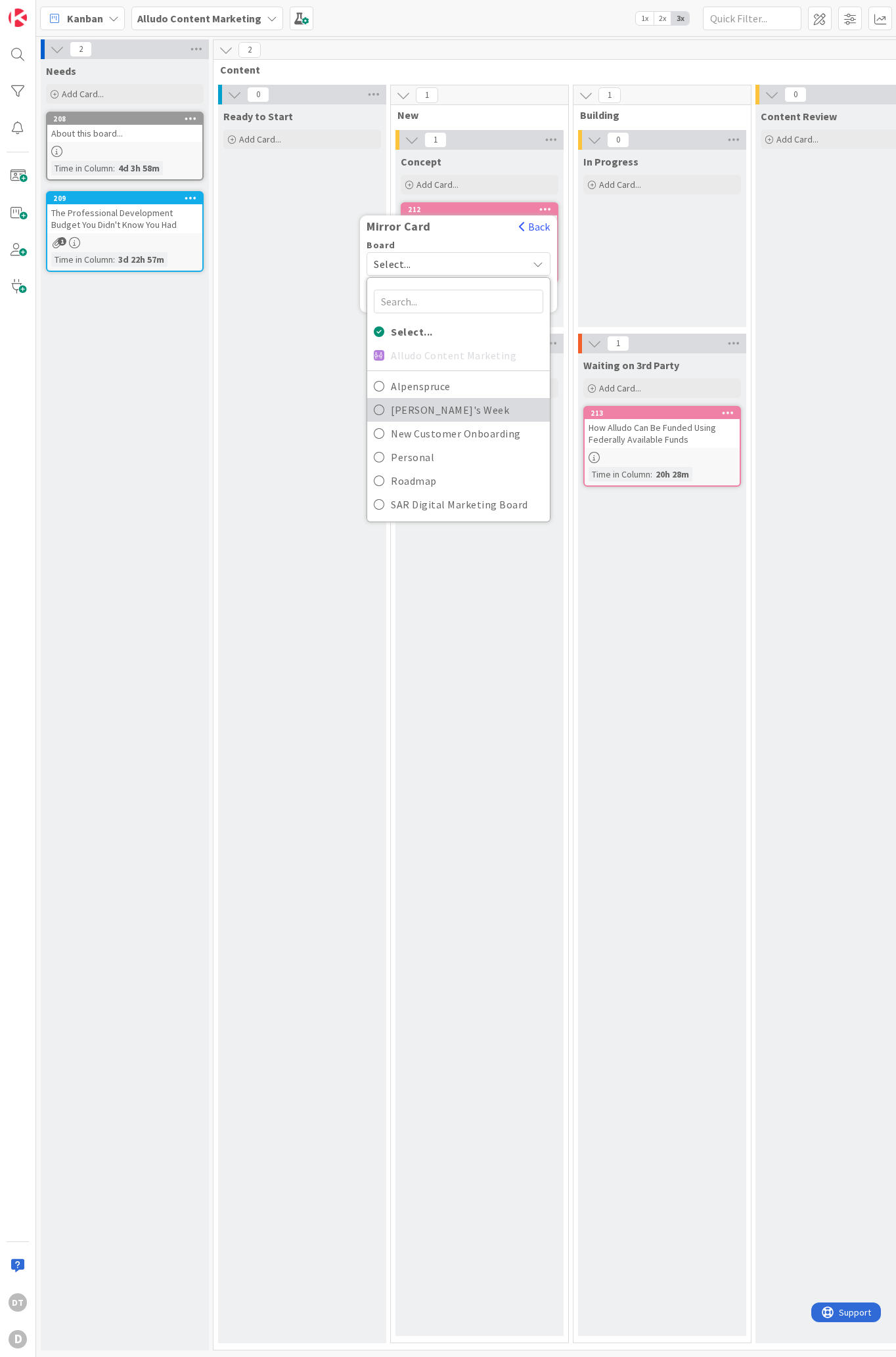
click at [424, 405] on span "[PERSON_NAME]'s Week" at bounding box center [467, 410] width 152 height 20
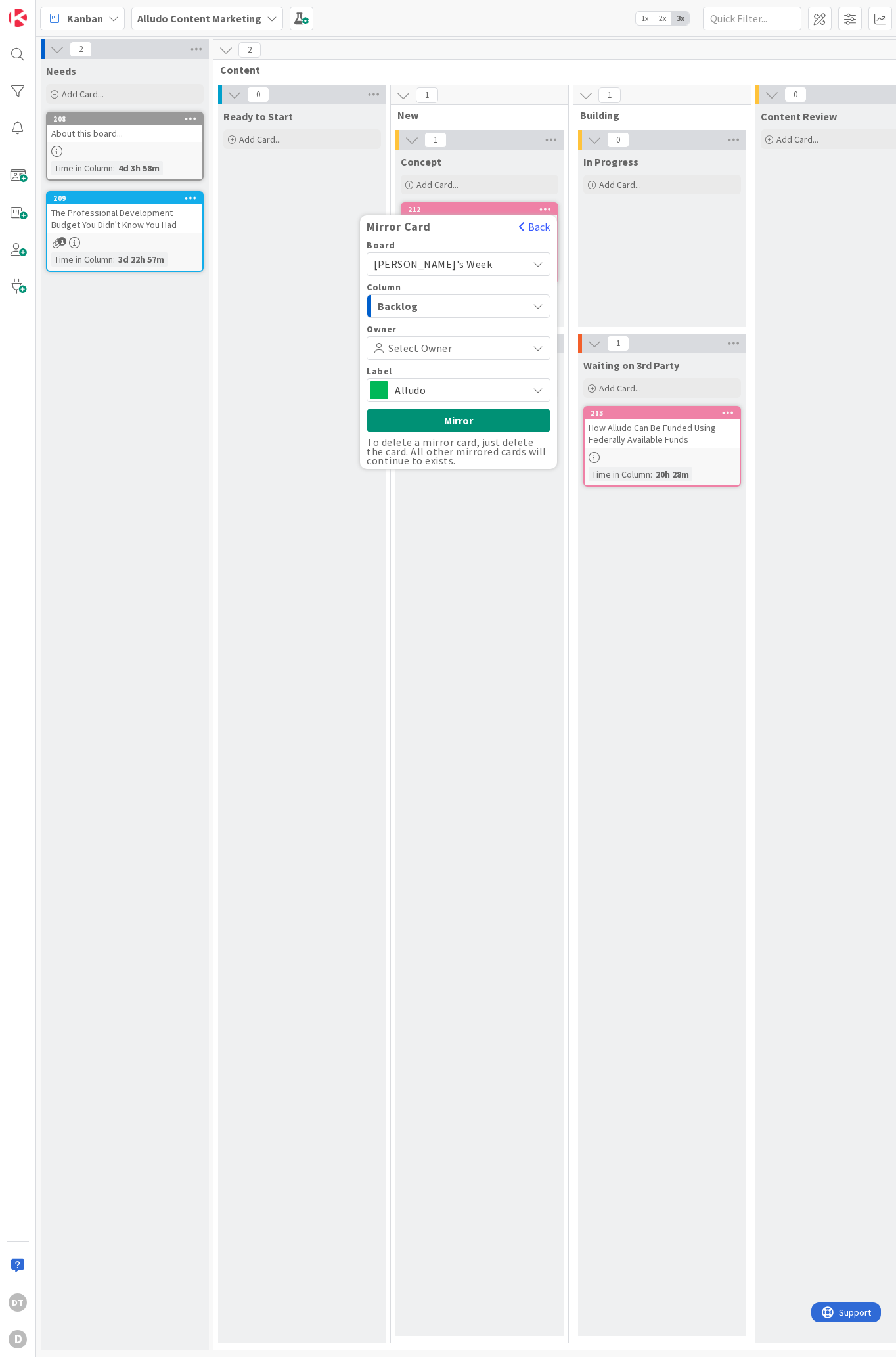
click at [430, 304] on span "Backlog" at bounding box center [427, 306] width 99 height 17
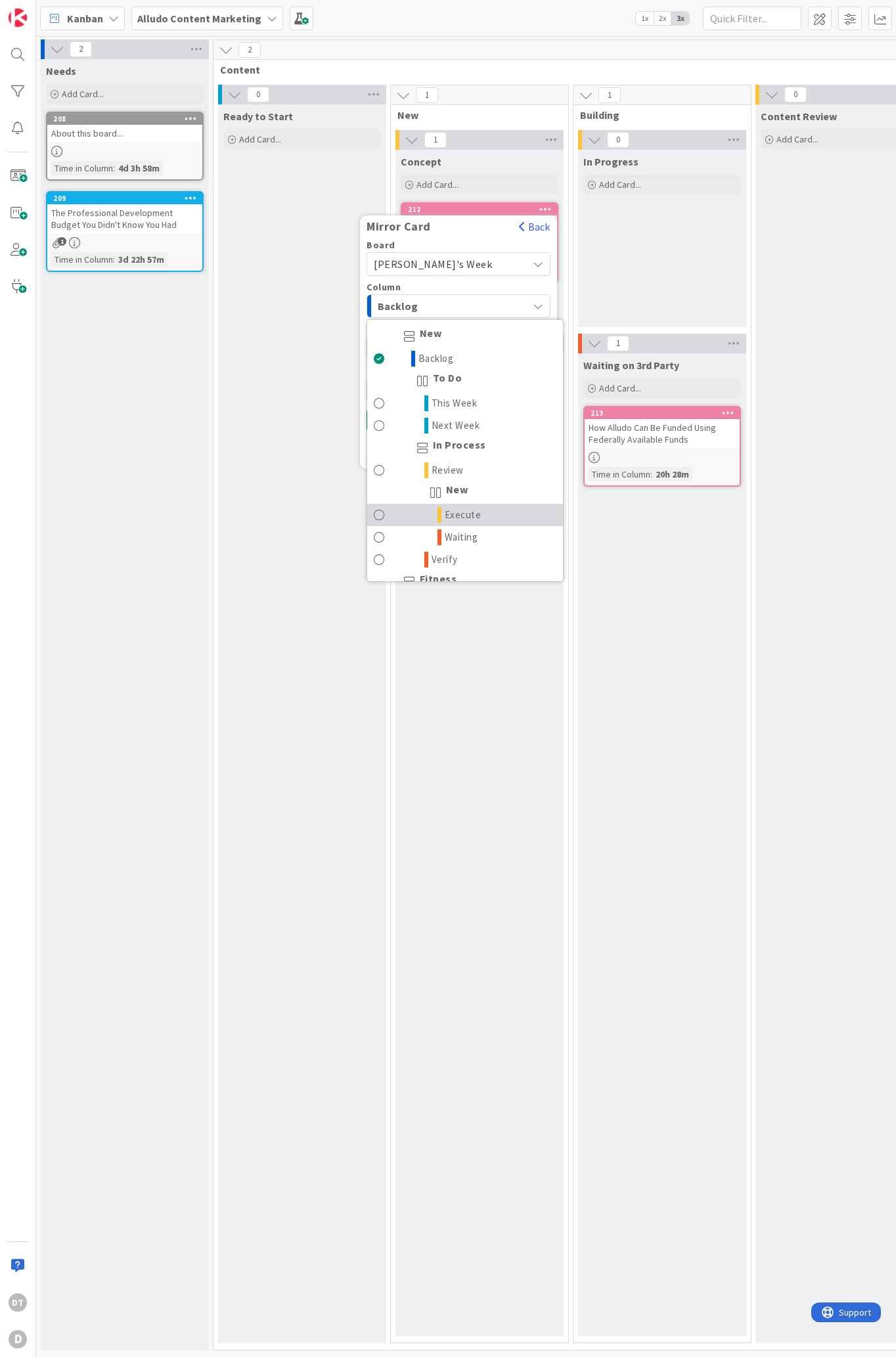
scroll to position [84, 0]
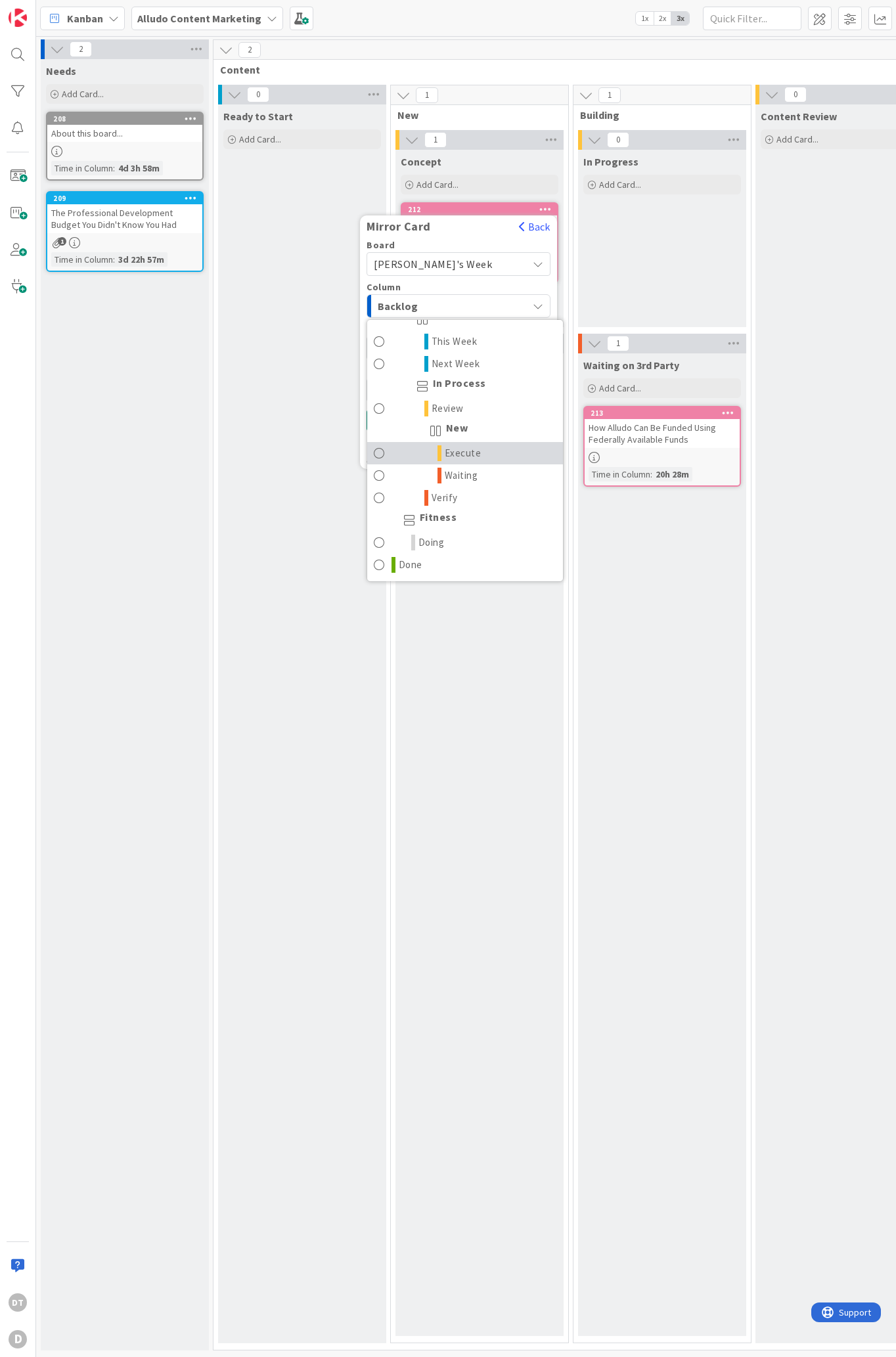
click at [464, 446] on span "Execute" at bounding box center [462, 453] width 37 height 16
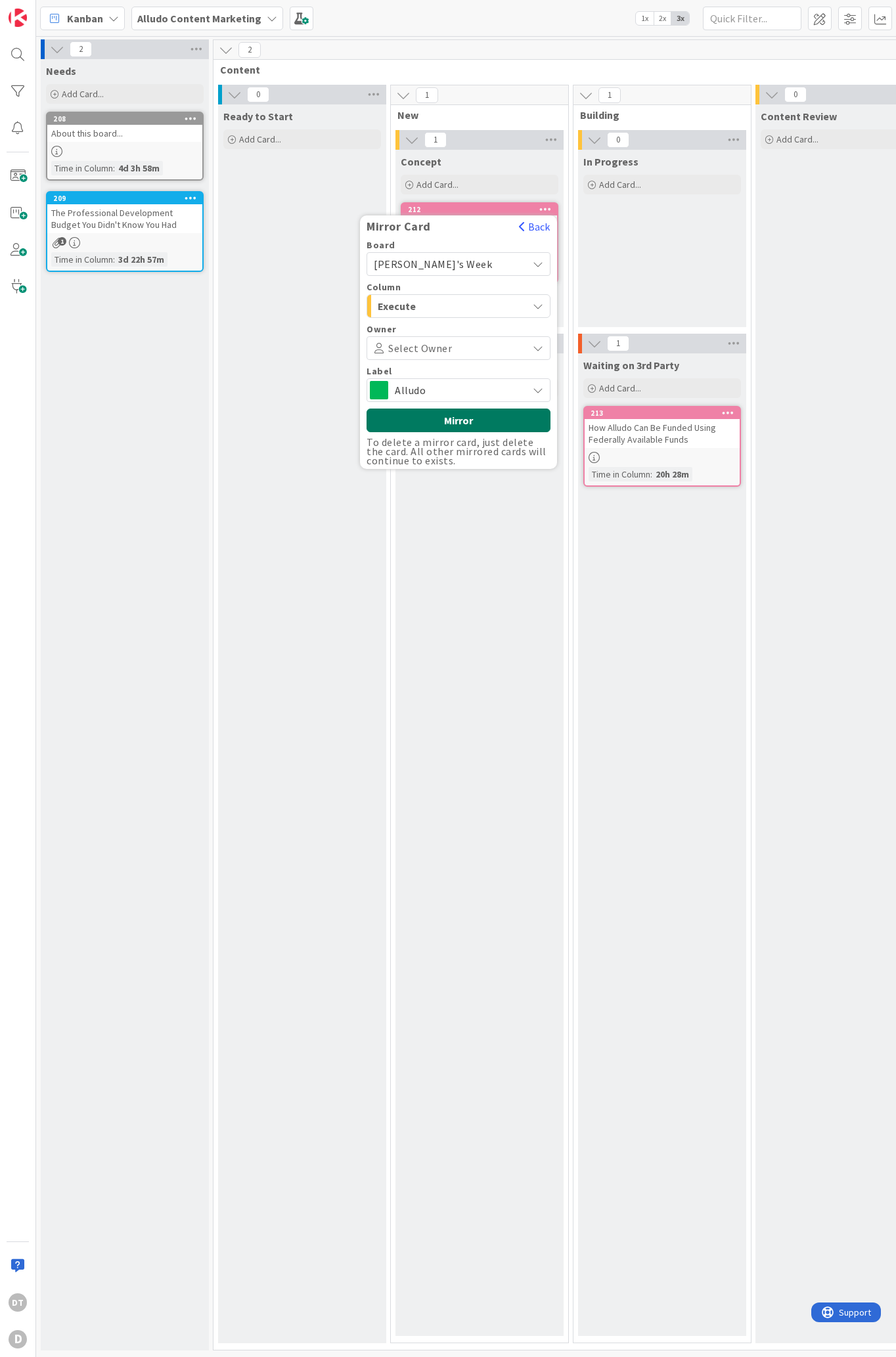
click at [460, 417] on button "Mirror" at bounding box center [458, 420] width 184 height 23
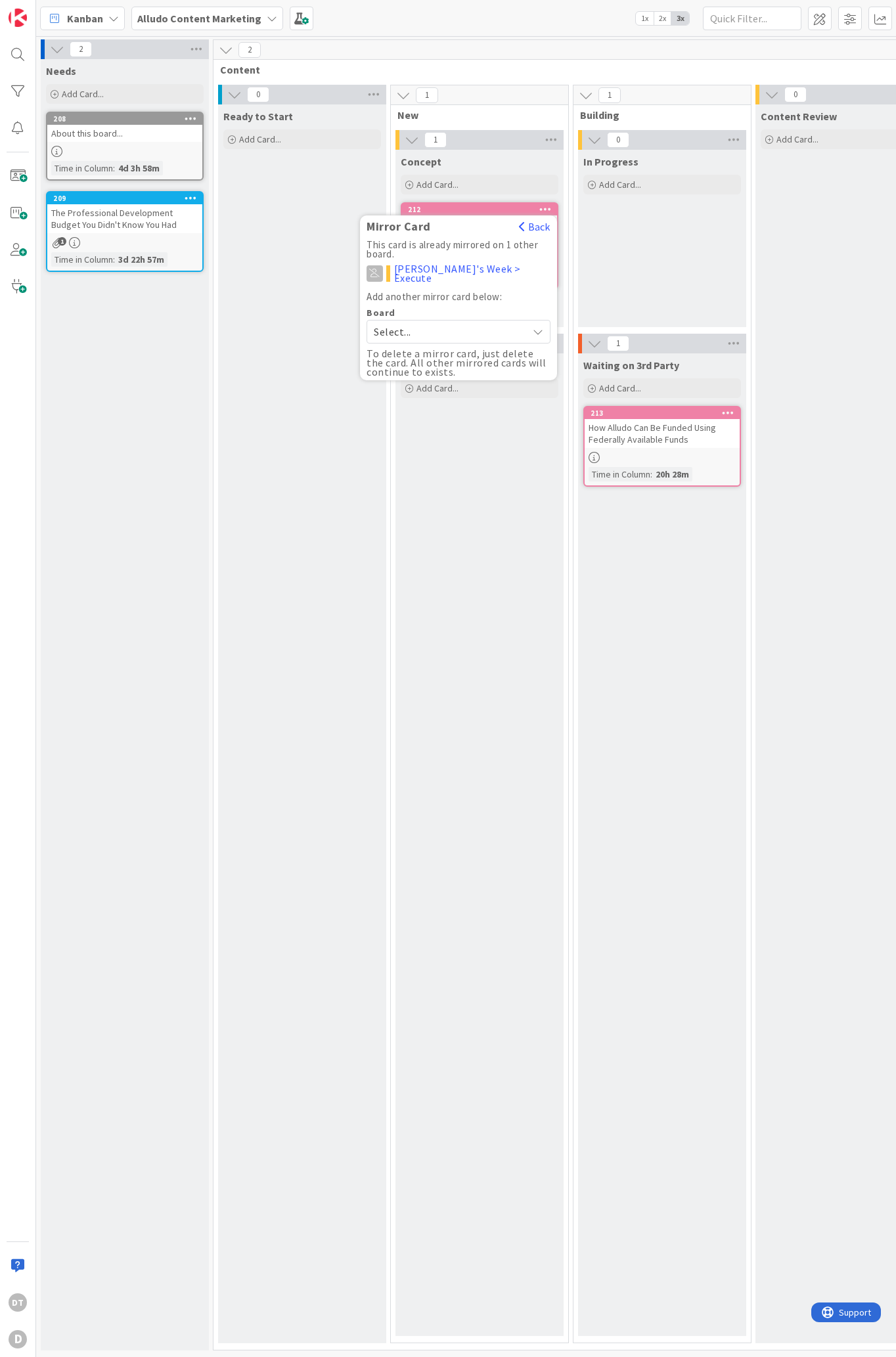
click at [320, 237] on div "Ready to Start Add Card..." at bounding box center [302, 724] width 168 height 1238
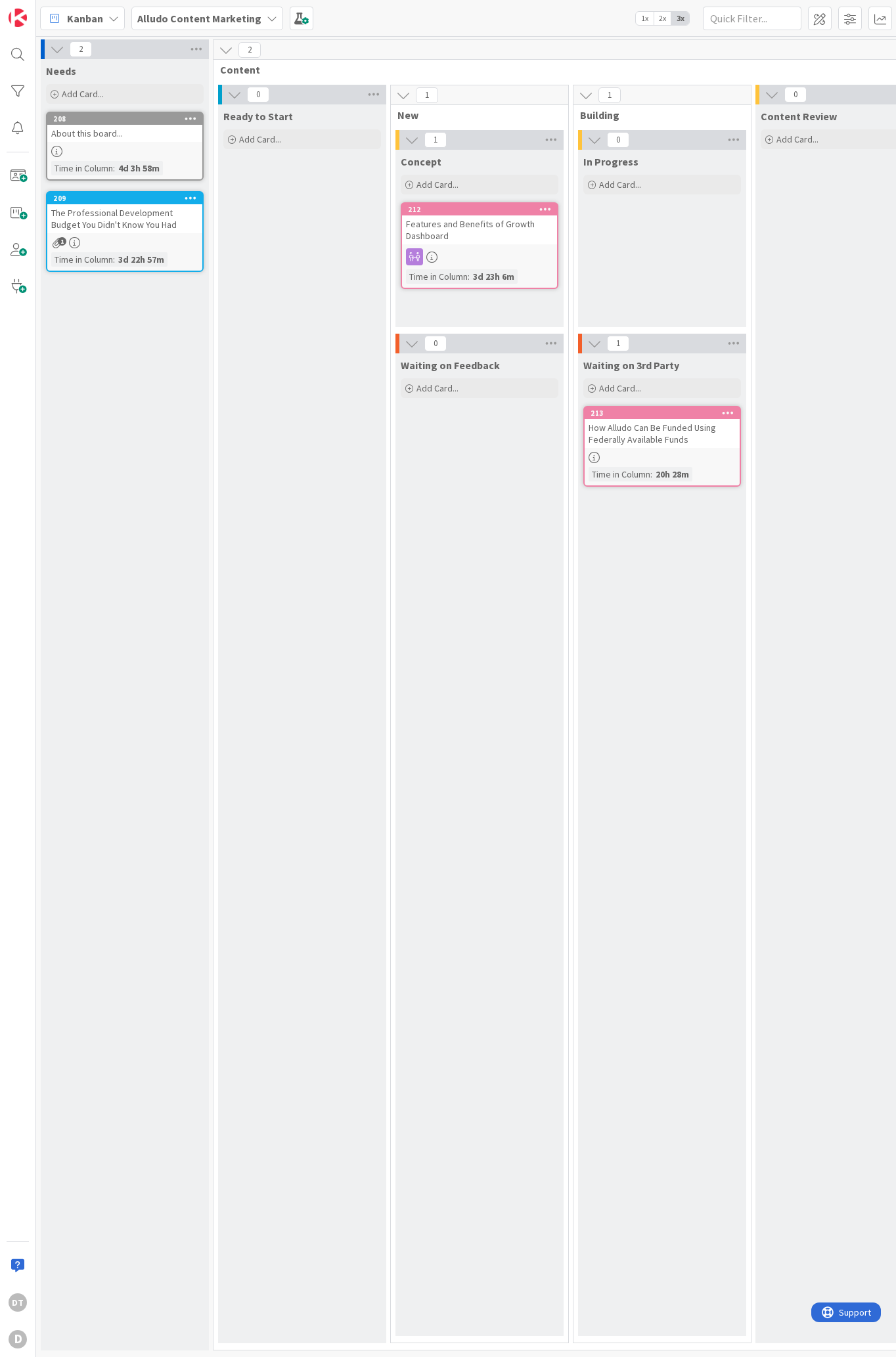
click at [259, 17] on div "Alludo Content Marketing" at bounding box center [207, 18] width 151 height 23
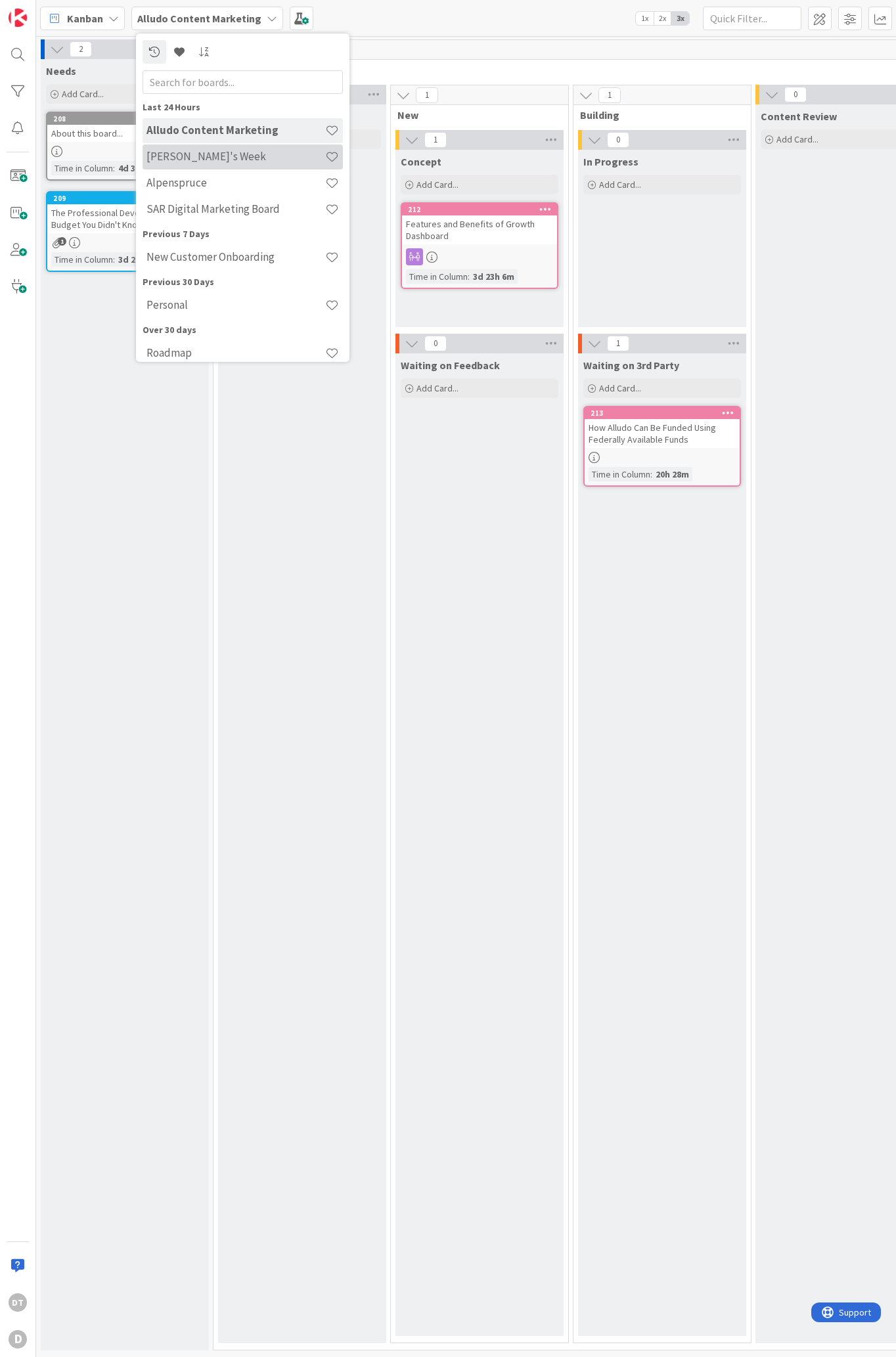
click at [200, 165] on div "[PERSON_NAME]'s Week" at bounding box center [243, 157] width 200 height 25
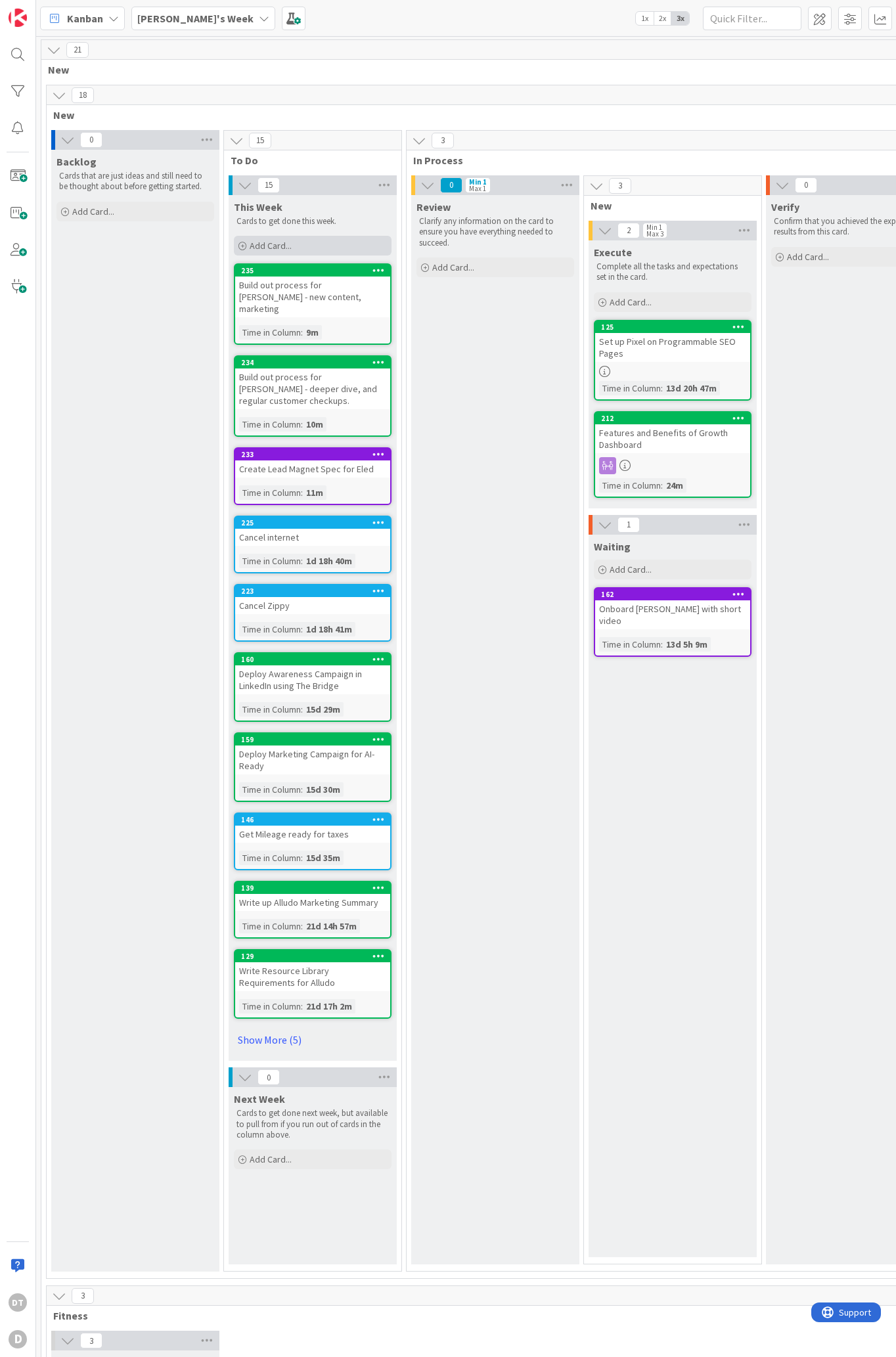
click at [324, 241] on div "Add Card..." at bounding box center [312, 246] width 157 height 20
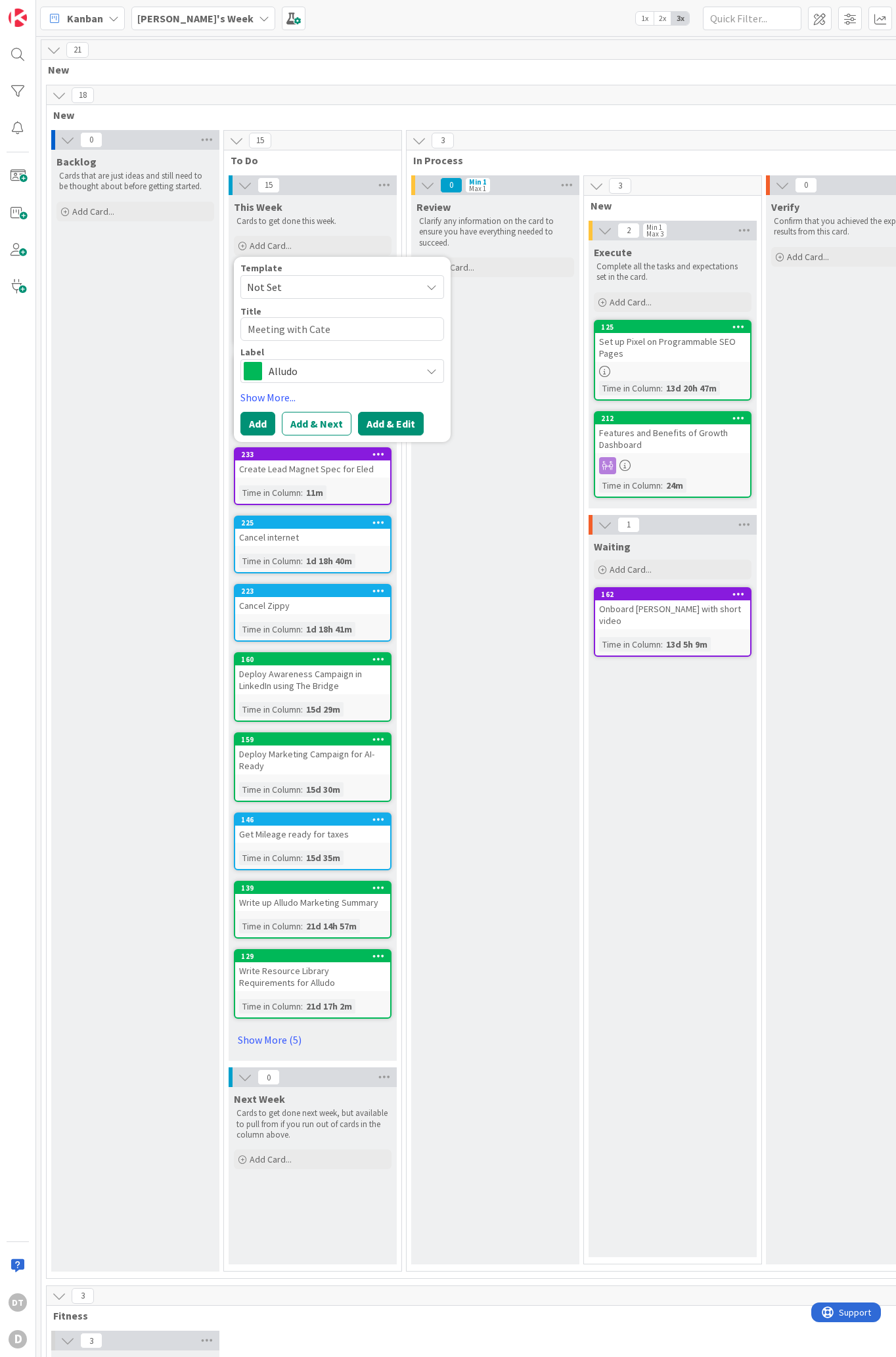
click at [390, 423] on button "Add & Edit" at bounding box center [390, 423] width 65 height 23
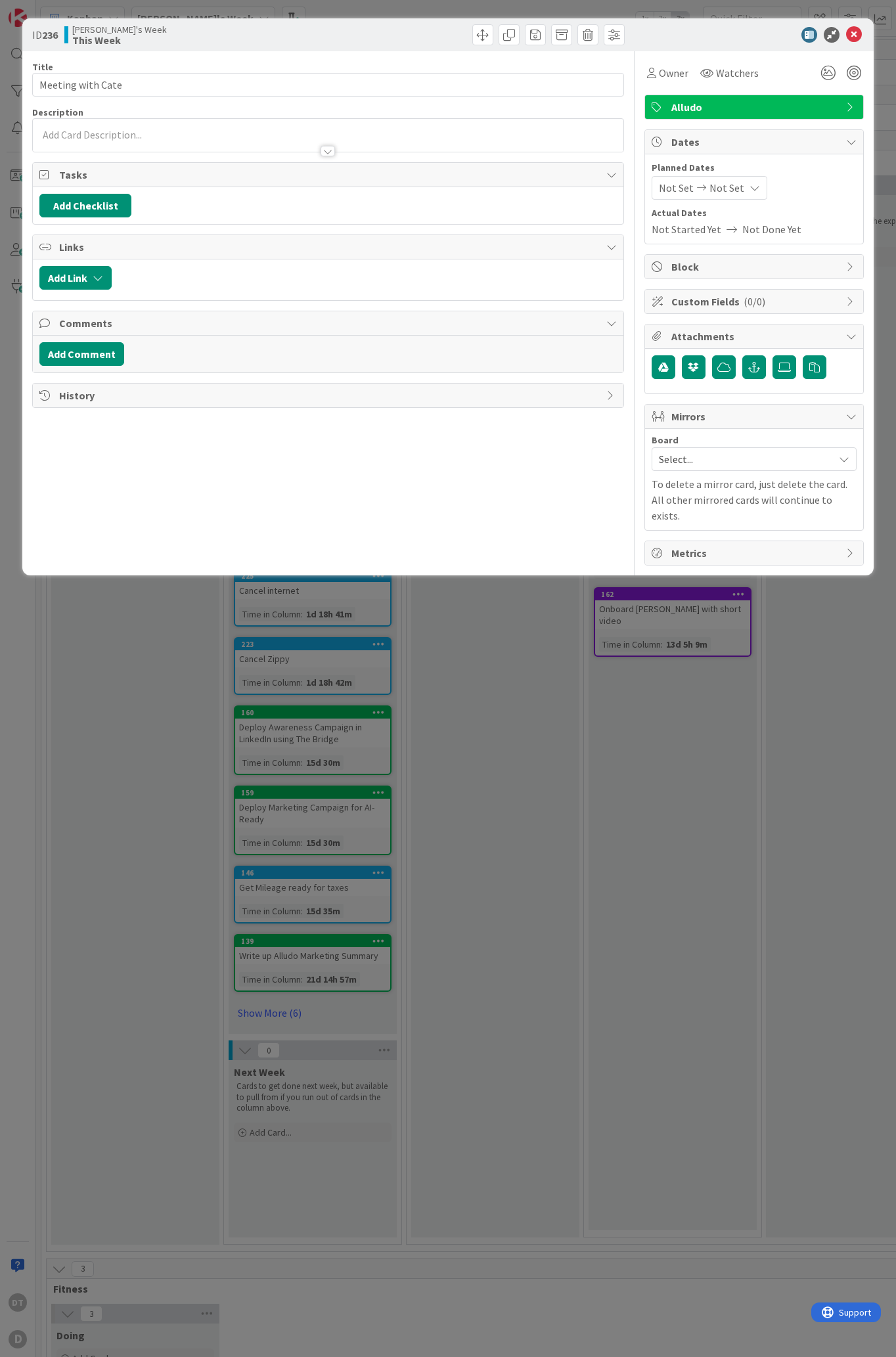
click at [706, 185] on icon at bounding box center [701, 188] width 16 height 9
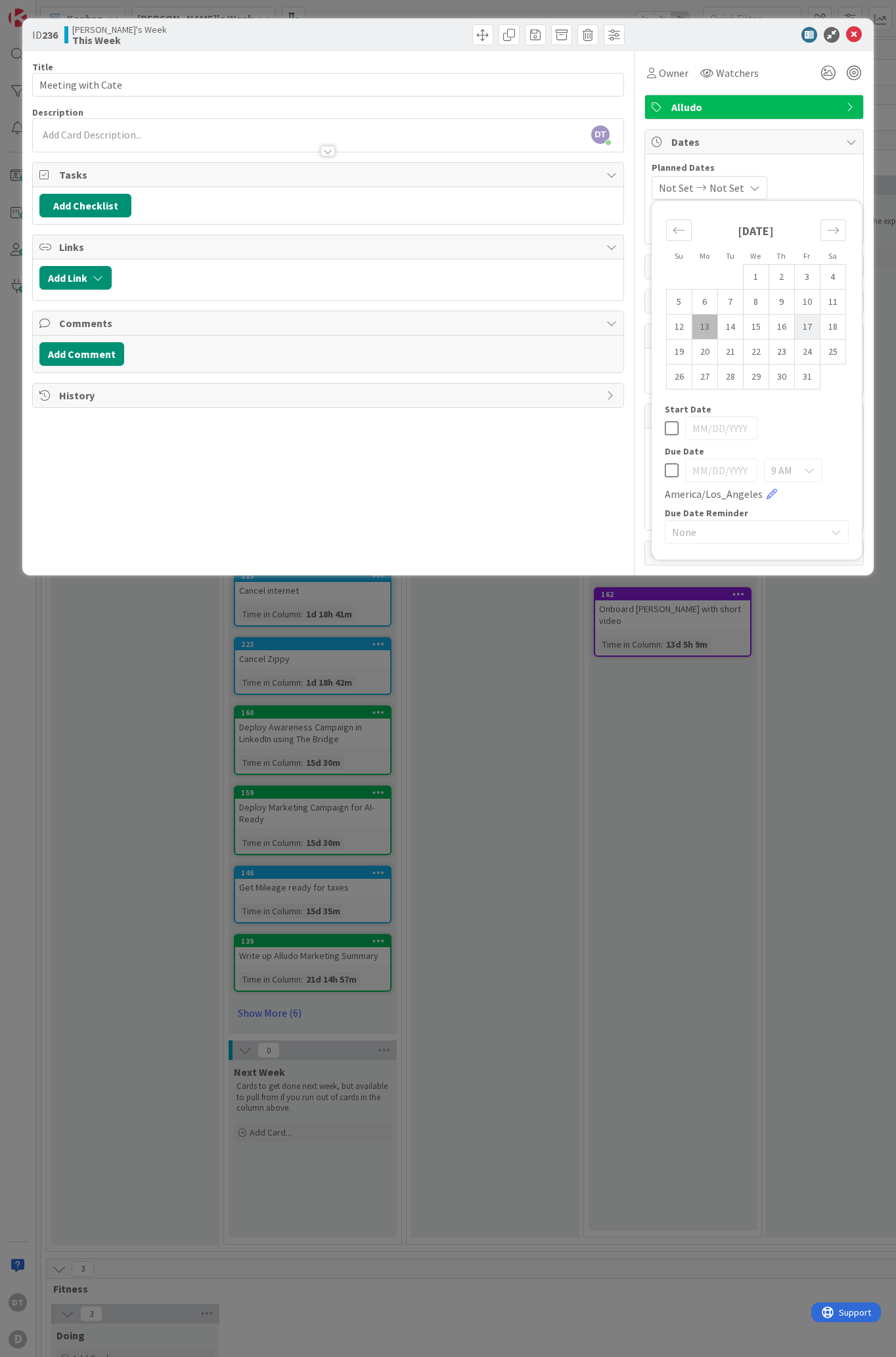
click at [811, 328] on td "17" at bounding box center [807, 327] width 25 height 25
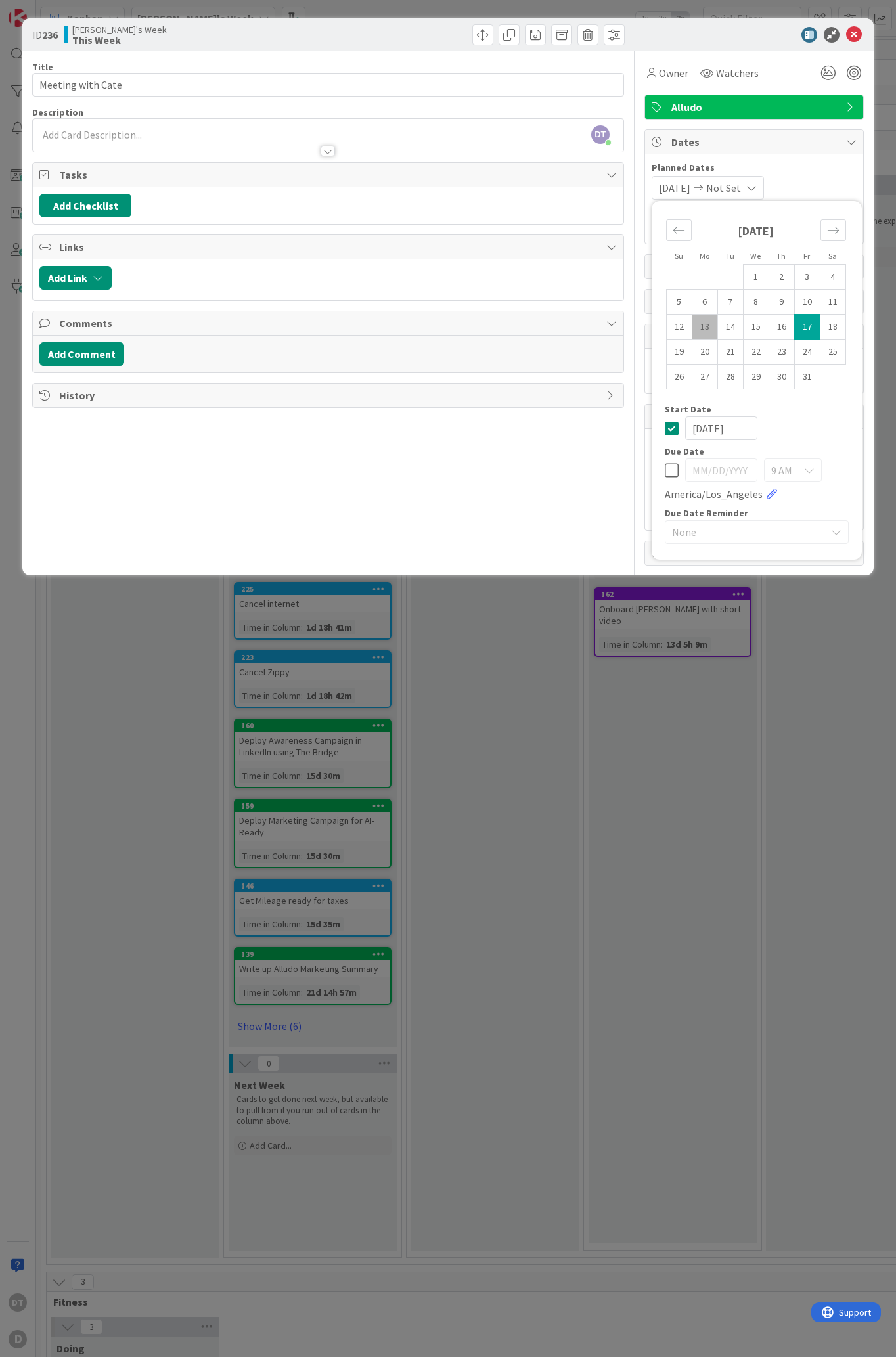
click at [810, 328] on td "17" at bounding box center [807, 327] width 25 height 25
click at [801, 469] on div "9 AM" at bounding box center [793, 470] width 58 height 23
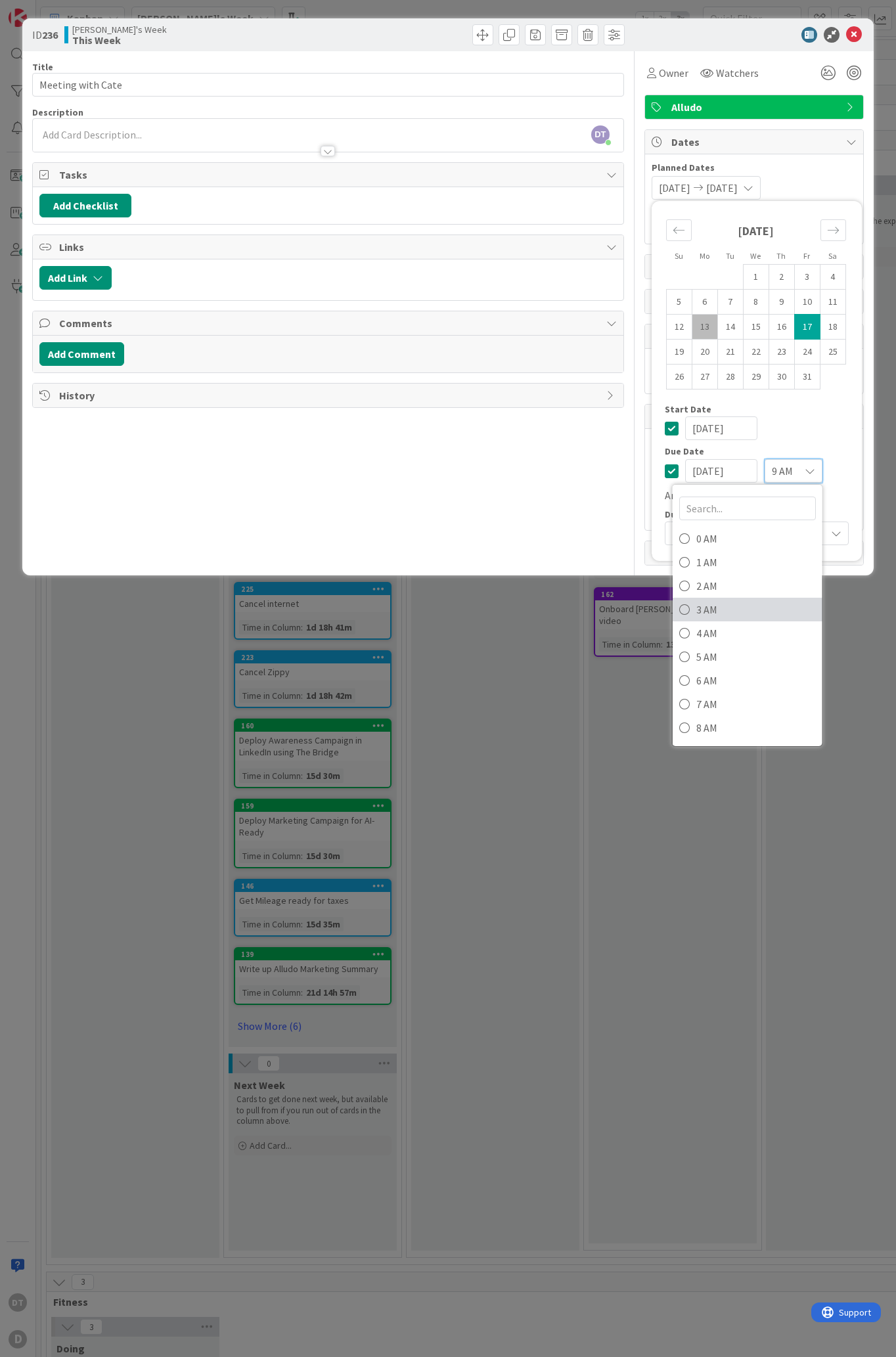
scroll to position [223, 0]
click at [713, 552] on span "10 AM" at bounding box center [755, 552] width 119 height 20
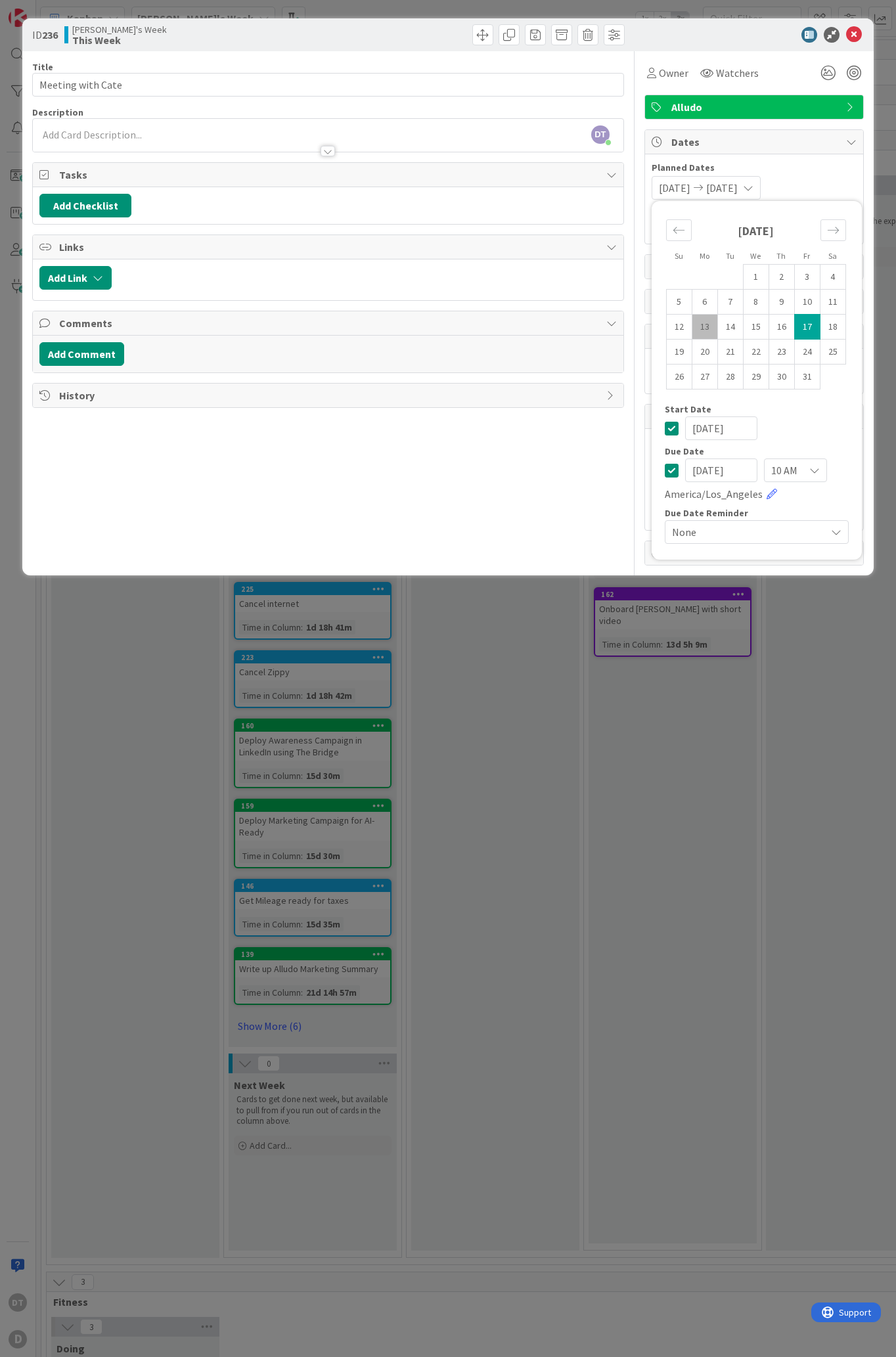
click at [96, 133] on div "DT [PERSON_NAME] just joined" at bounding box center [328, 135] width 590 height 33
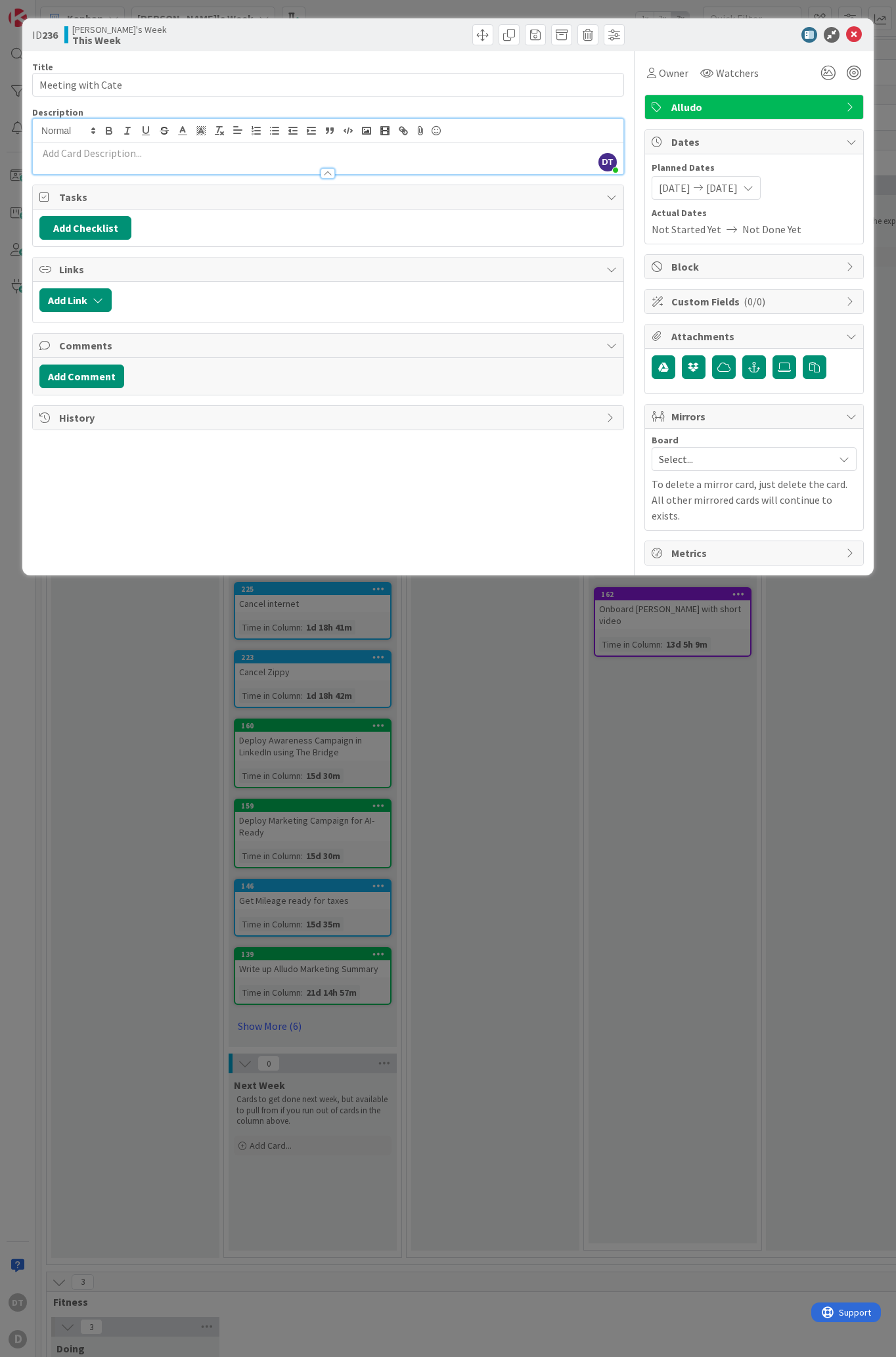
click at [127, 157] on p at bounding box center [328, 153] width 577 height 15
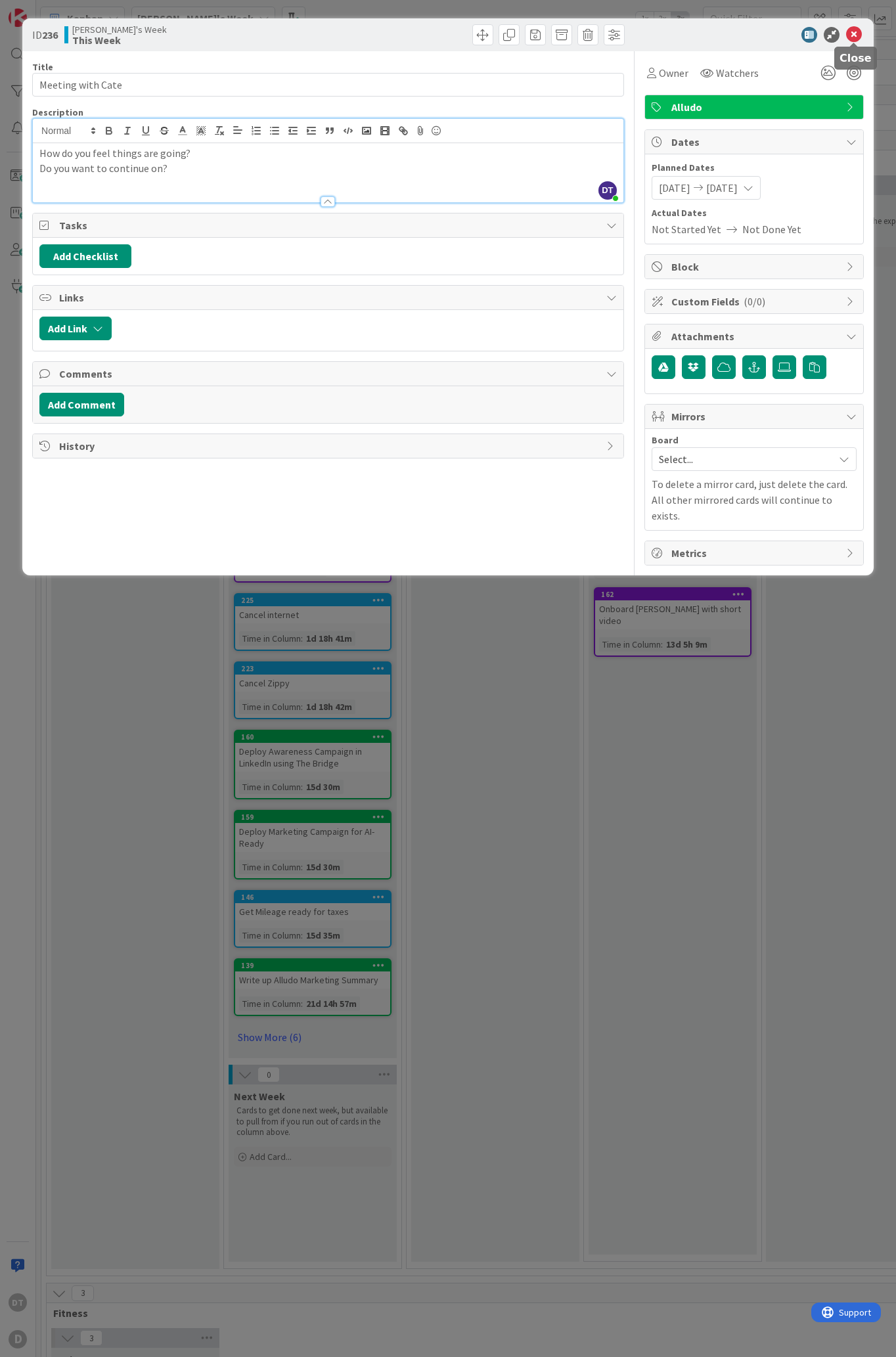
click at [857, 27] on icon at bounding box center [854, 35] width 16 height 16
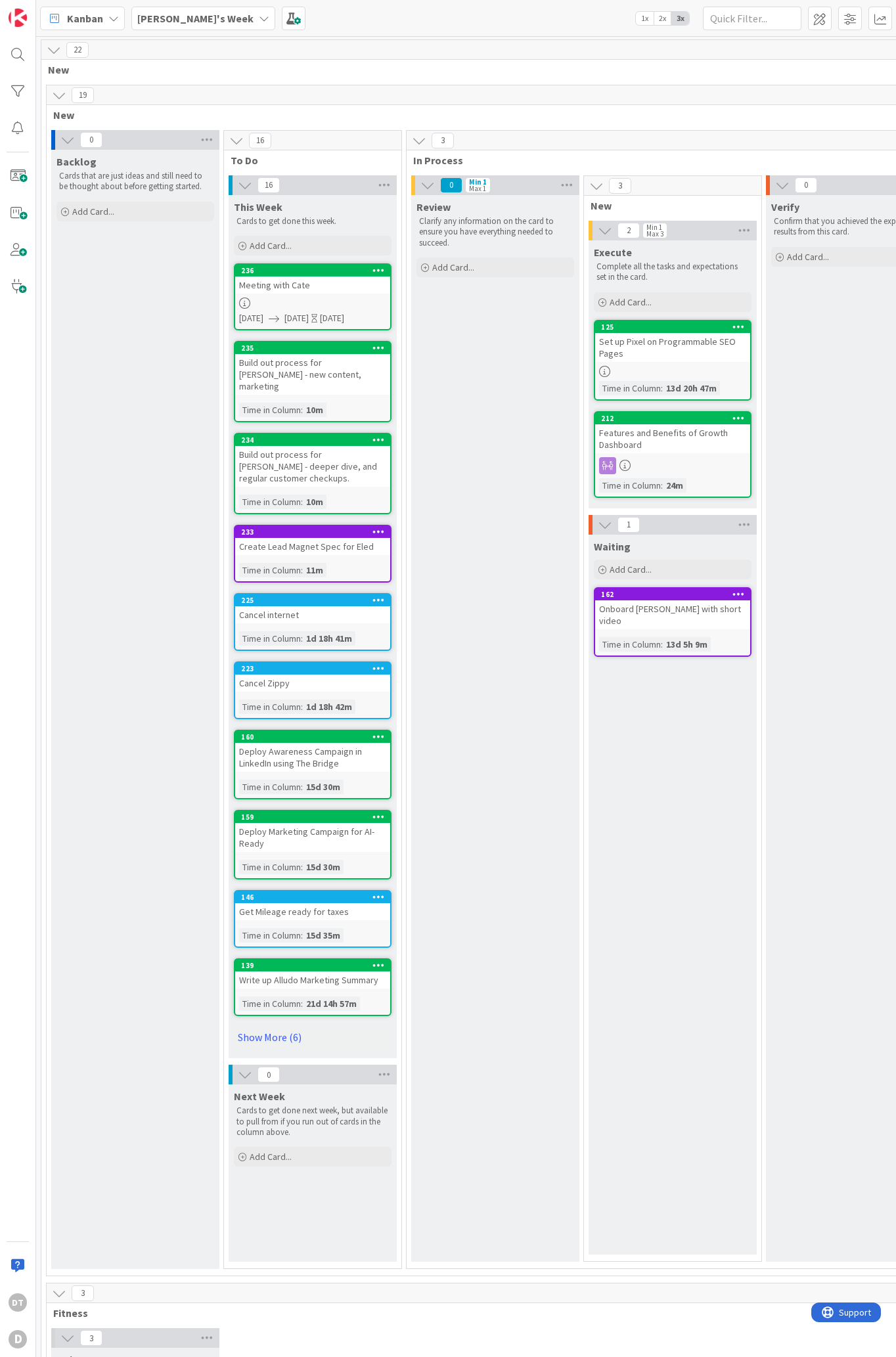
click at [243, 303] on icon at bounding box center [244, 303] width 11 height 11
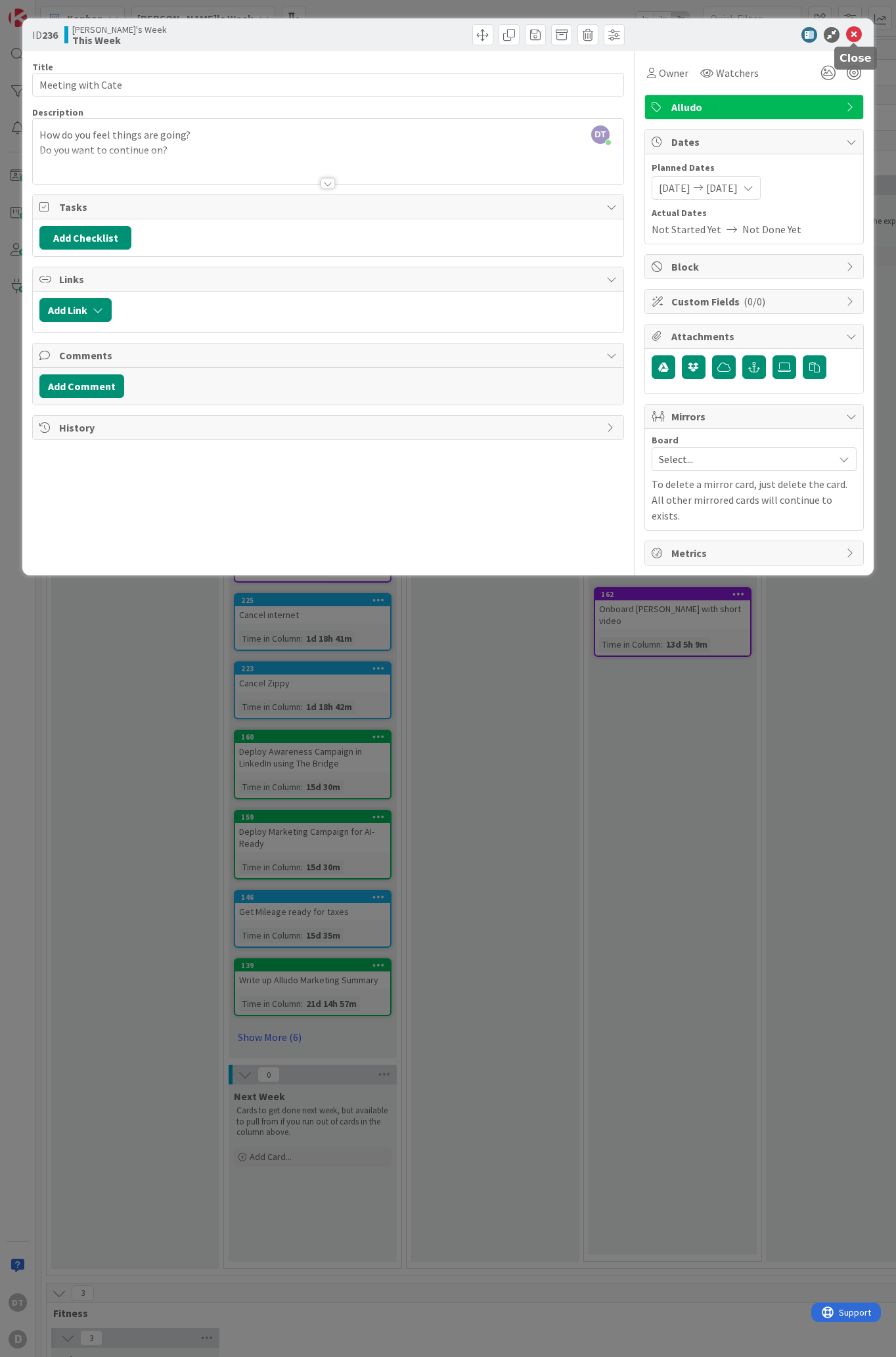
click at [855, 29] on icon at bounding box center [854, 35] width 16 height 16
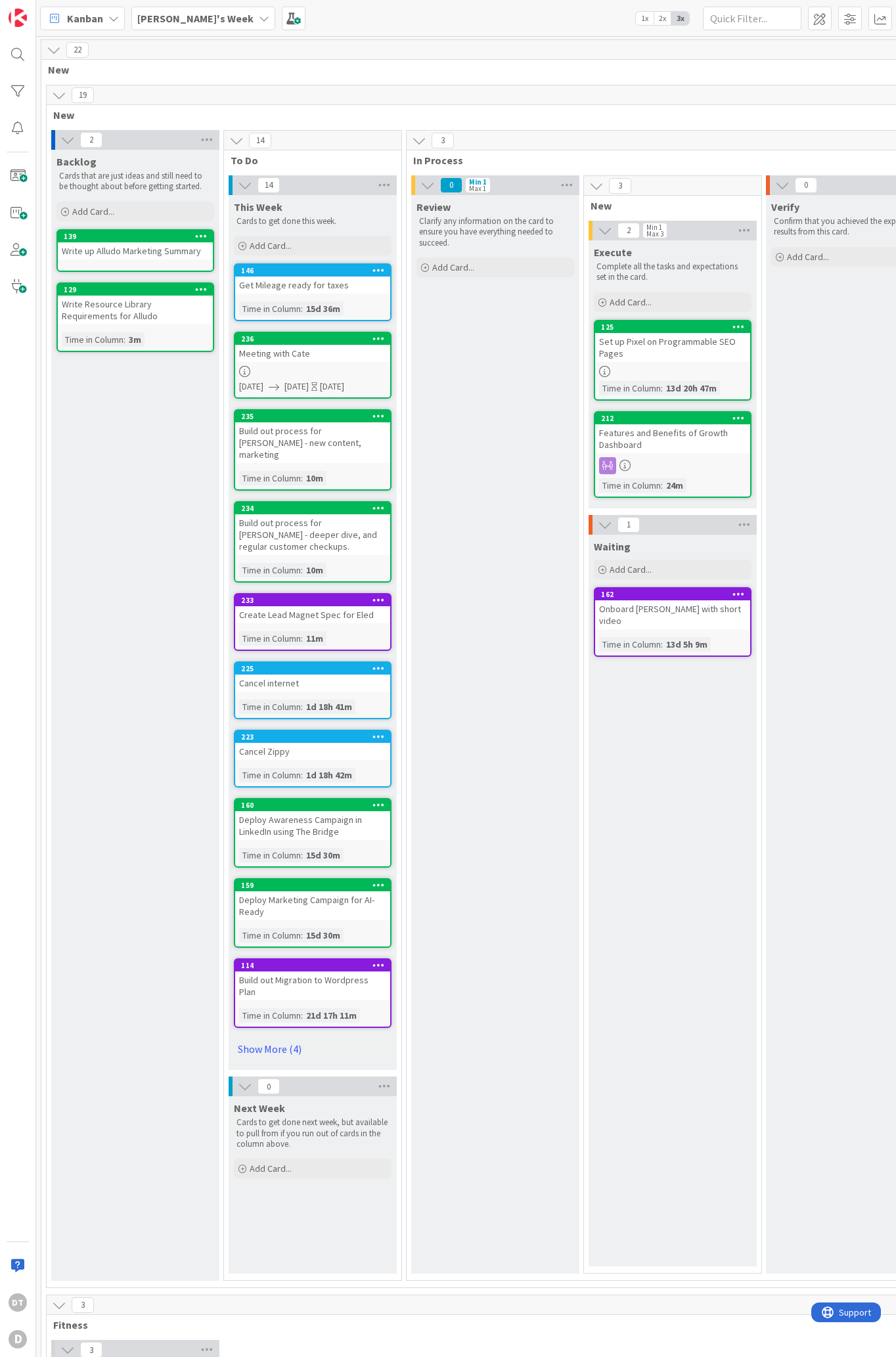
click at [338, 891] on div "Deploy Marketing Campaign for AI-Ready" at bounding box center [312, 905] width 155 height 29
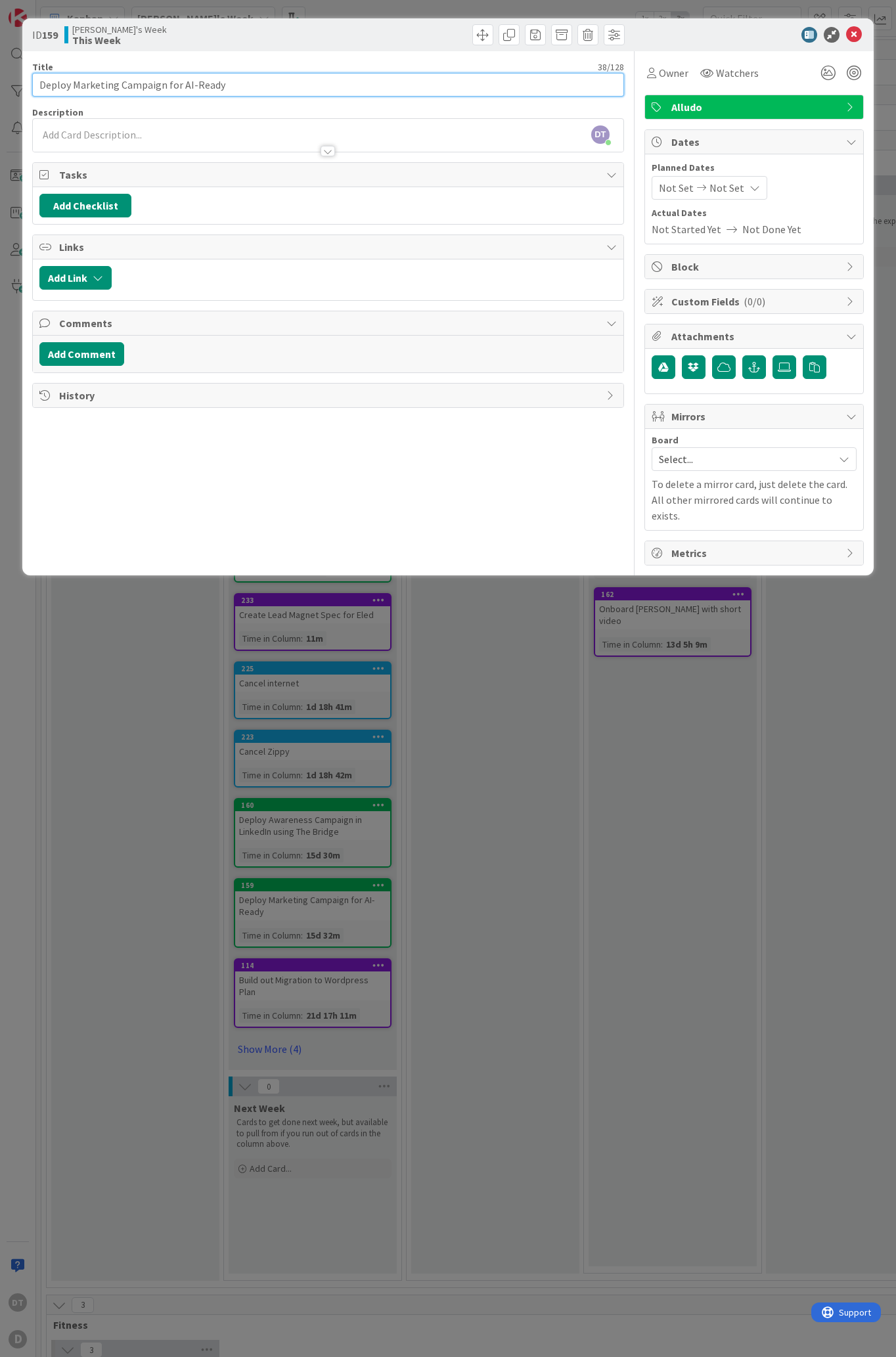
click at [97, 87] on input "Deploy Marketing Campaign for AI-Ready" at bounding box center [328, 84] width 592 height 23
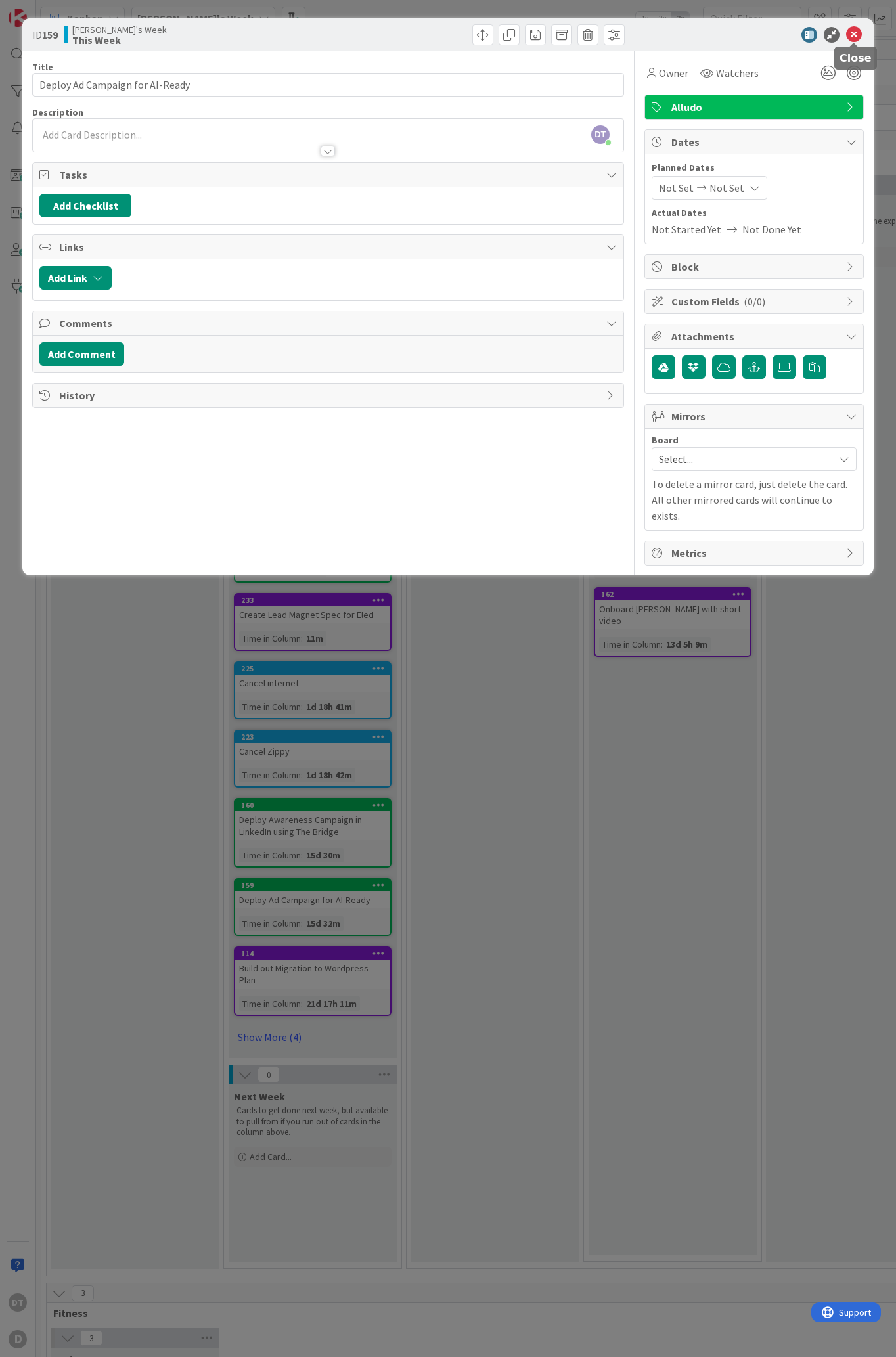
click at [853, 29] on icon at bounding box center [854, 35] width 16 height 16
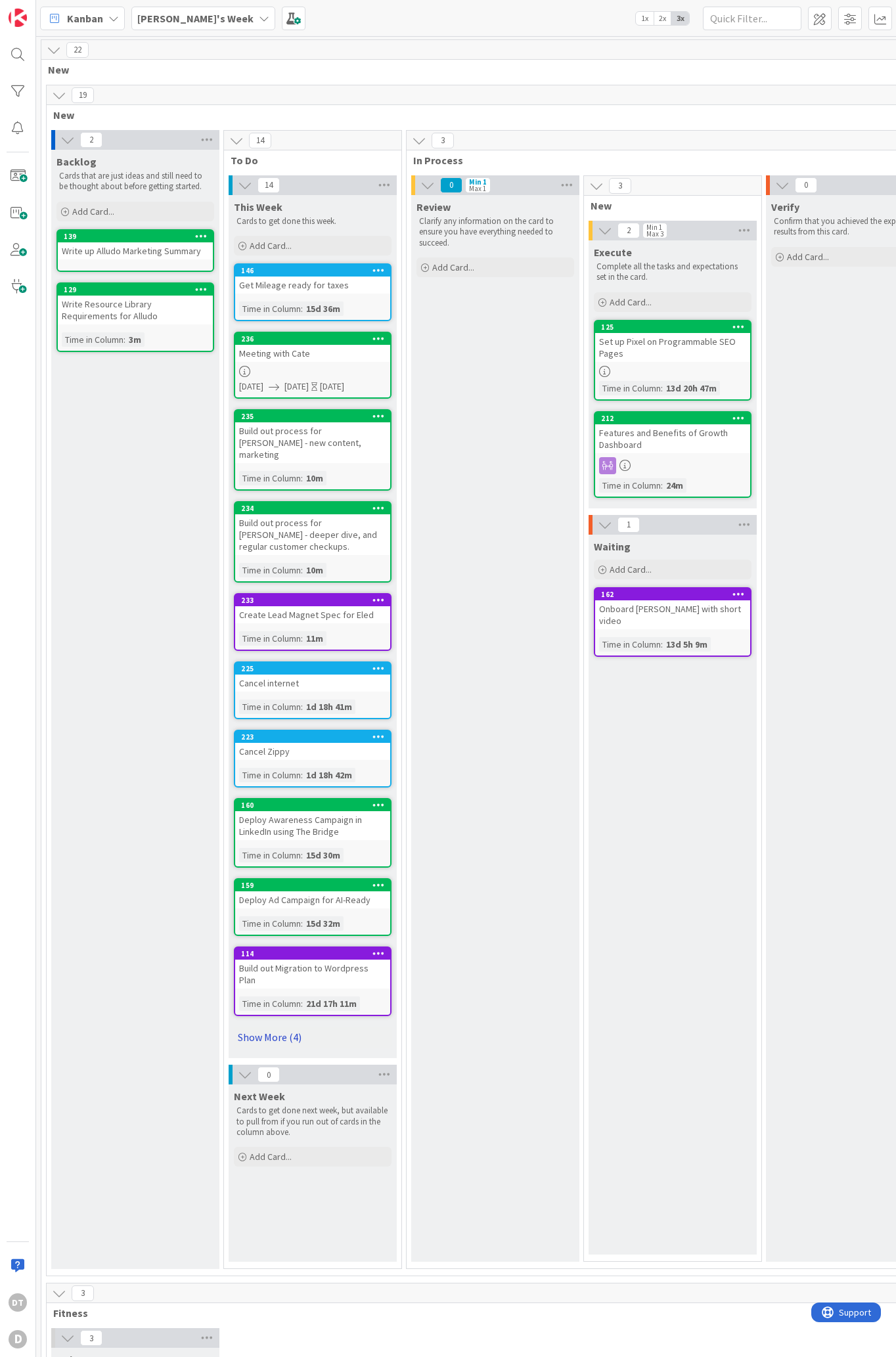
click at [294, 1027] on link "Show More (4)" at bounding box center [312, 1037] width 157 height 21
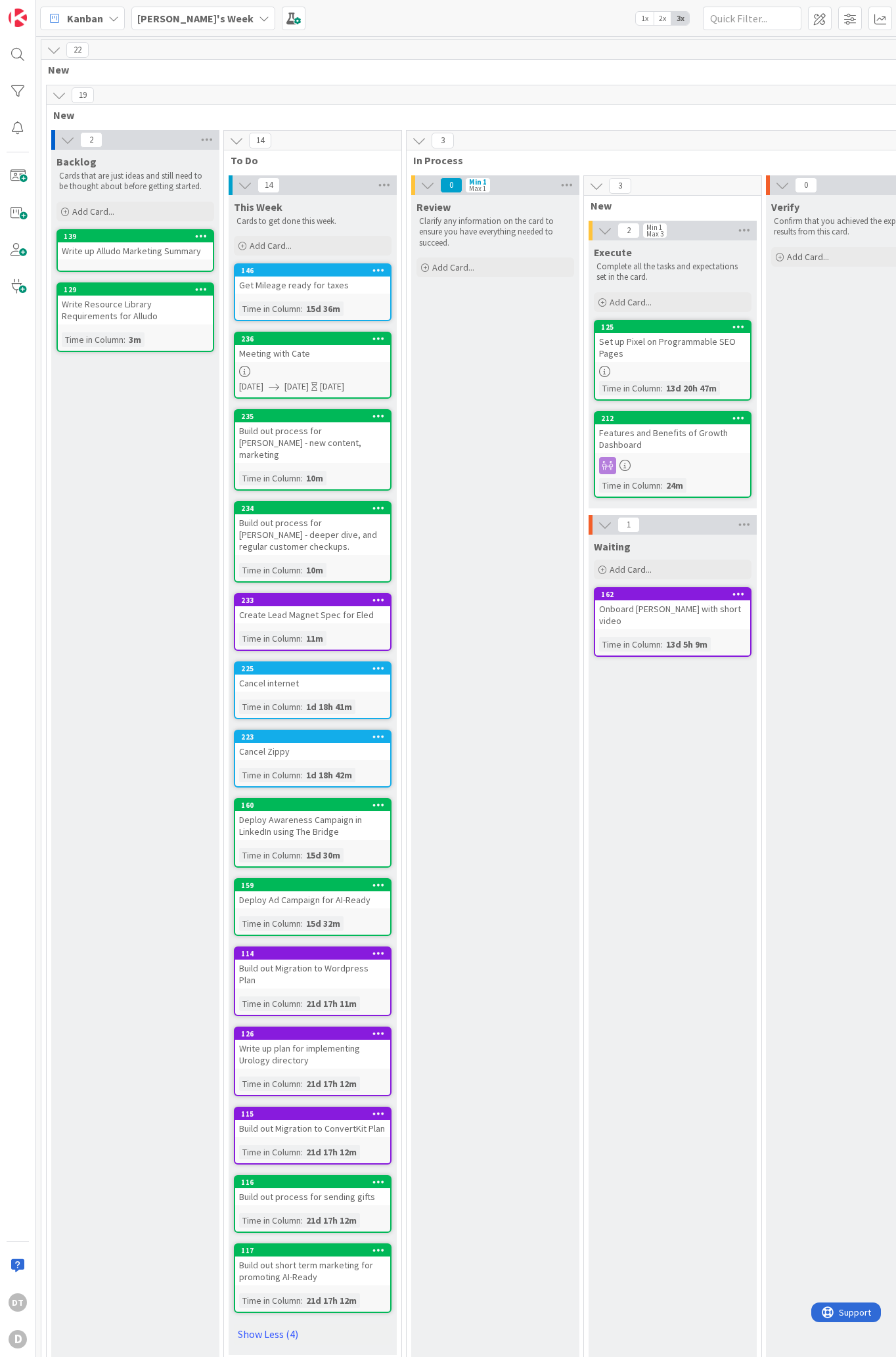
click at [376, 1245] on icon at bounding box center [378, 1250] width 13 height 9
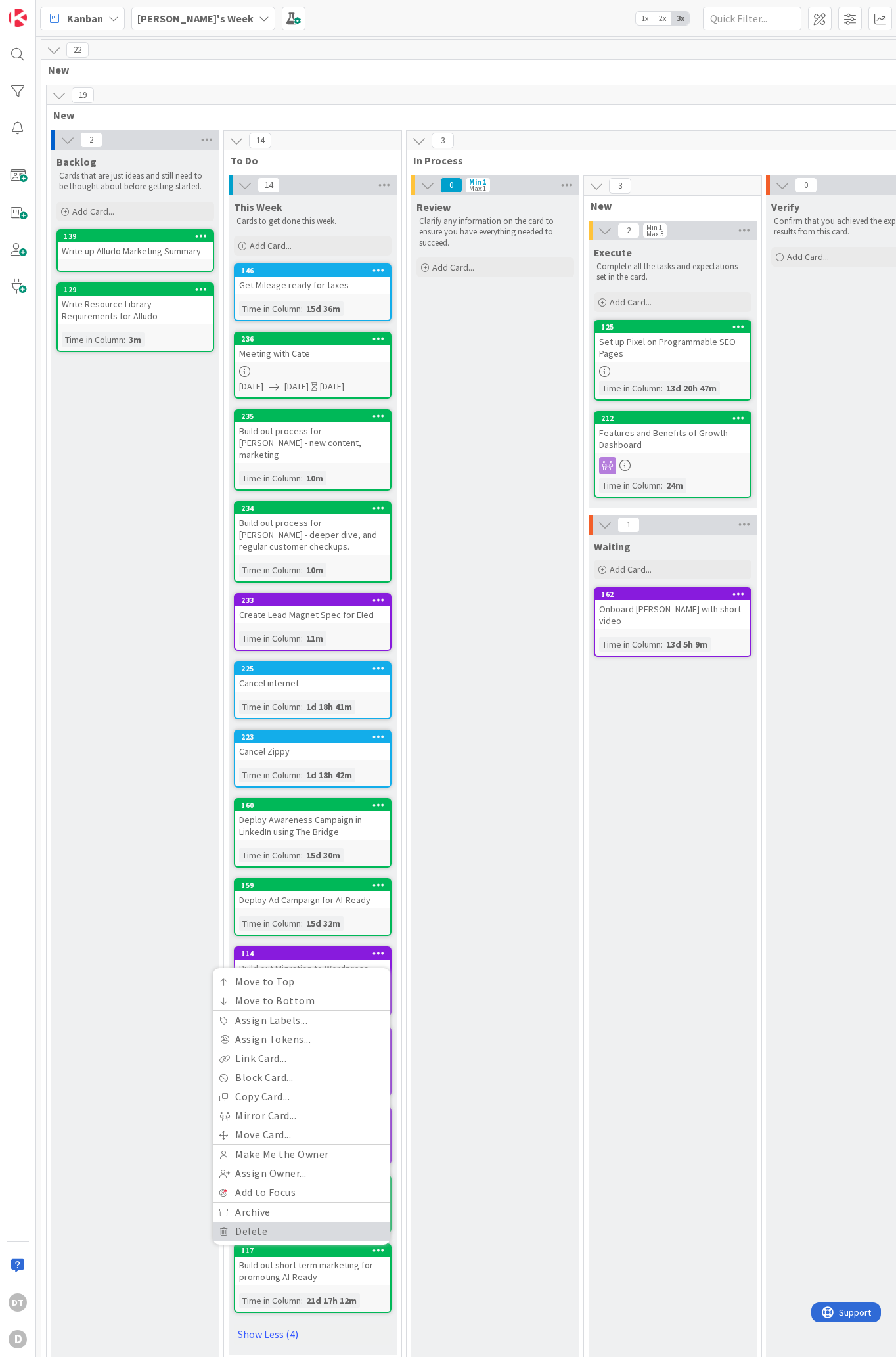
click at [273, 1222] on link "Delete" at bounding box center [302, 1231] width 177 height 19
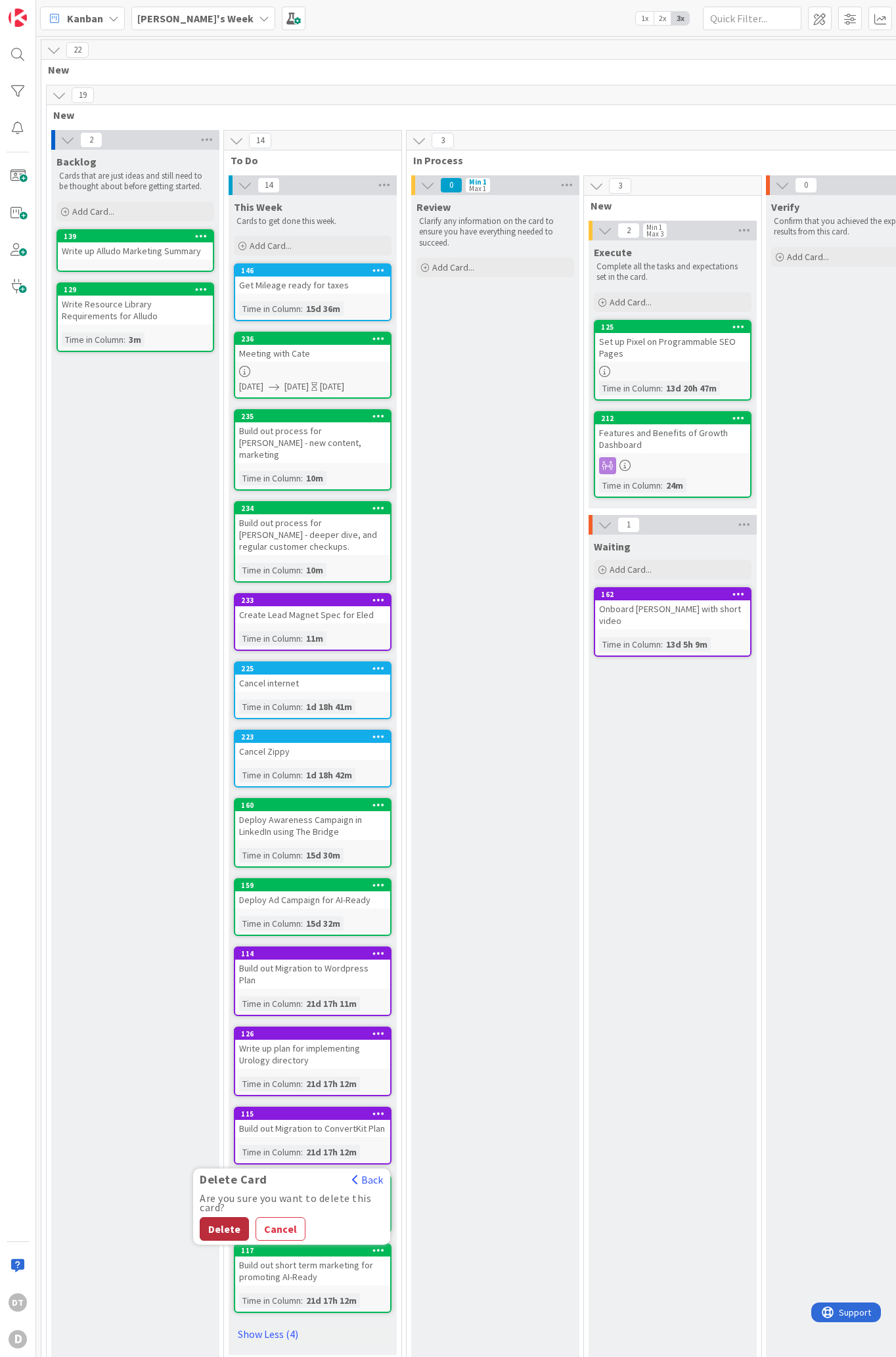
click at [219, 1217] on button "Delete" at bounding box center [224, 1228] width 49 height 23
